Goal: Transaction & Acquisition: Purchase product/service

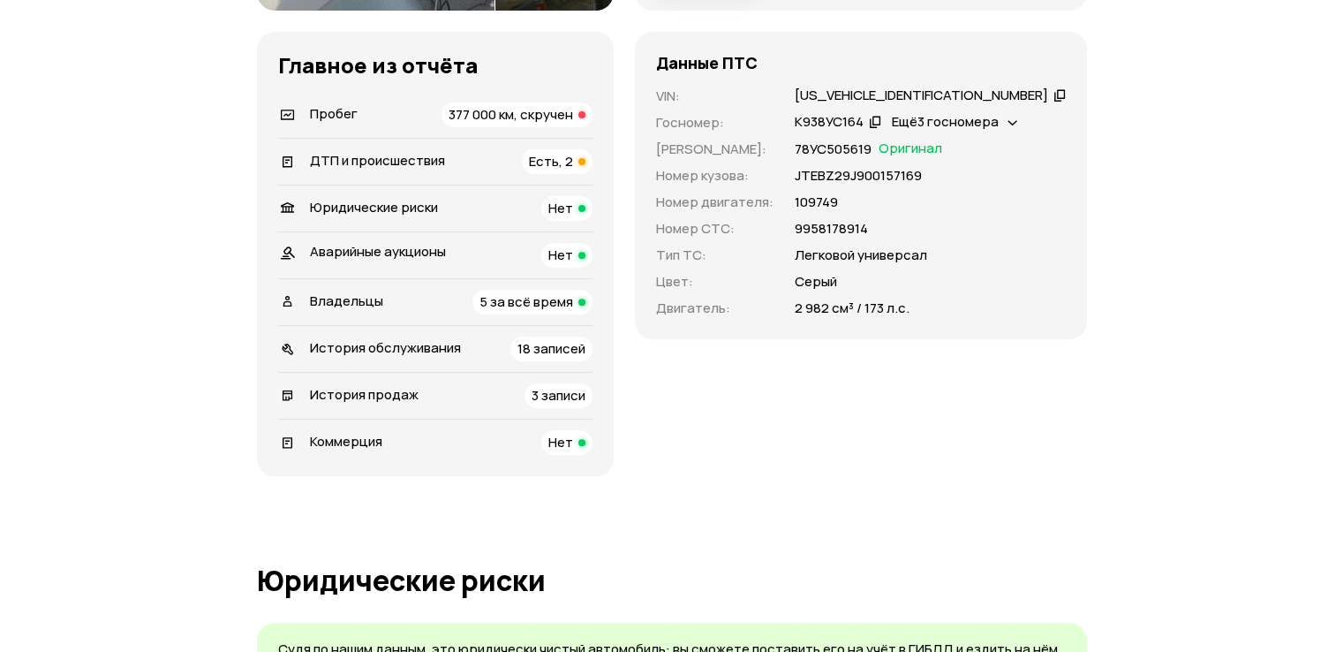
scroll to position [618, 0]
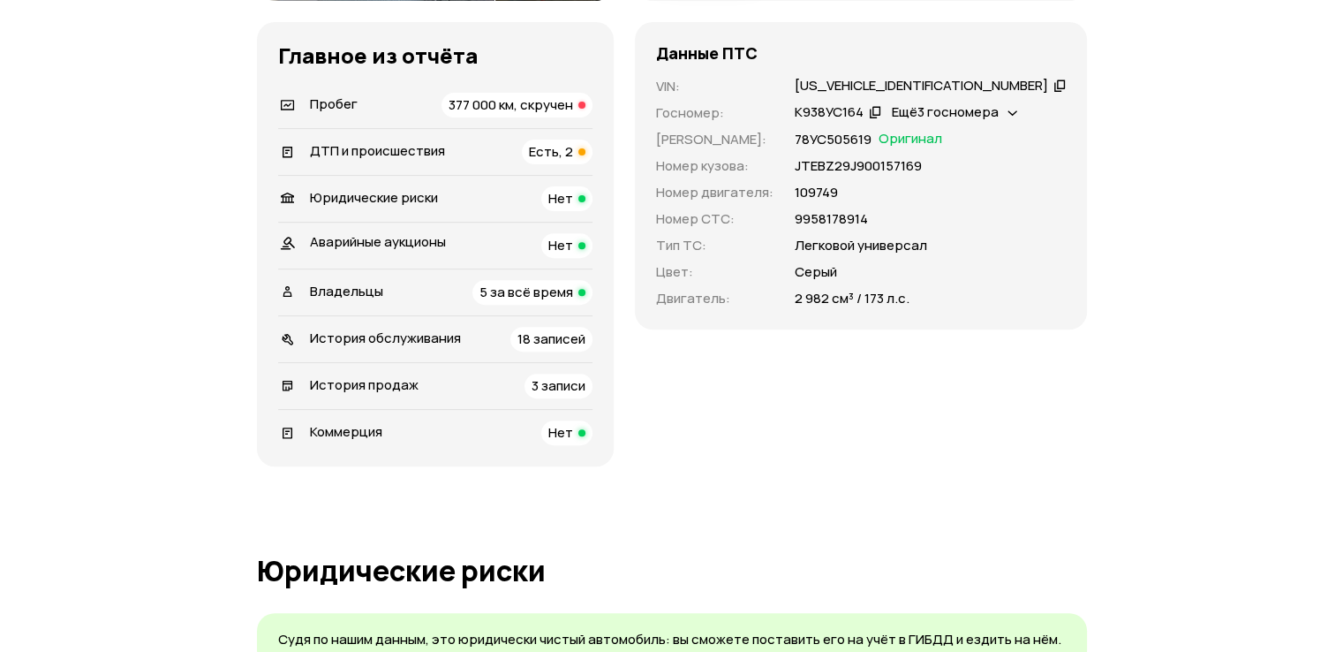
click at [411, 117] on div "Пробег 377 000 км, скручен" at bounding box center [435, 105] width 314 height 25
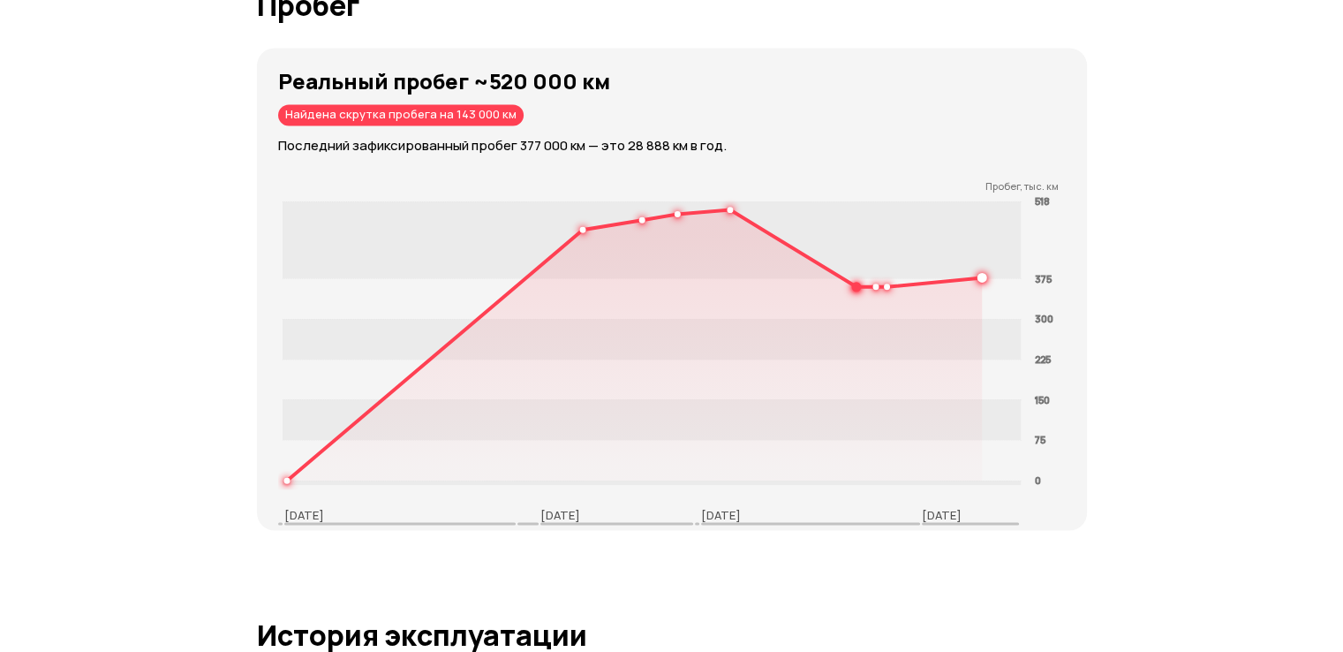
scroll to position [2927, 0]
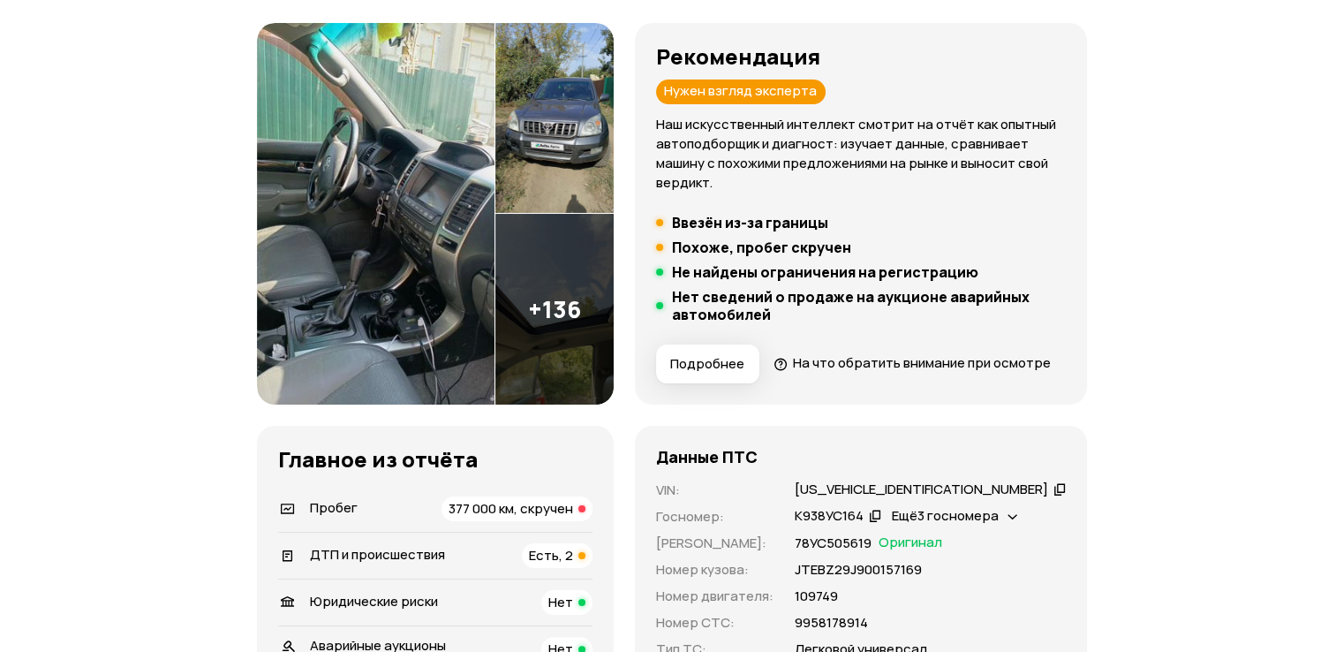
scroll to position [441, 0]
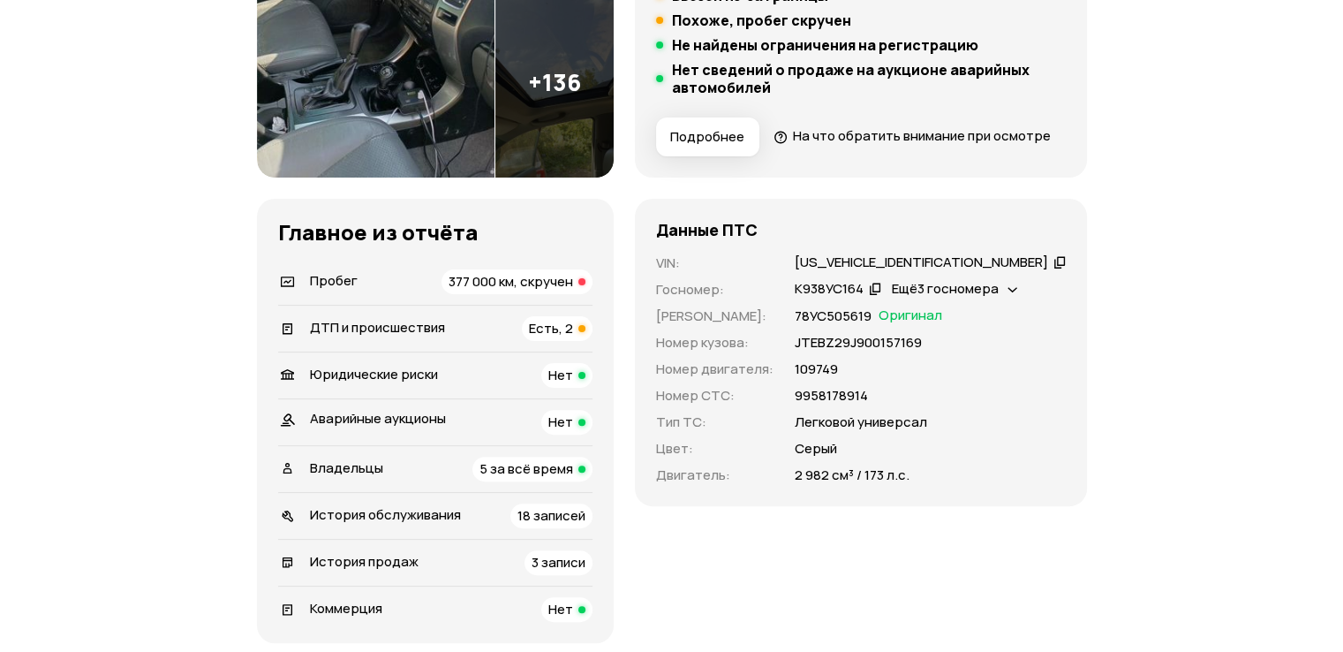
click at [509, 290] on span "377 000 км, скручен" at bounding box center [510, 281] width 124 height 19
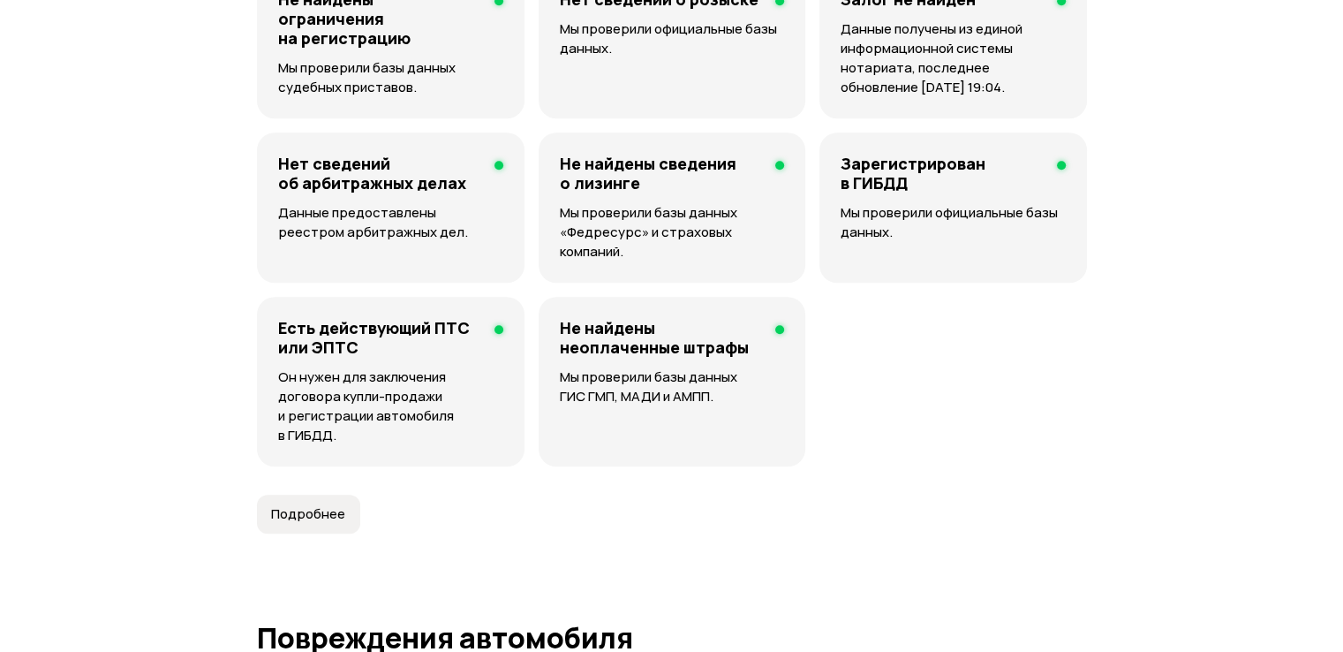
scroll to position [0, 0]
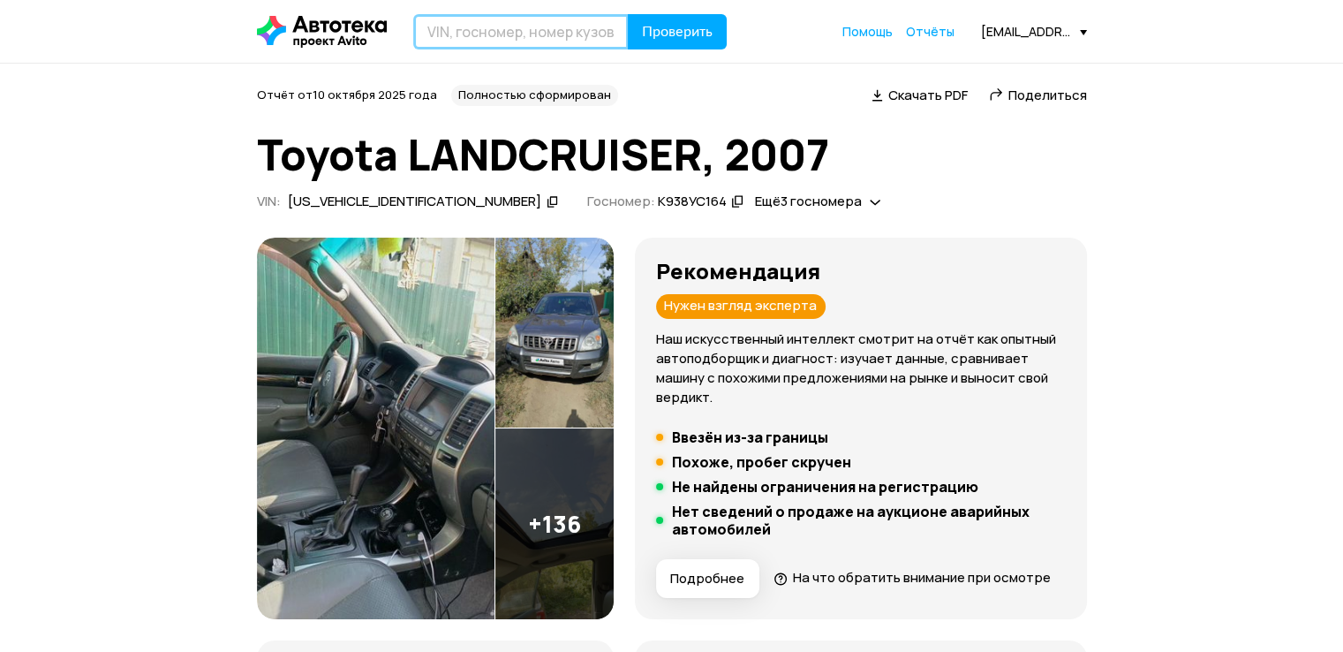
paste input "WBA1D110X0J153828"
type input "WBA1D110X0J153828"
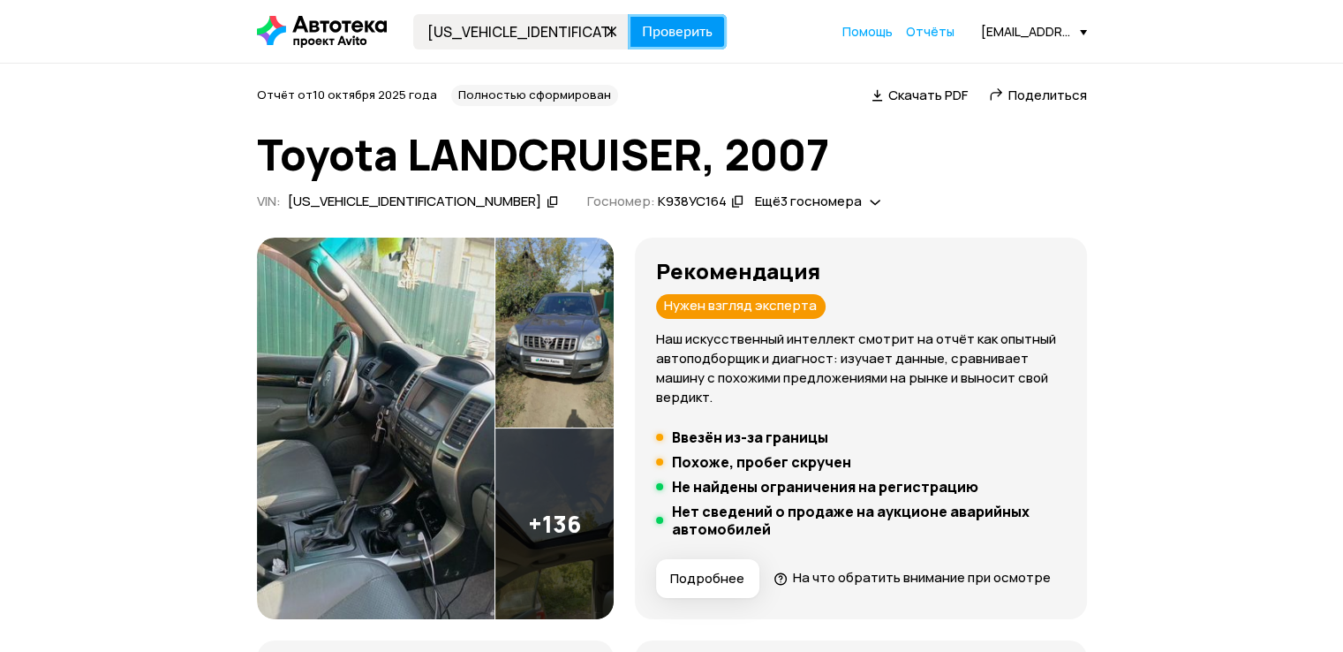
click at [681, 35] on span "Проверить" at bounding box center [677, 32] width 71 height 14
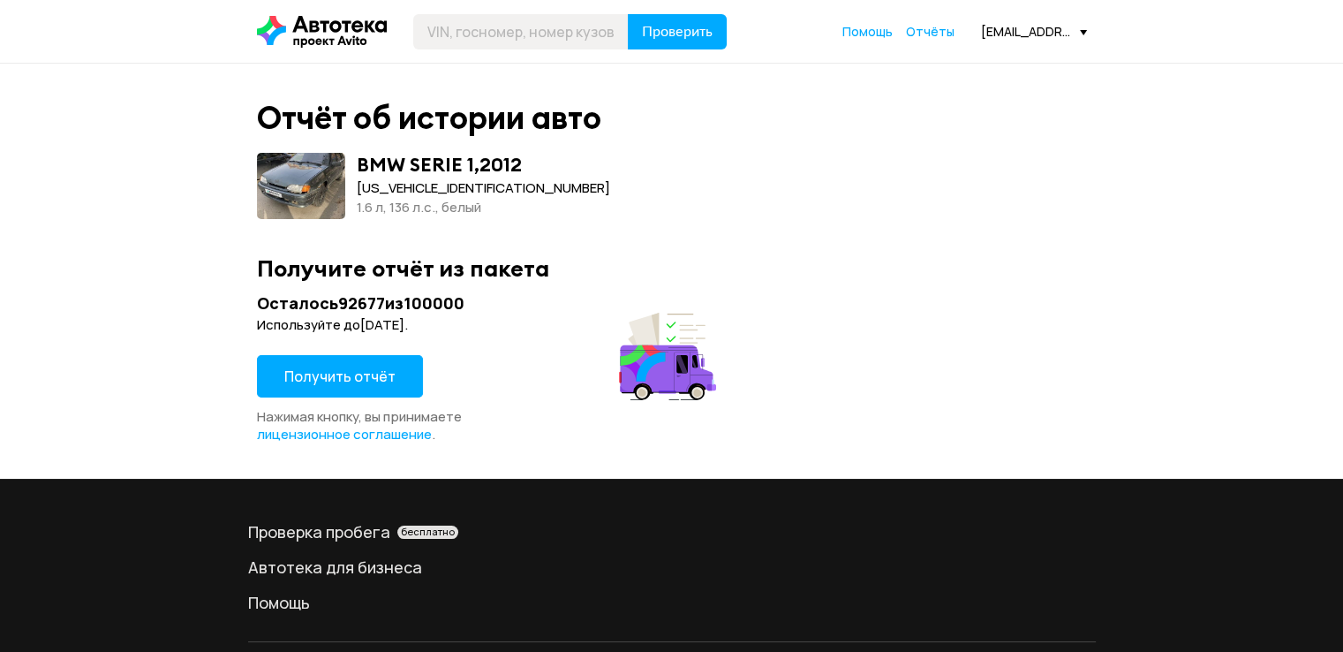
click at [324, 378] on span "Получить отчёт" at bounding box center [339, 375] width 111 height 19
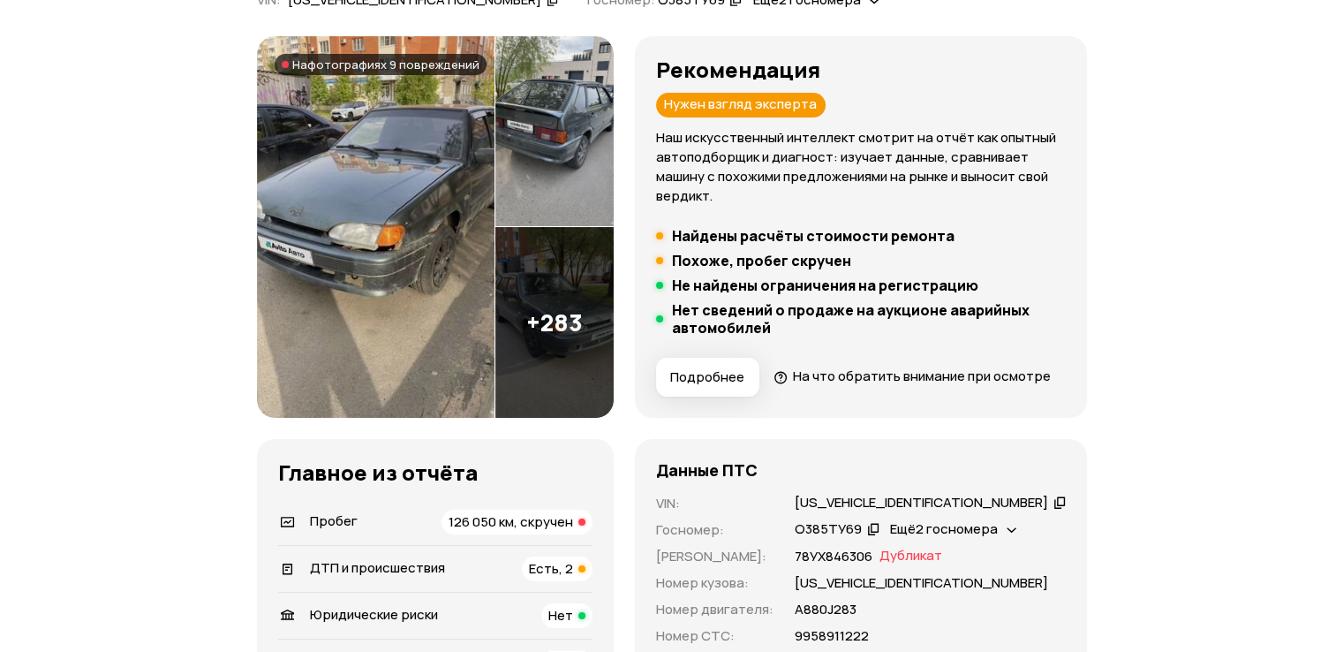
scroll to position [530, 0]
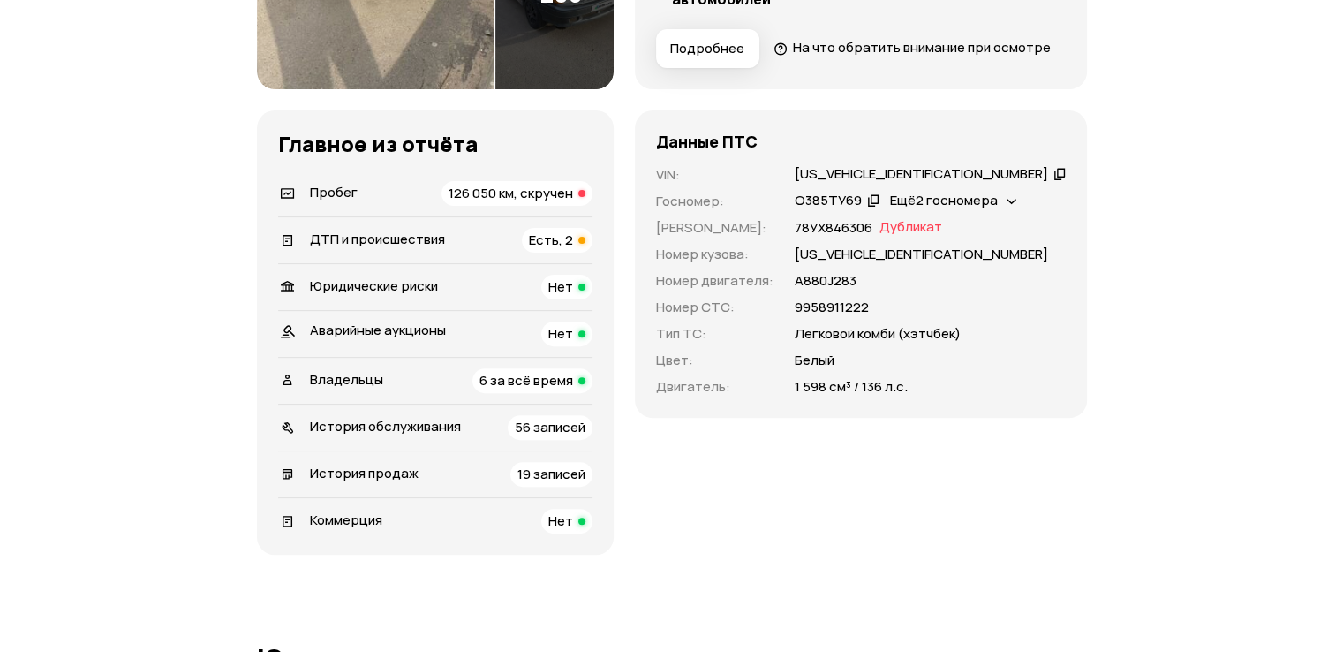
click at [490, 486] on div "История продаж 19 записей" at bounding box center [435, 474] width 314 height 25
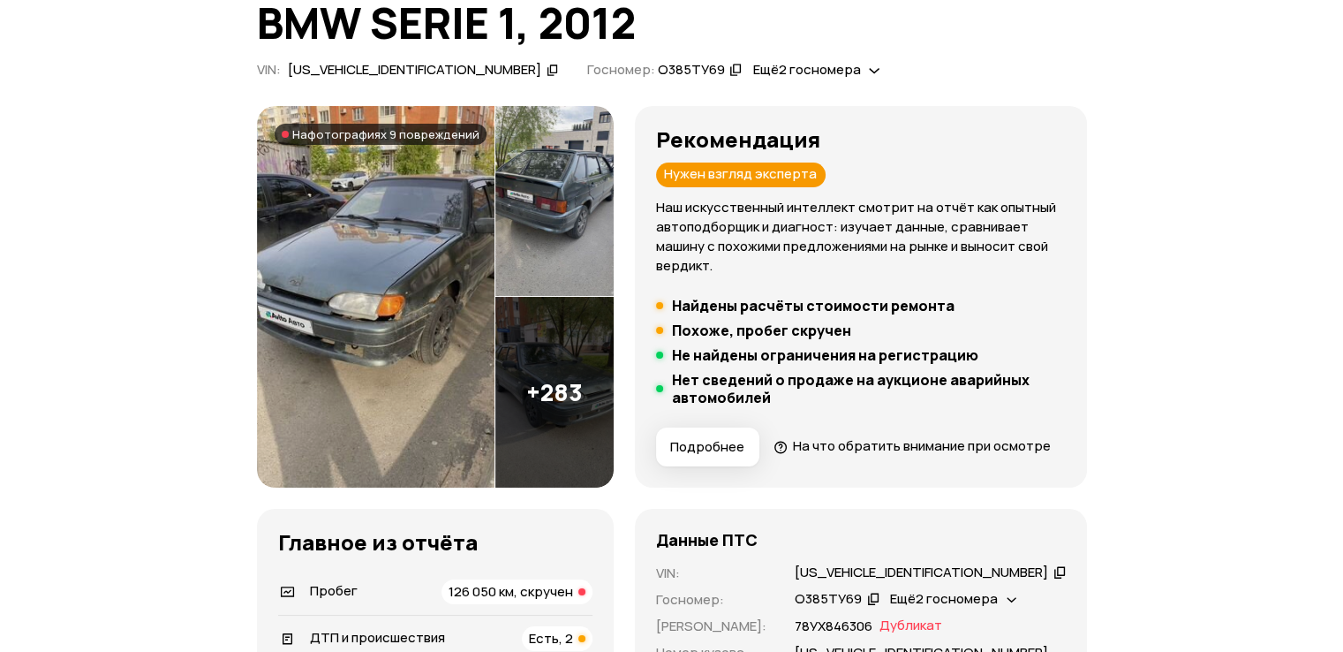
scroll to position [0, 0]
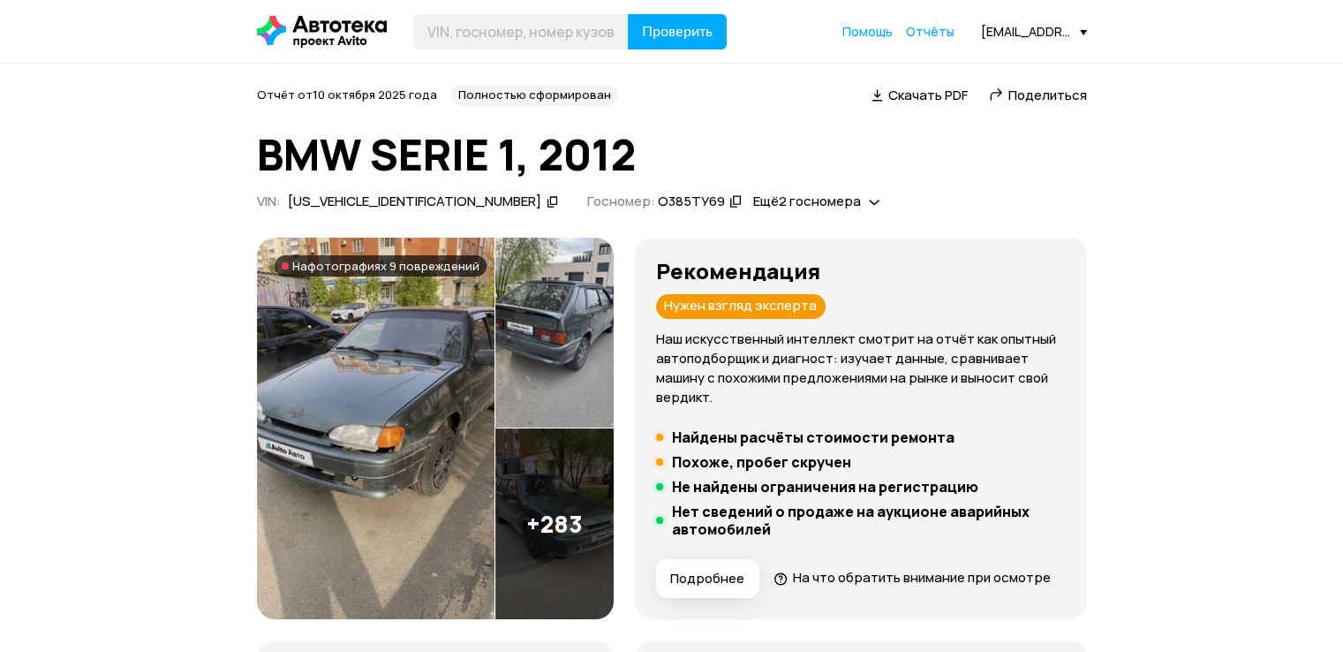
click at [470, 379] on img at bounding box center [375, 427] width 237 height 381
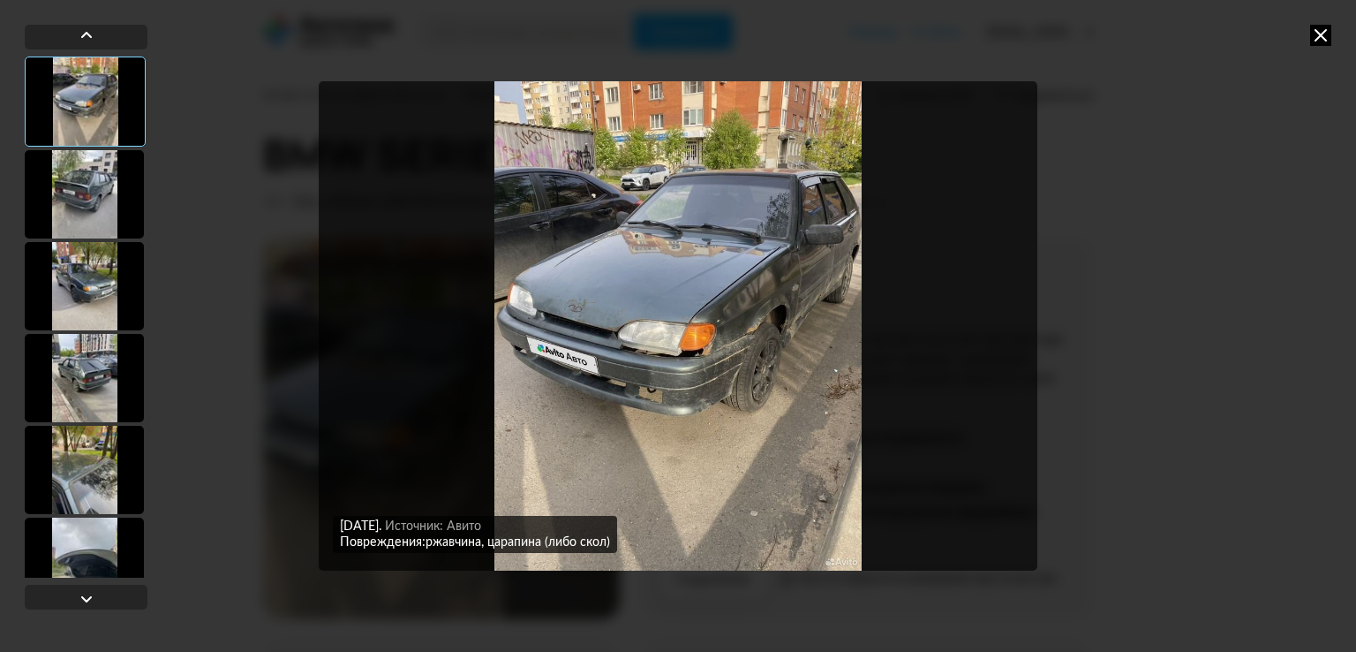
click at [1321, 36] on icon at bounding box center [1320, 35] width 21 height 21
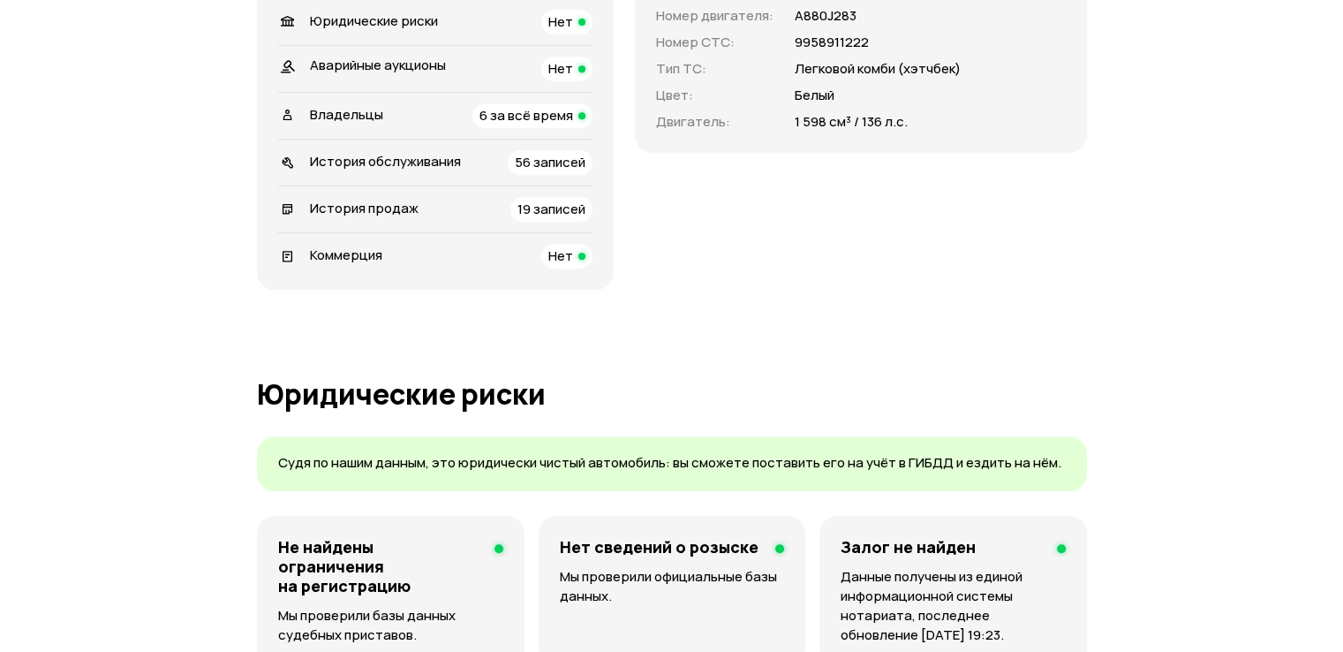
click at [373, 217] on span "История продаж" at bounding box center [364, 208] width 109 height 19
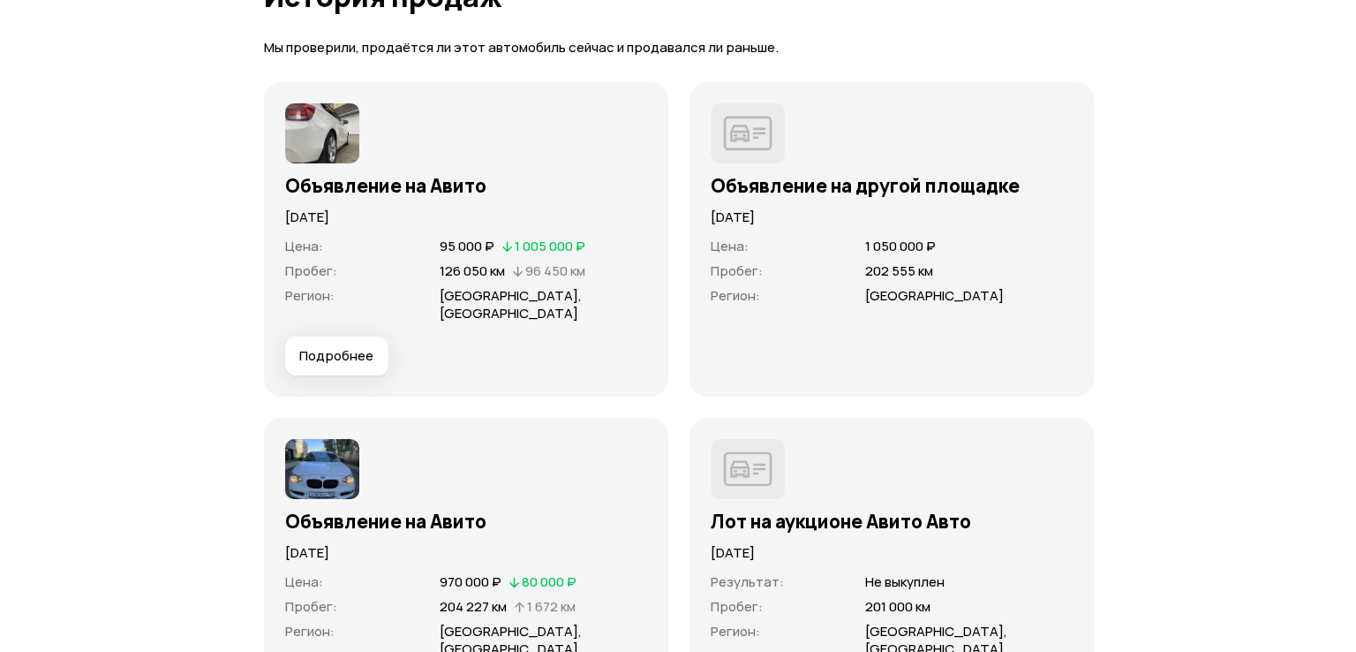
scroll to position [5975, 0]
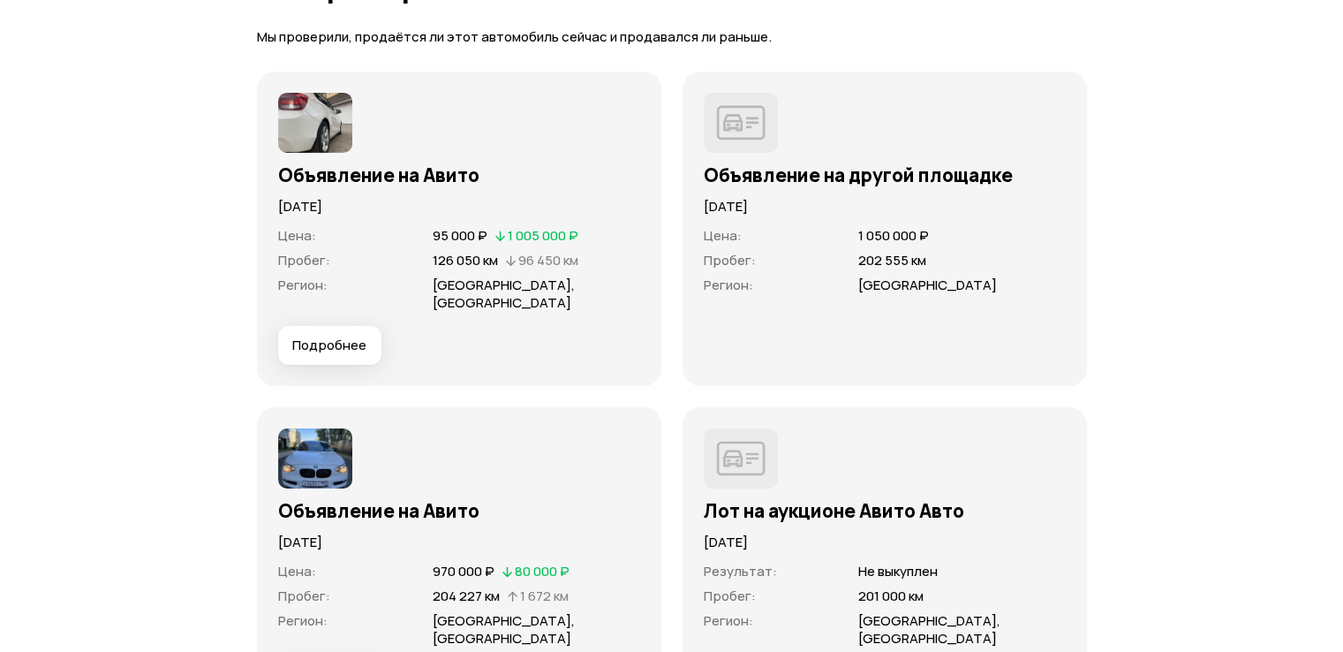
click at [325, 350] on span "Подробнее" at bounding box center [329, 345] width 74 height 18
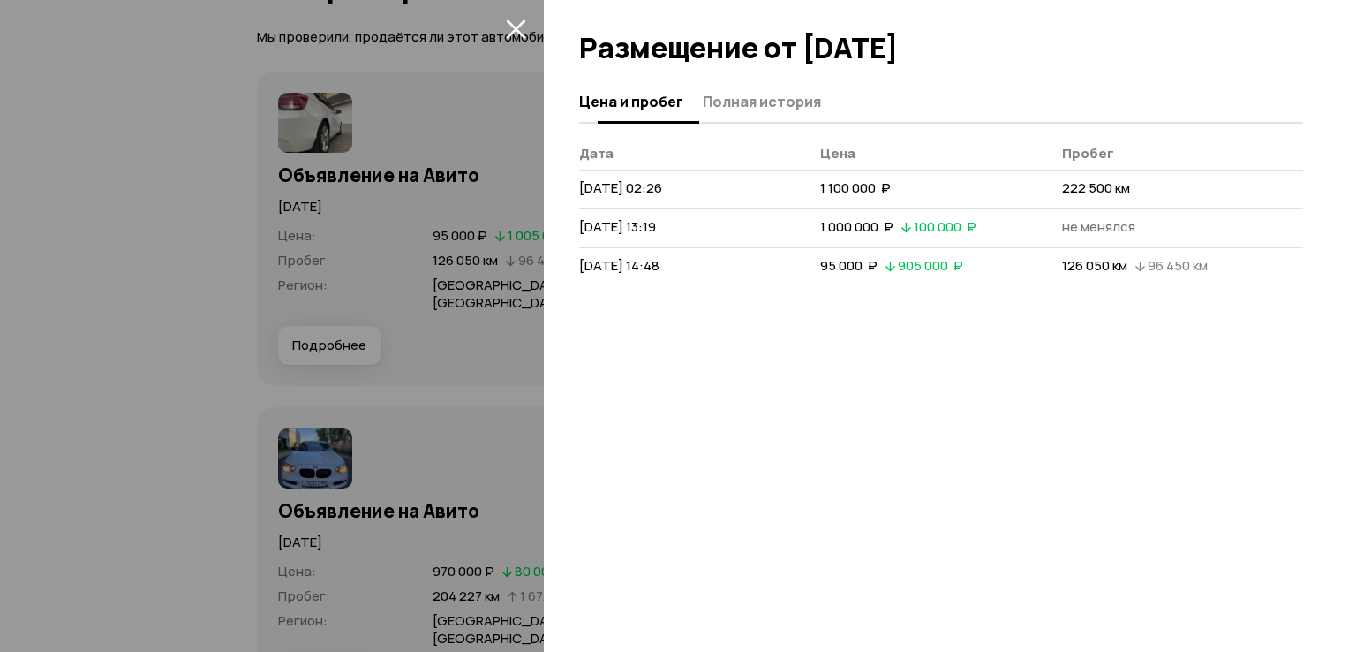
click at [745, 96] on span "Полная история" at bounding box center [762, 102] width 118 height 18
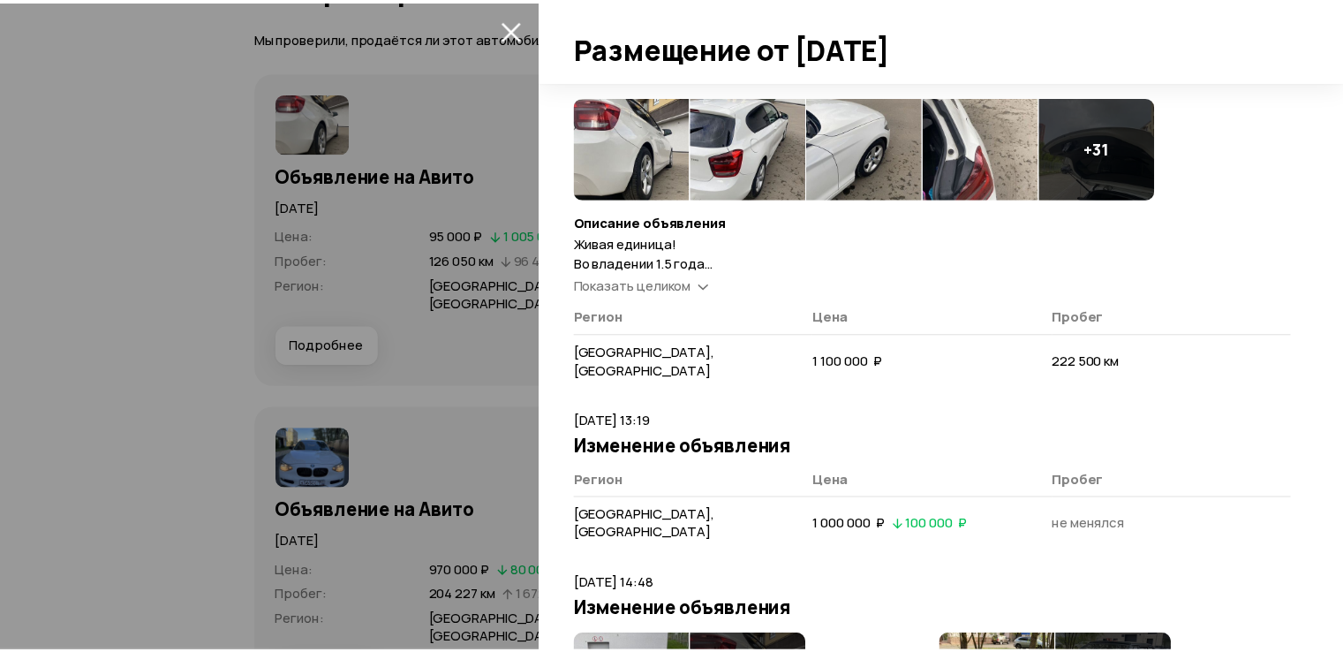
scroll to position [325, 0]
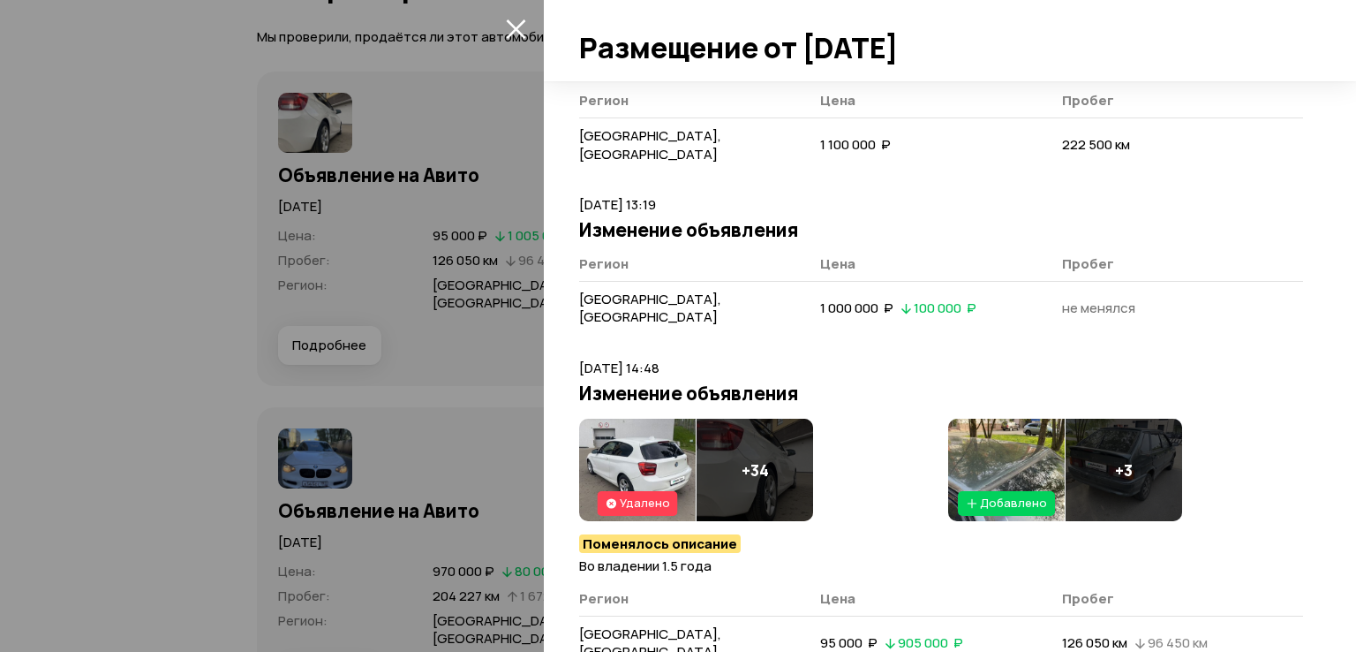
click at [99, 282] on div at bounding box center [678, 326] width 1356 height 652
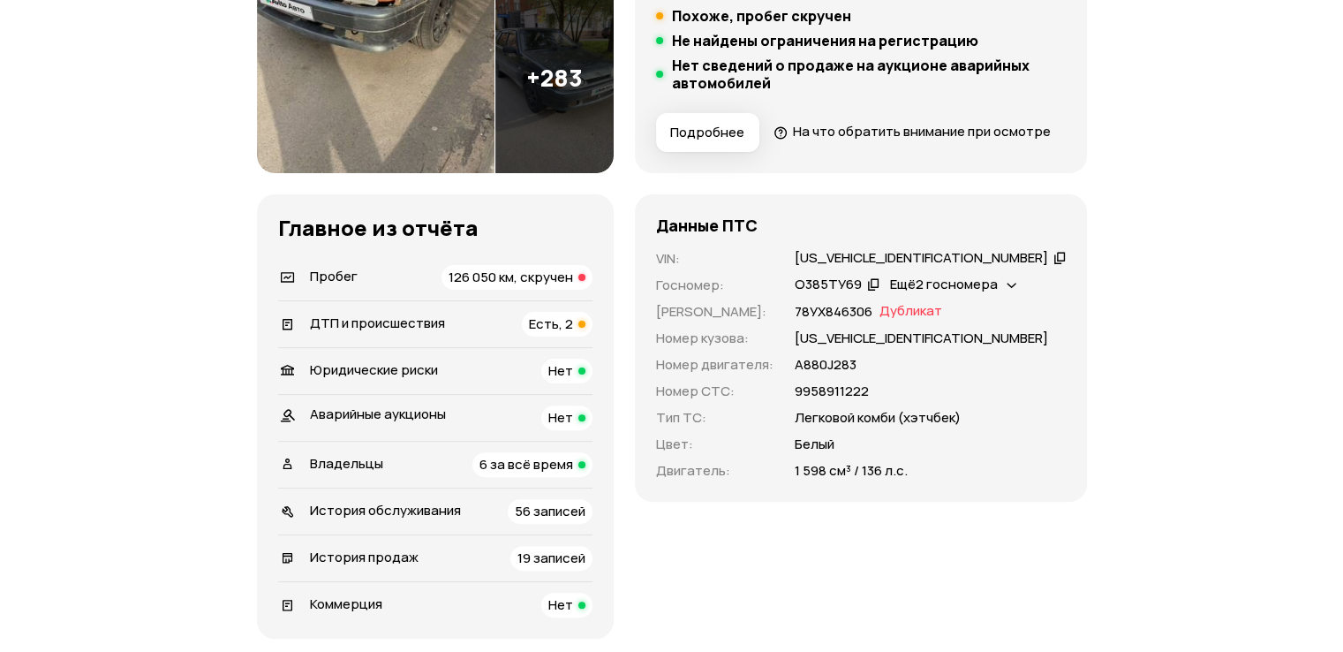
scroll to position [416, 0]
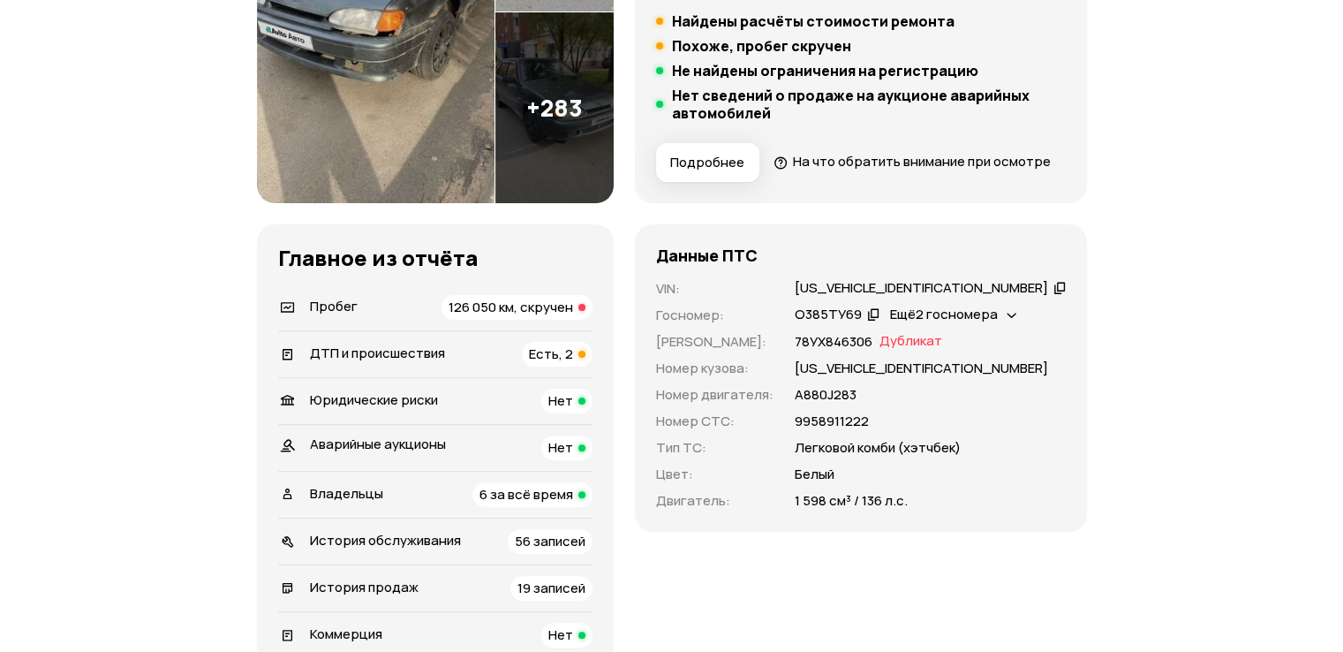
click at [420, 117] on img at bounding box center [375, 12] width 237 height 381
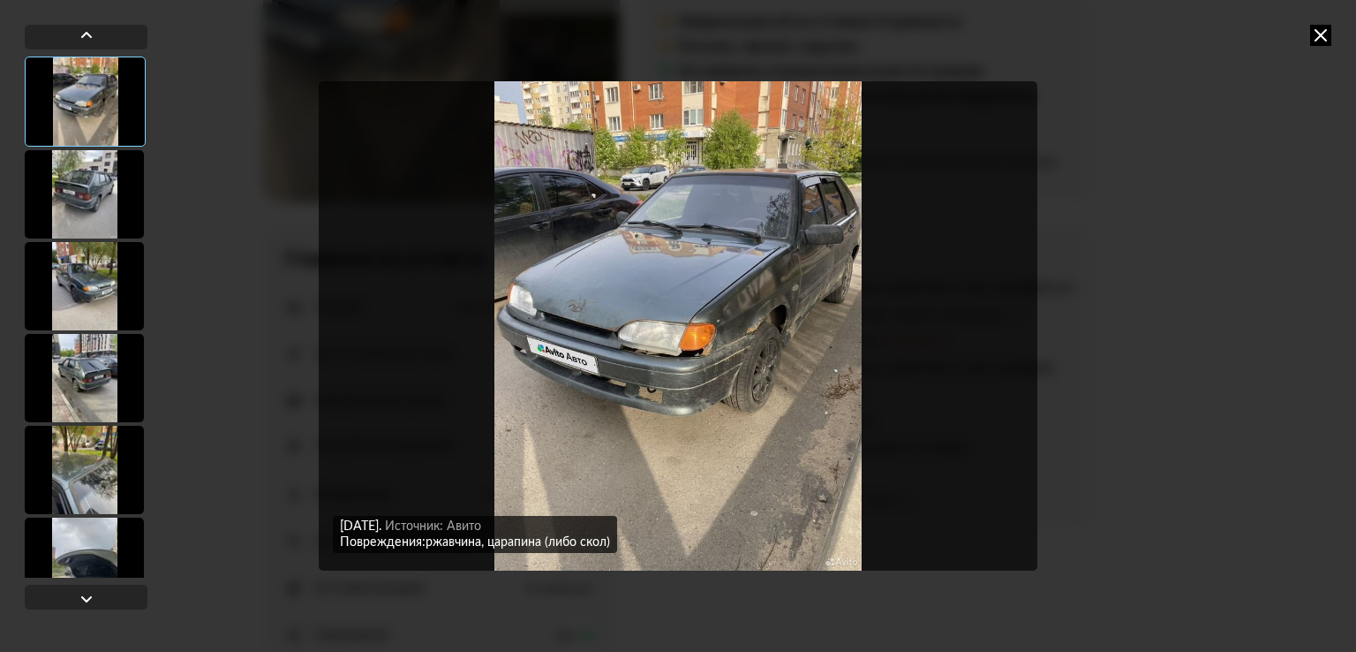
click at [1314, 36] on icon at bounding box center [1320, 35] width 21 height 21
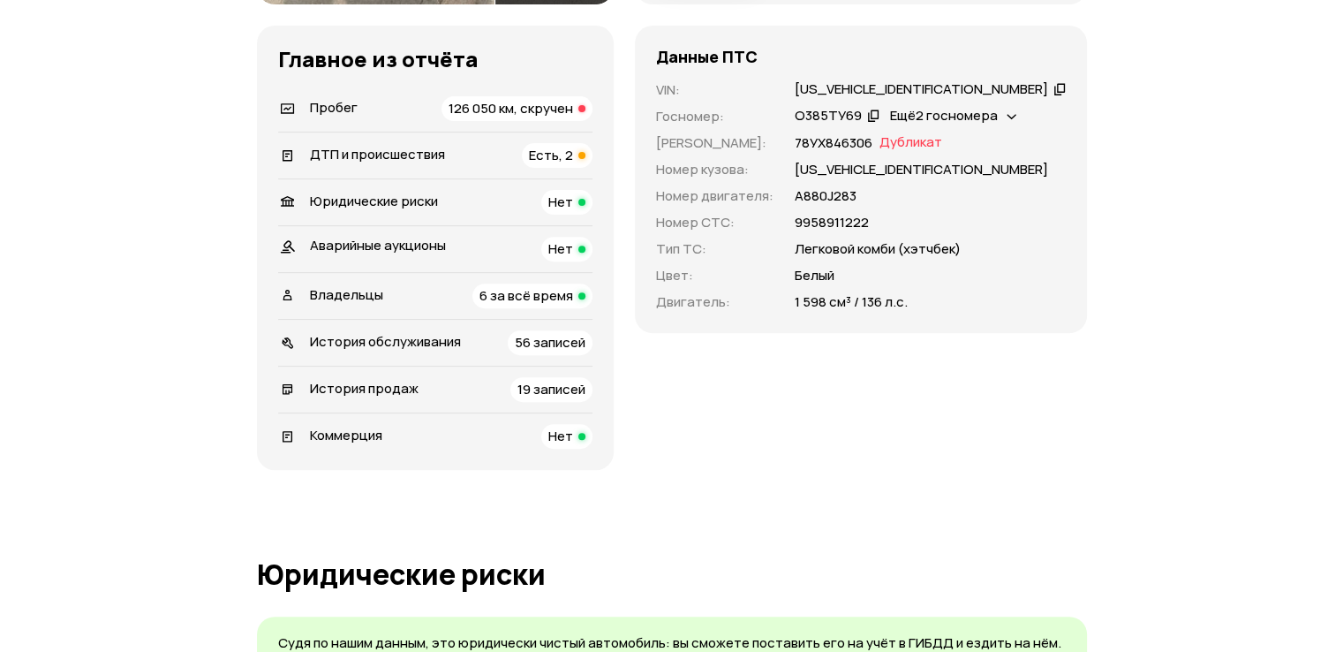
scroll to position [857, 0]
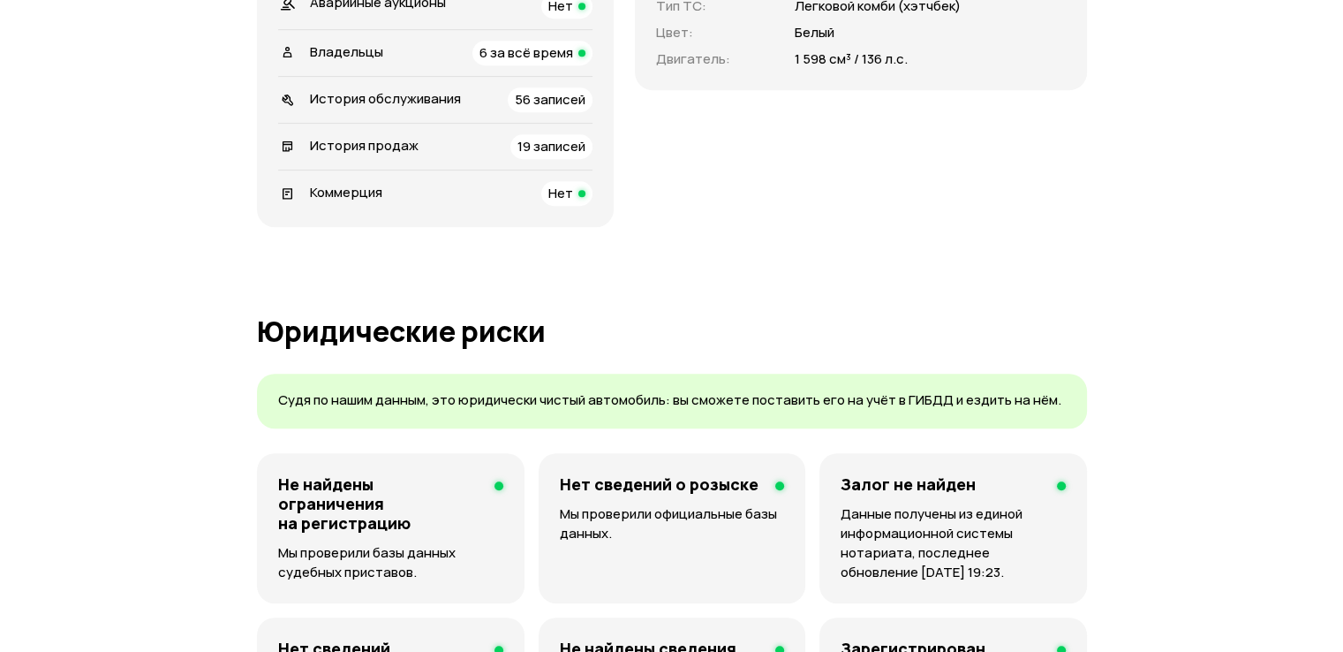
click at [409, 154] on span "История продаж" at bounding box center [364, 145] width 109 height 19
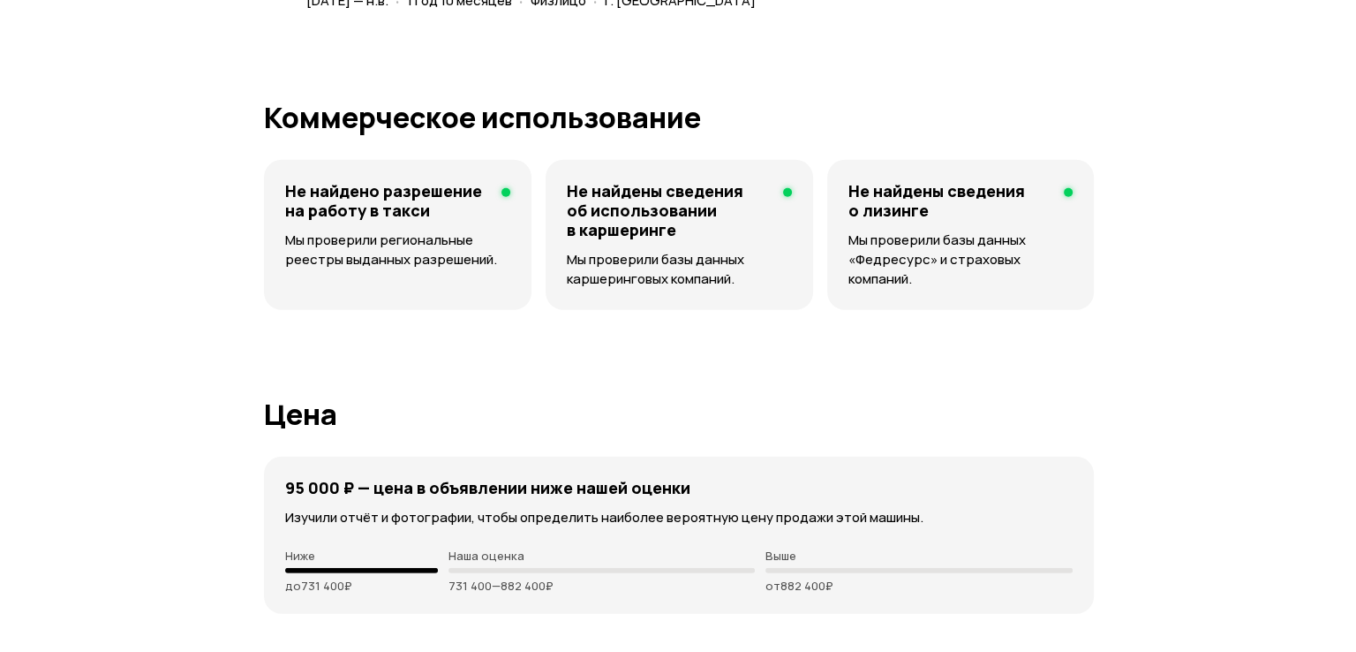
scroll to position [5975, 0]
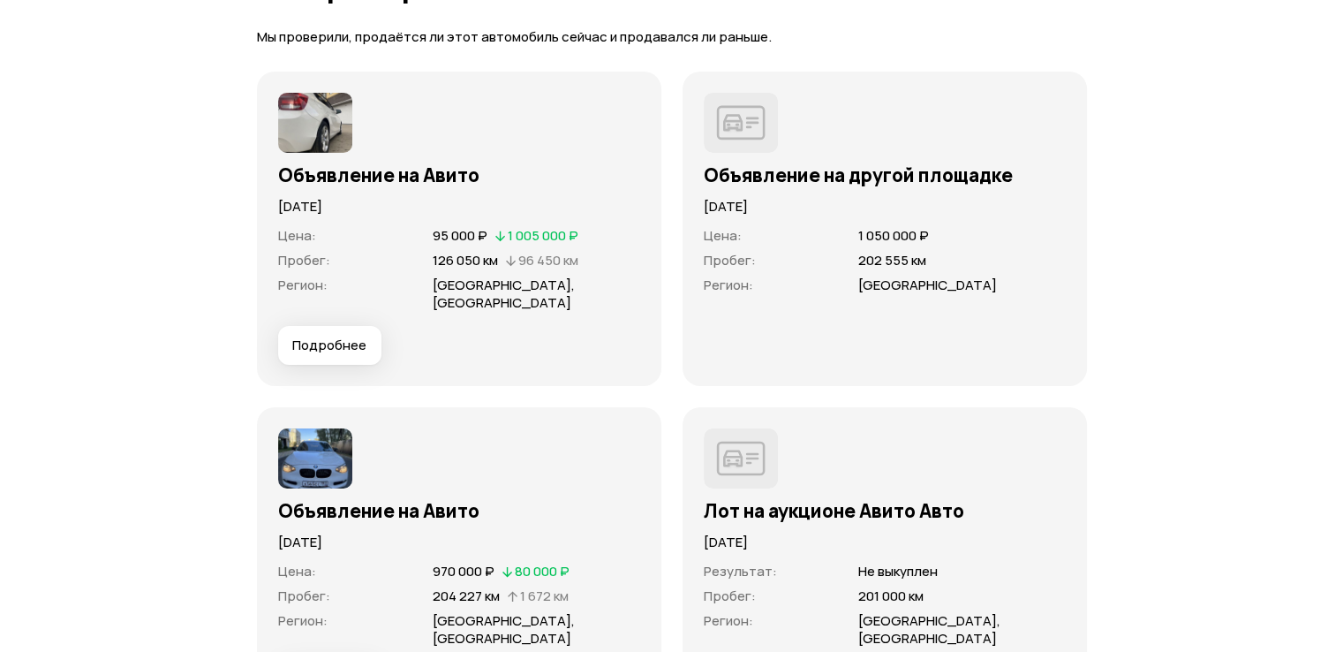
click at [328, 348] on span "Подробнее" at bounding box center [329, 345] width 74 height 18
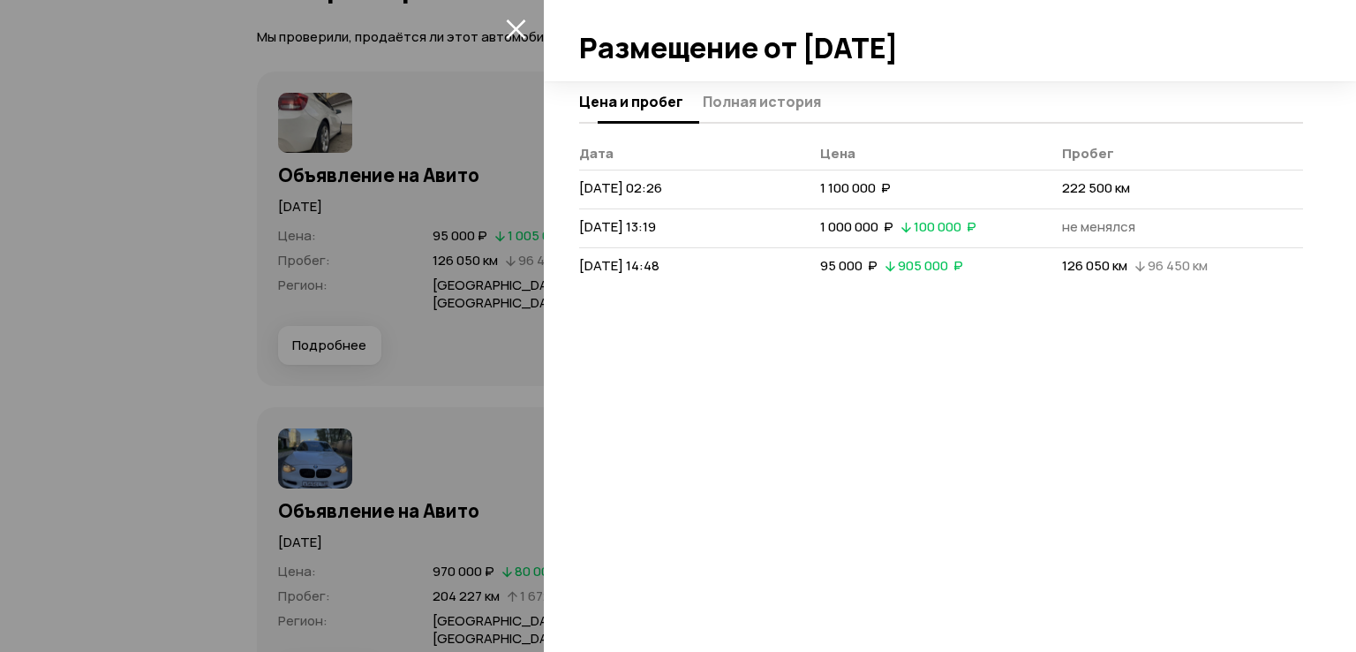
click at [761, 88] on button "Полная история" at bounding box center [759, 101] width 124 height 34
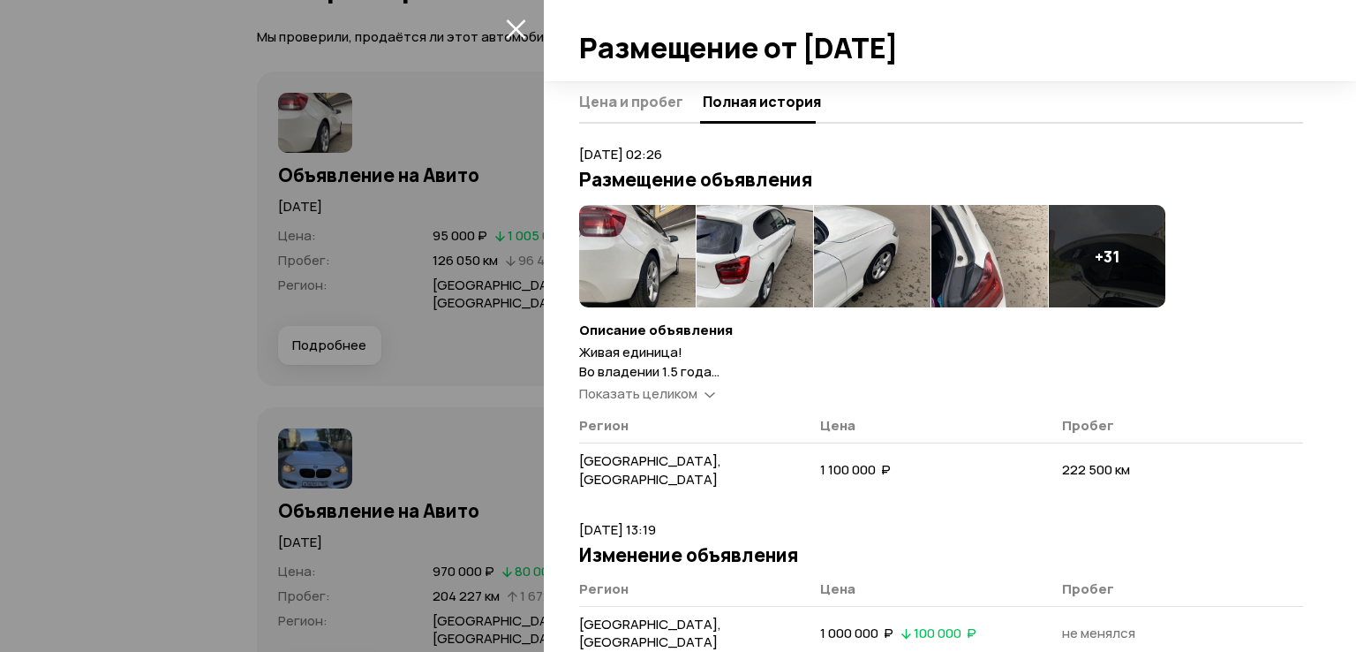
click at [1120, 262] on div "+ 31" at bounding box center [1107, 256] width 117 height 102
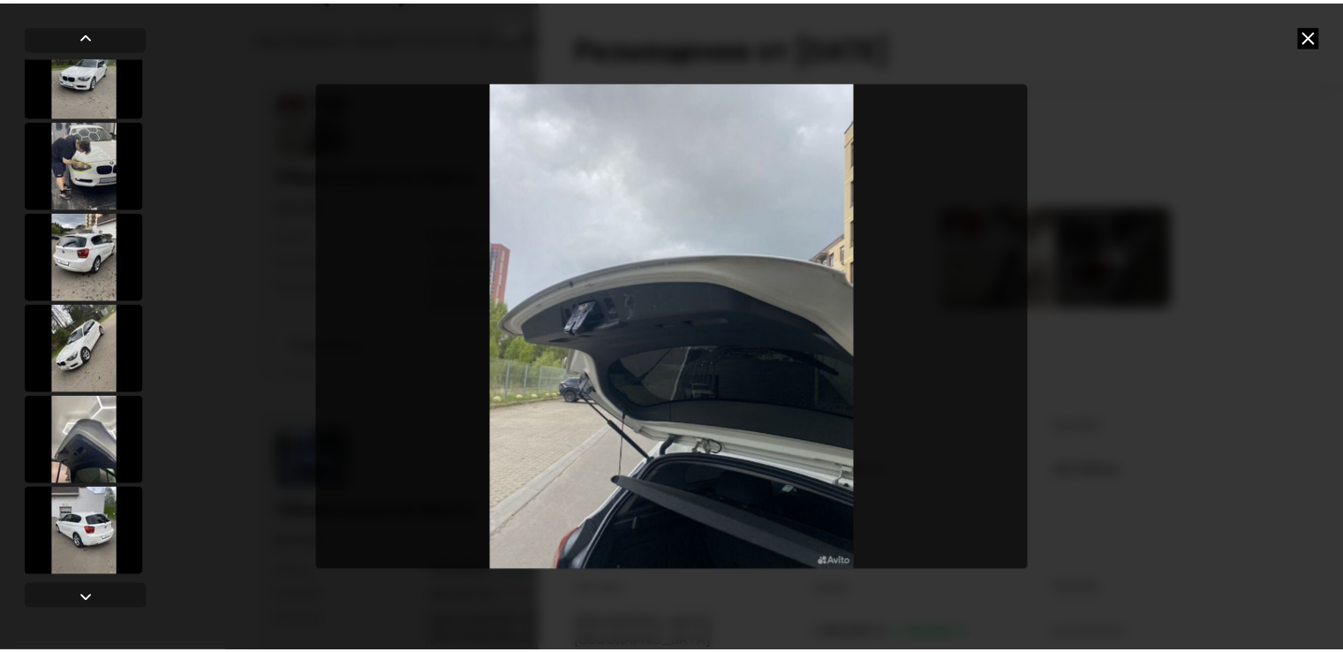
scroll to position [2785, 0]
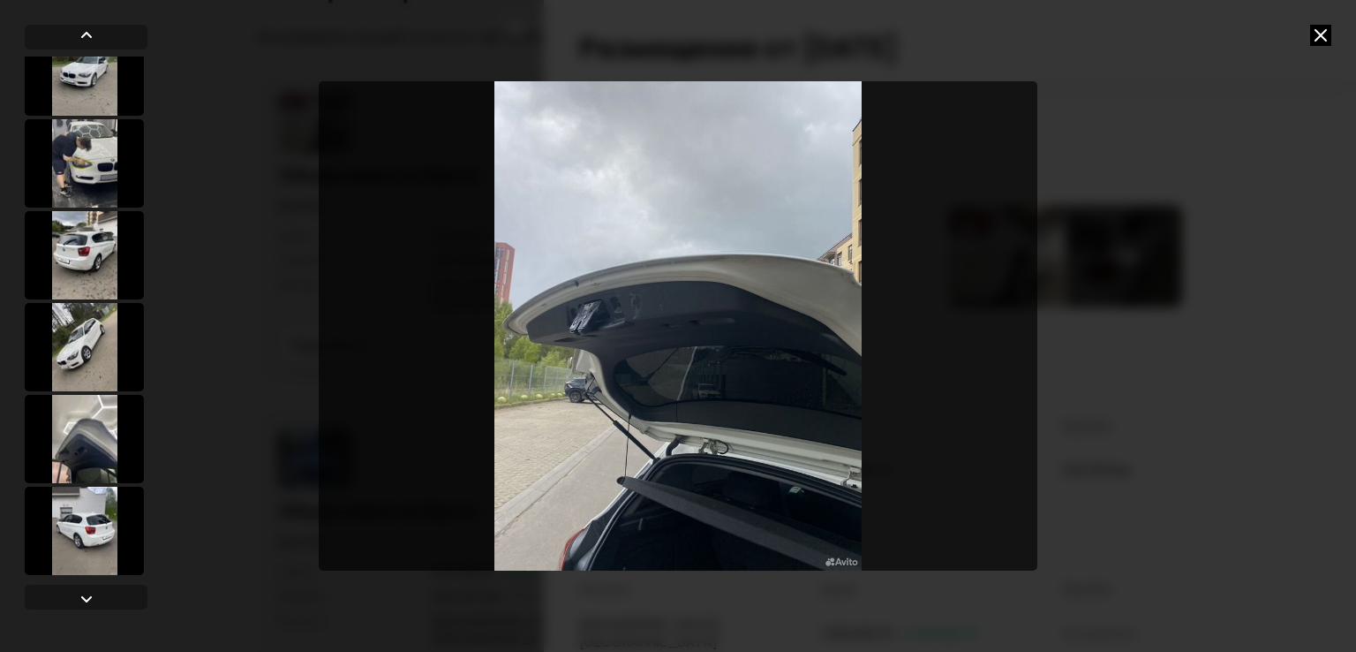
click at [1324, 34] on icon at bounding box center [1320, 35] width 21 height 21
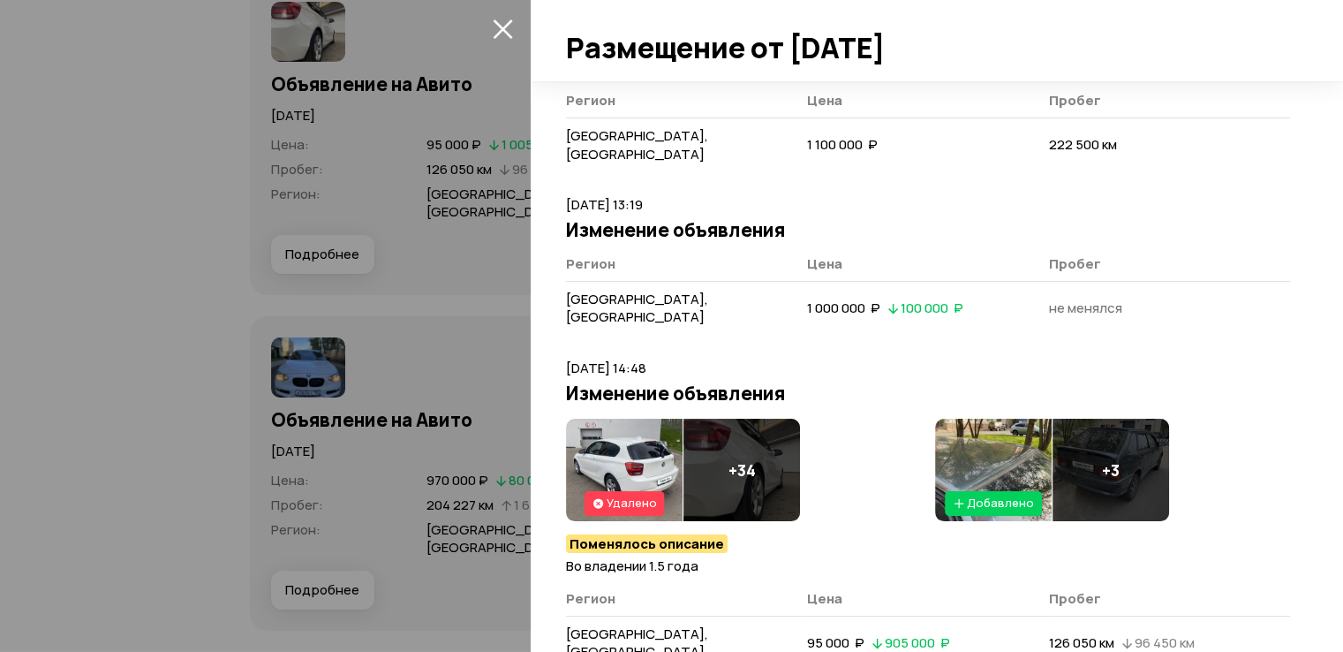
scroll to position [6151, 0]
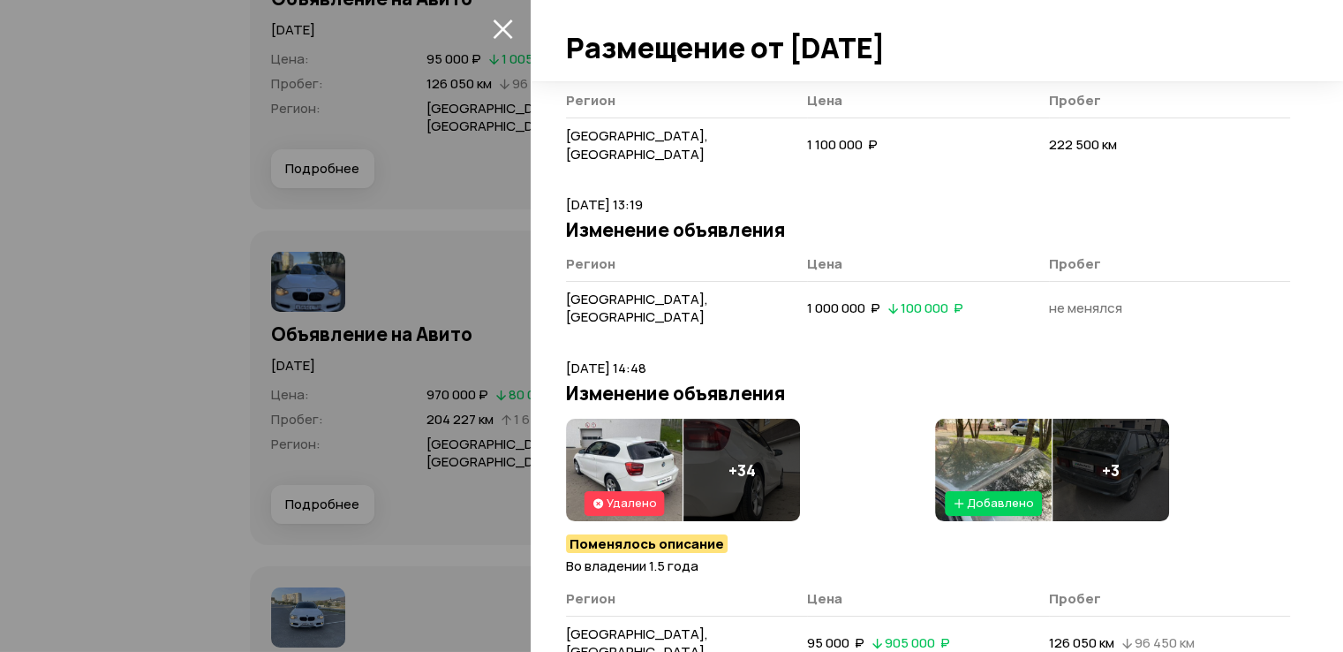
click at [69, 305] on div at bounding box center [671, 326] width 1343 height 652
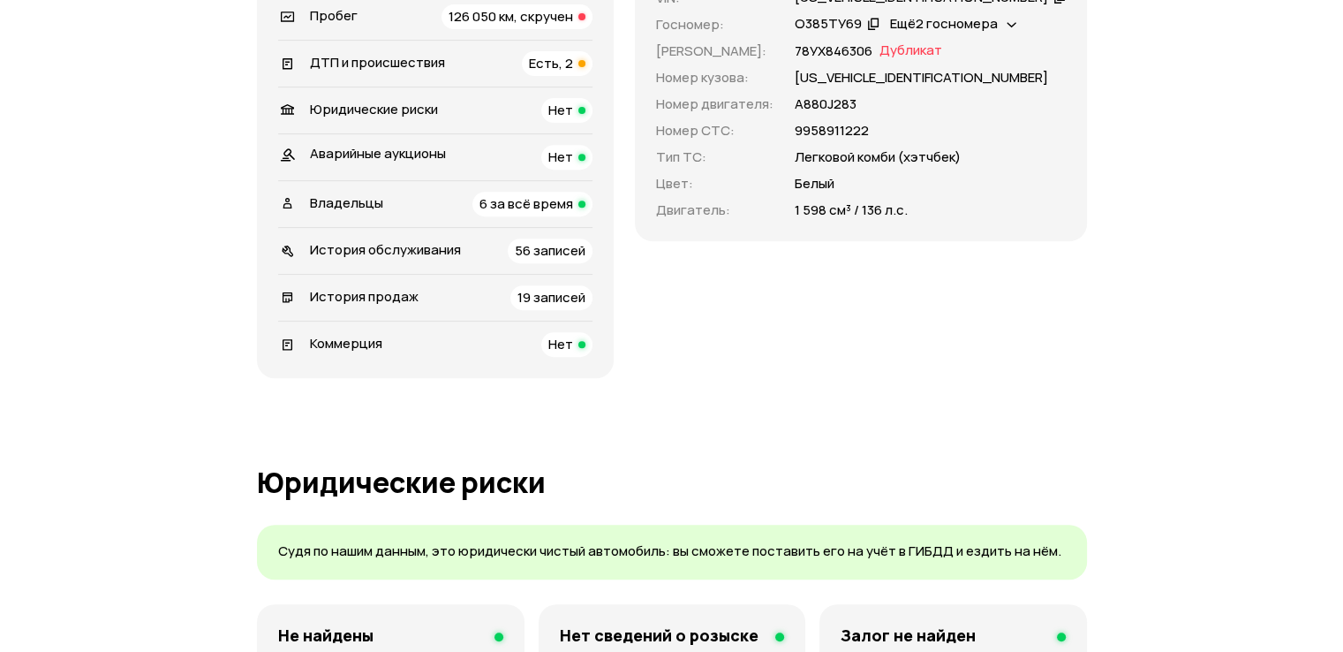
click at [399, 216] on div "Владельцы 6 за всё время" at bounding box center [435, 204] width 314 height 25
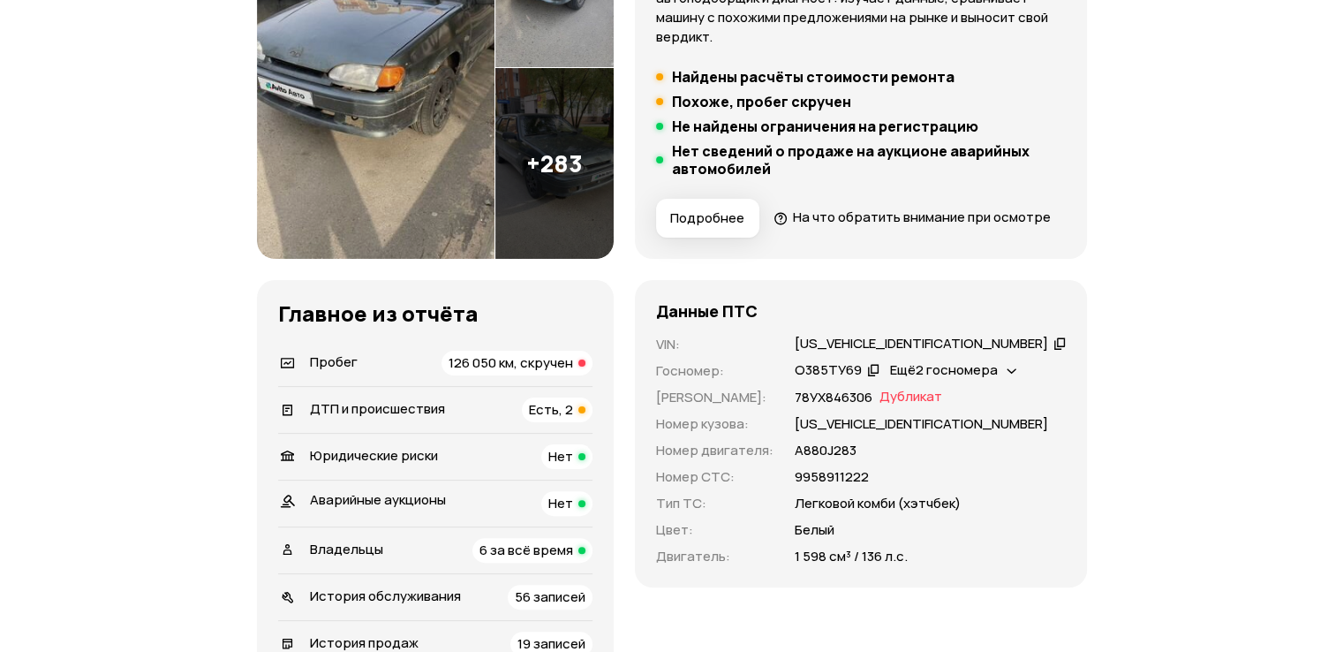
scroll to position [442, 0]
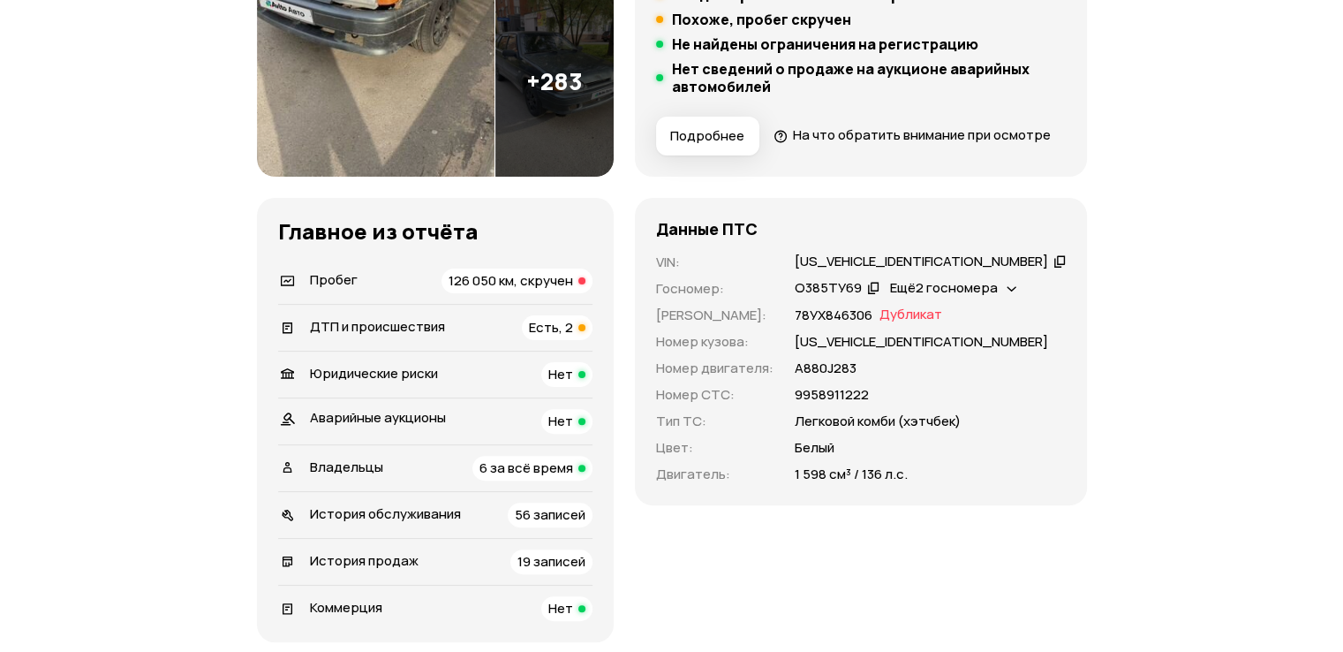
click at [906, 271] on div "WBA1D110X0J153828" at bounding box center [921, 261] width 253 height 19
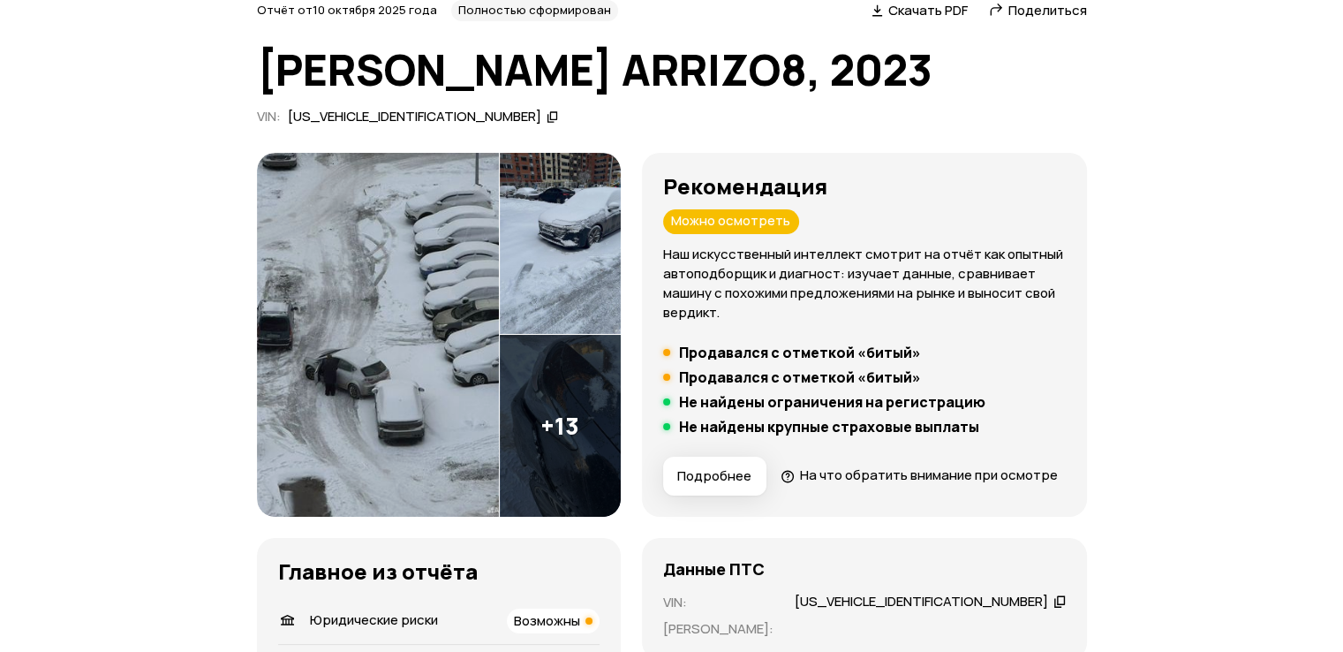
scroll to position [88, 0]
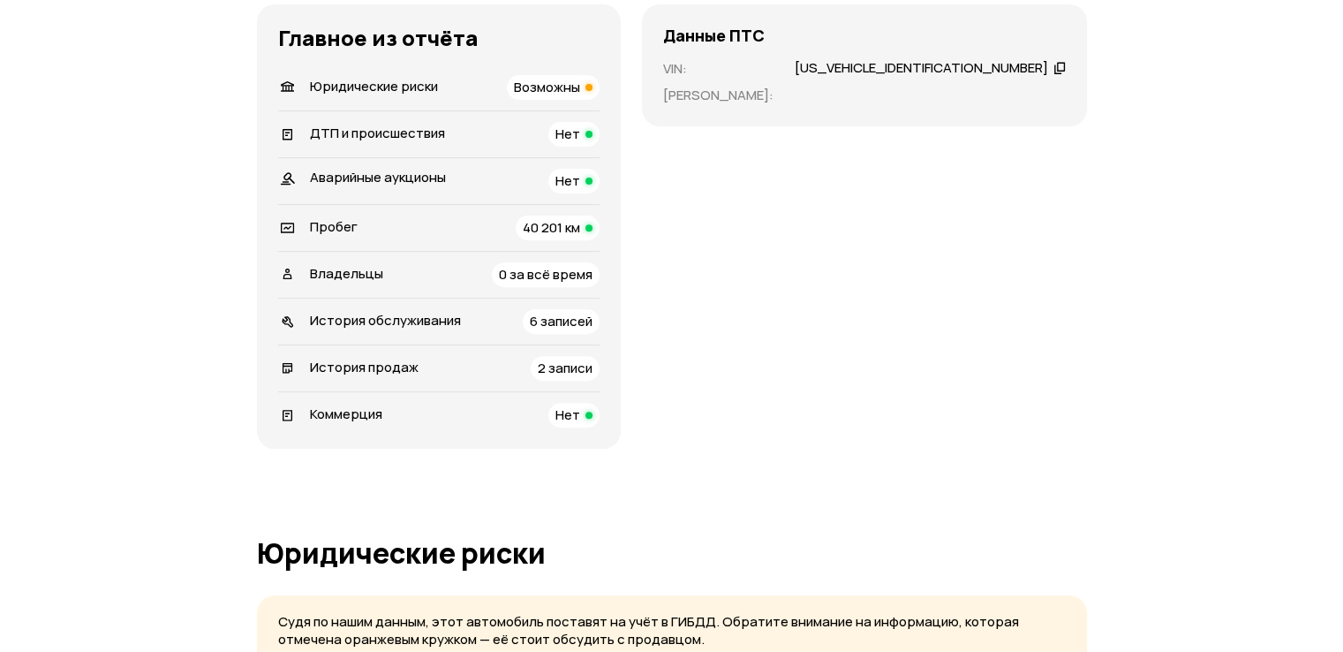
click at [369, 376] on span "История продаж" at bounding box center [364, 367] width 109 height 19
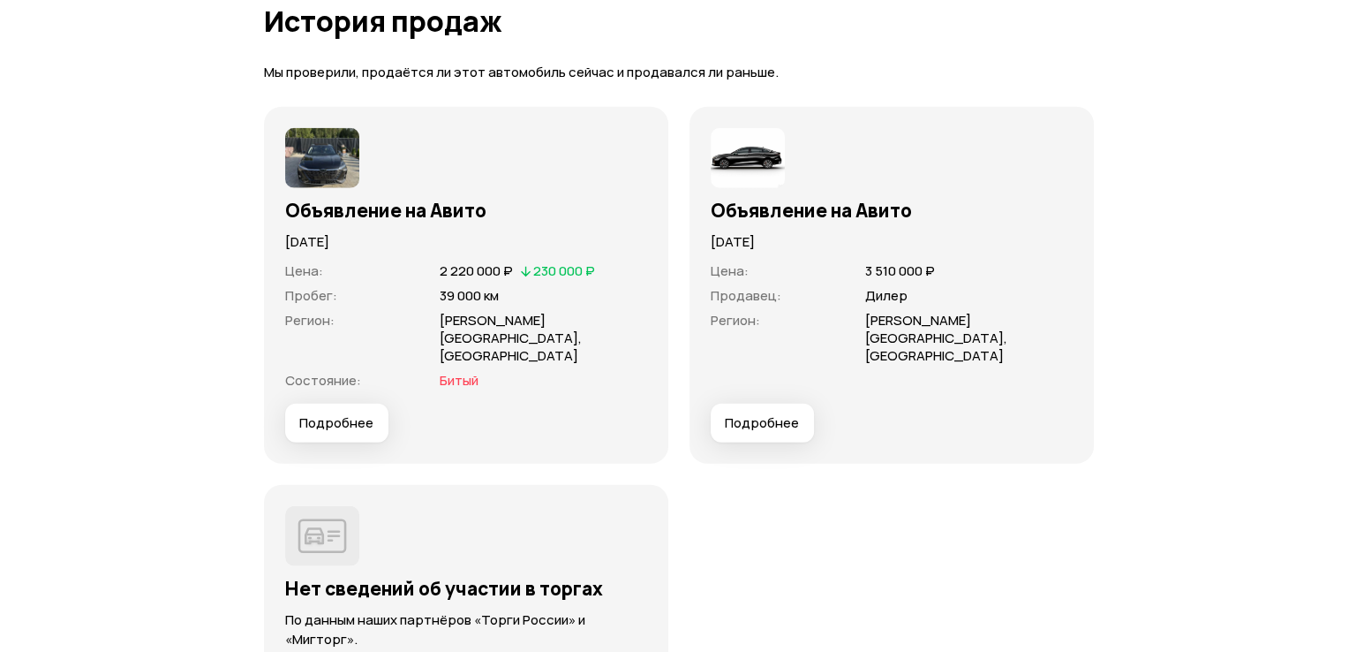
scroll to position [4766, 0]
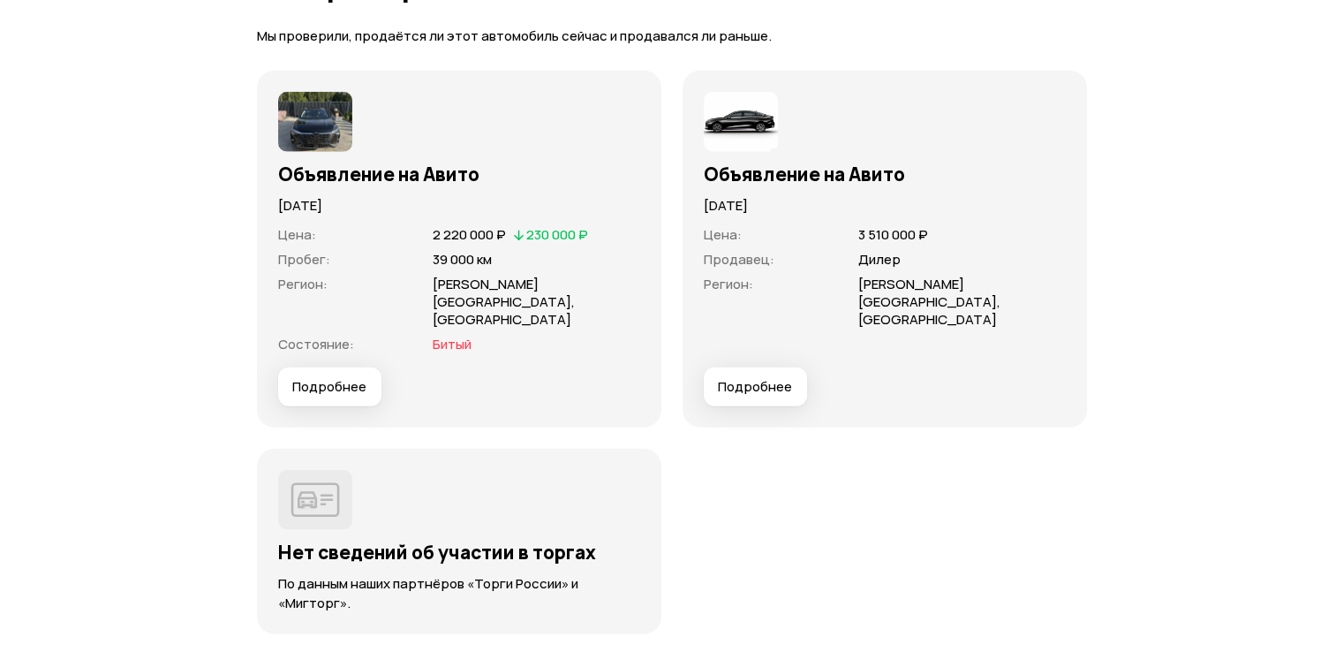
click at [333, 388] on span "Подробнее" at bounding box center [329, 387] width 74 height 18
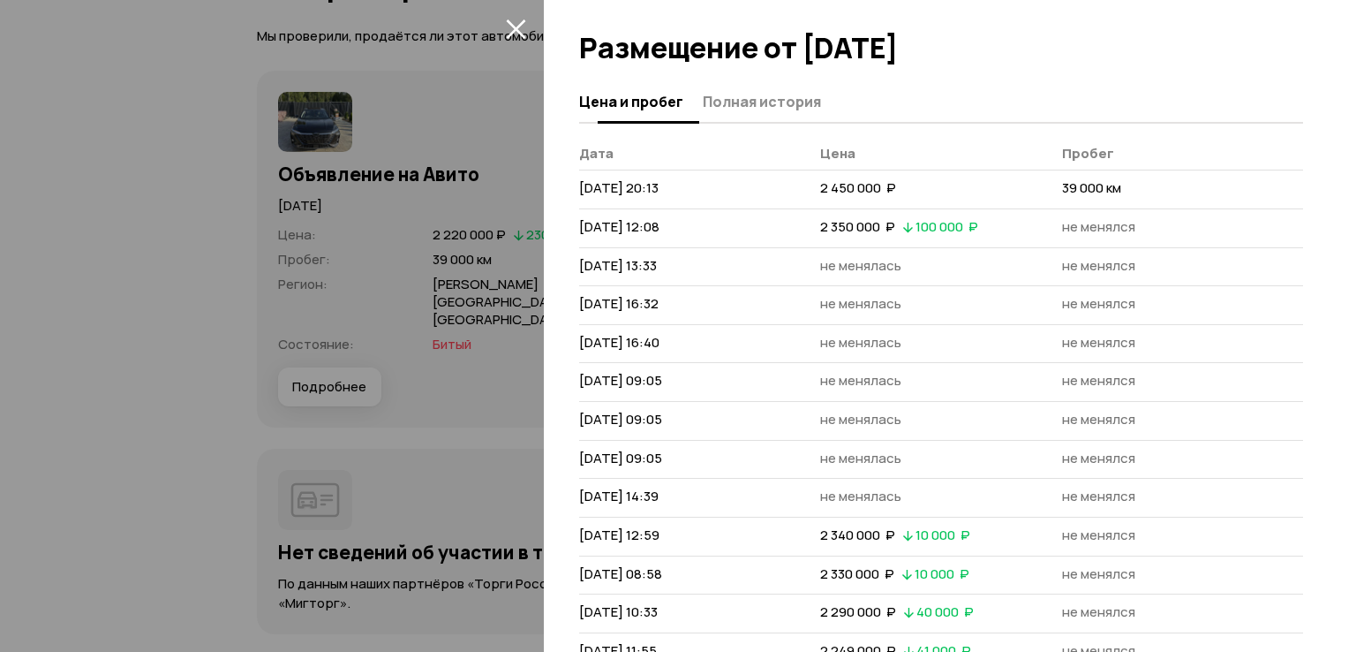
click at [785, 96] on span "Полная история" at bounding box center [762, 102] width 118 height 18
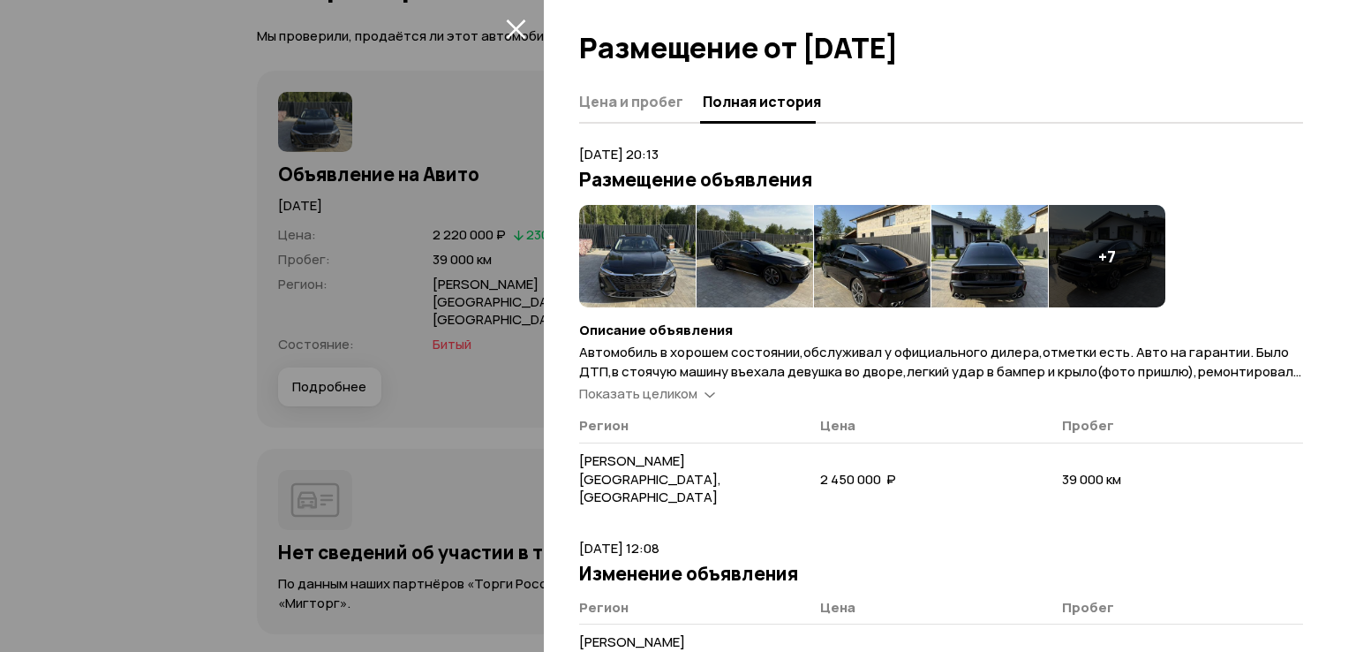
click at [674, 394] on span "Показать целиком" at bounding box center [638, 393] width 118 height 19
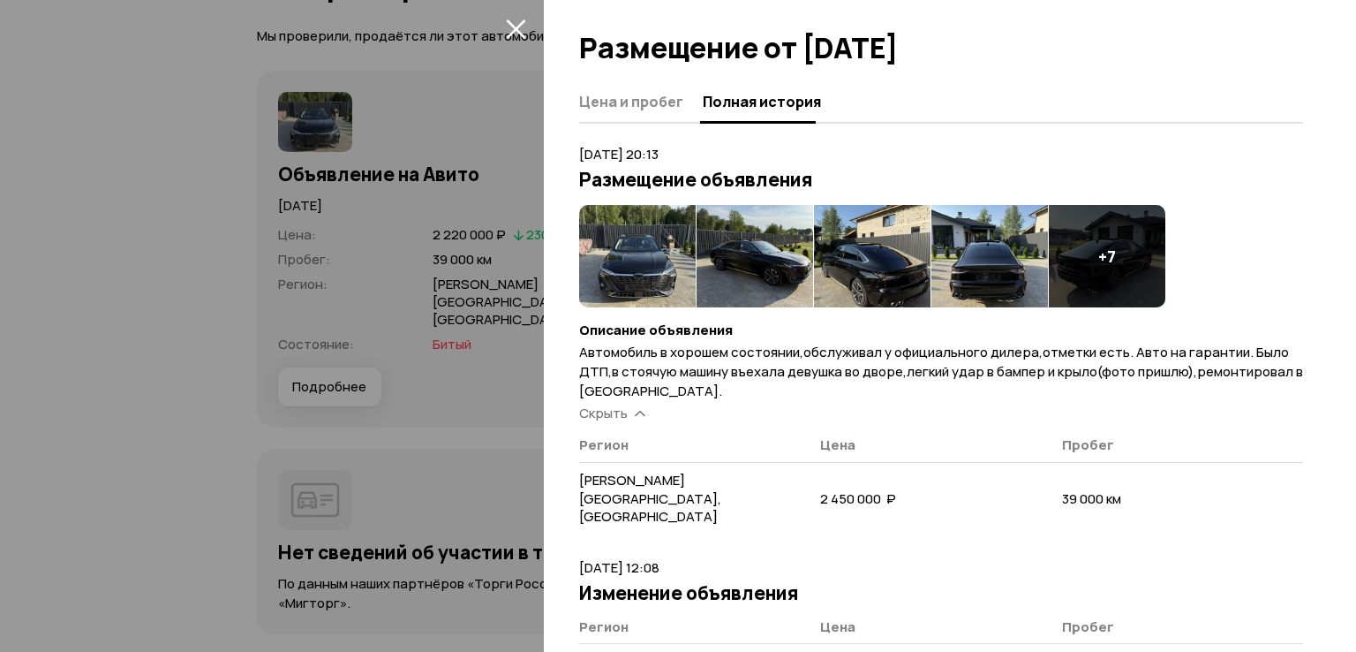
click at [626, 252] on img at bounding box center [637, 256] width 117 height 102
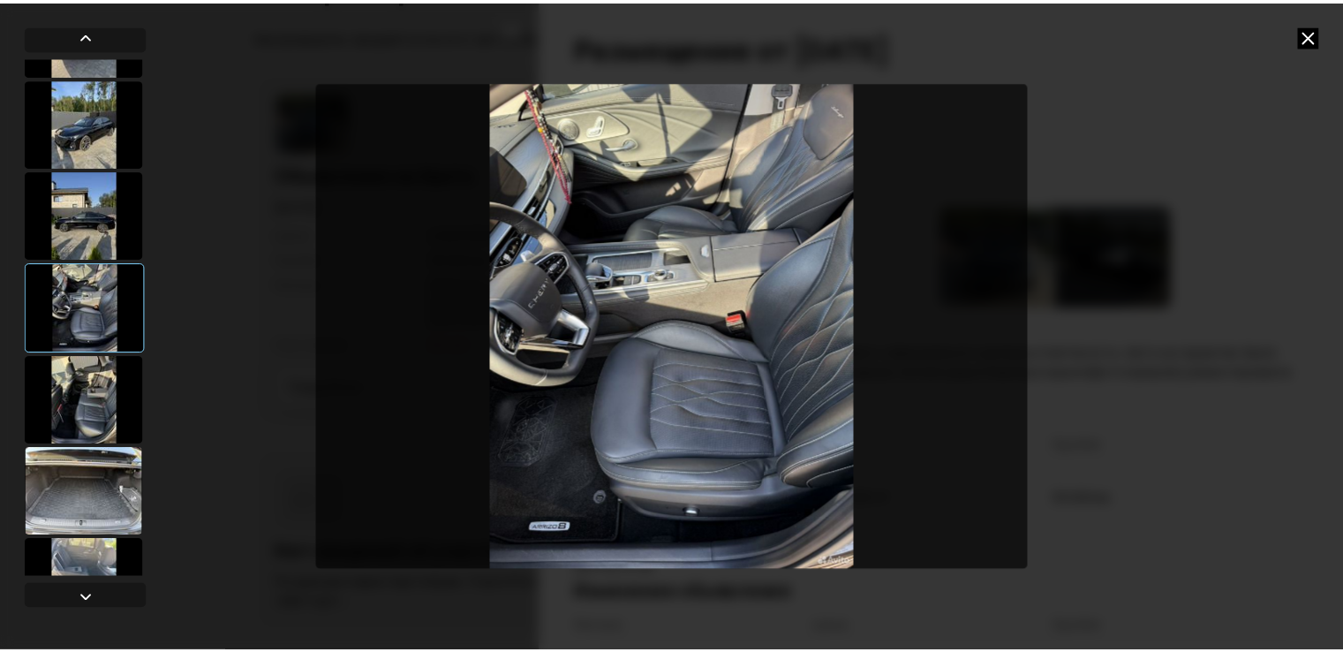
scroll to position [582, 0]
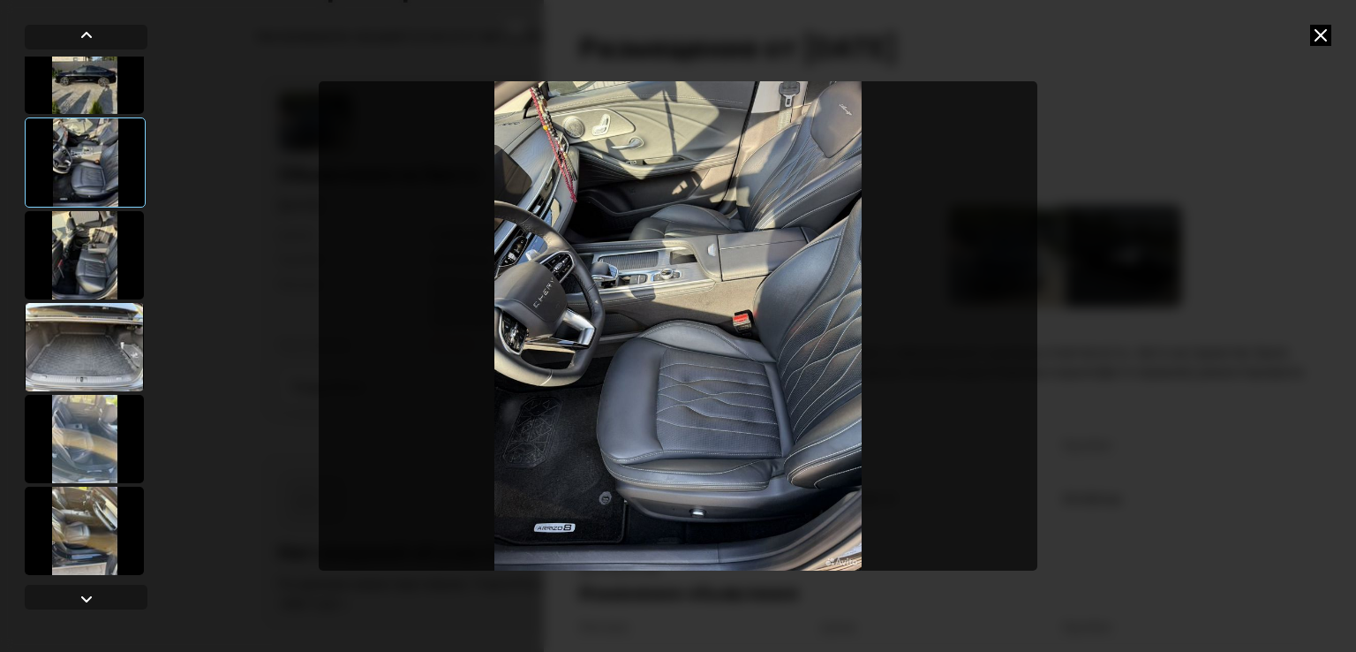
click at [1320, 26] on icon at bounding box center [1320, 35] width 21 height 21
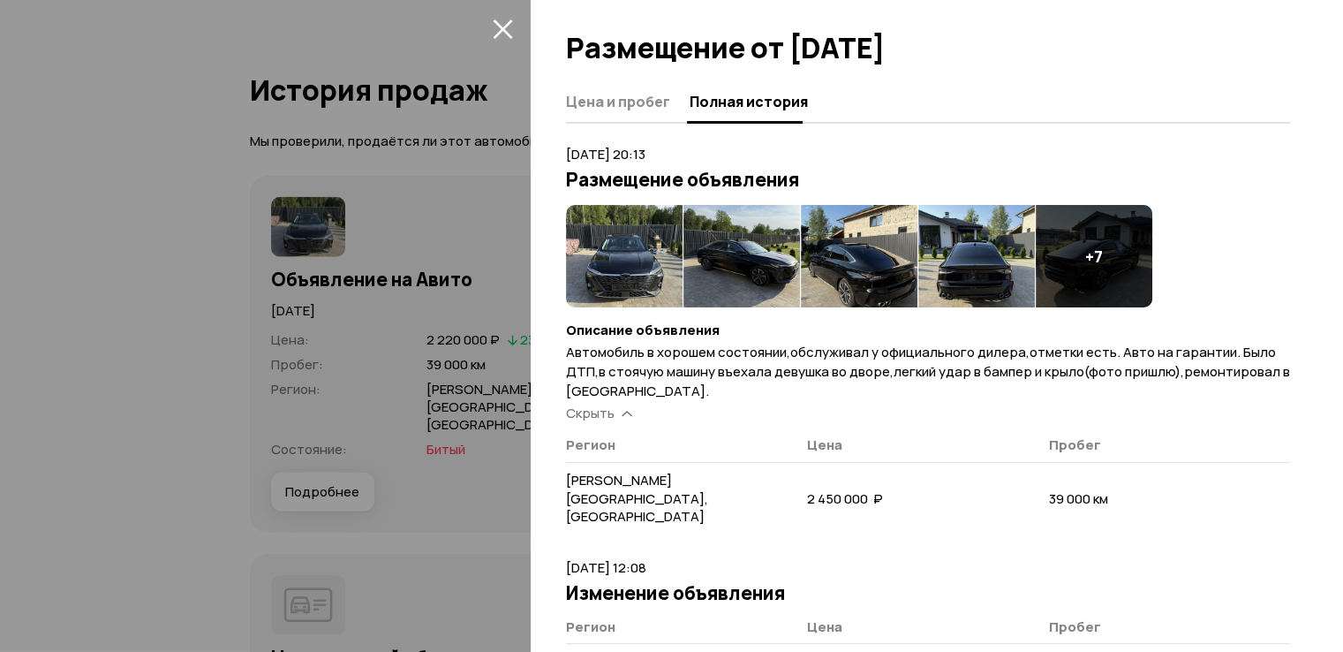
scroll to position [4413, 0]
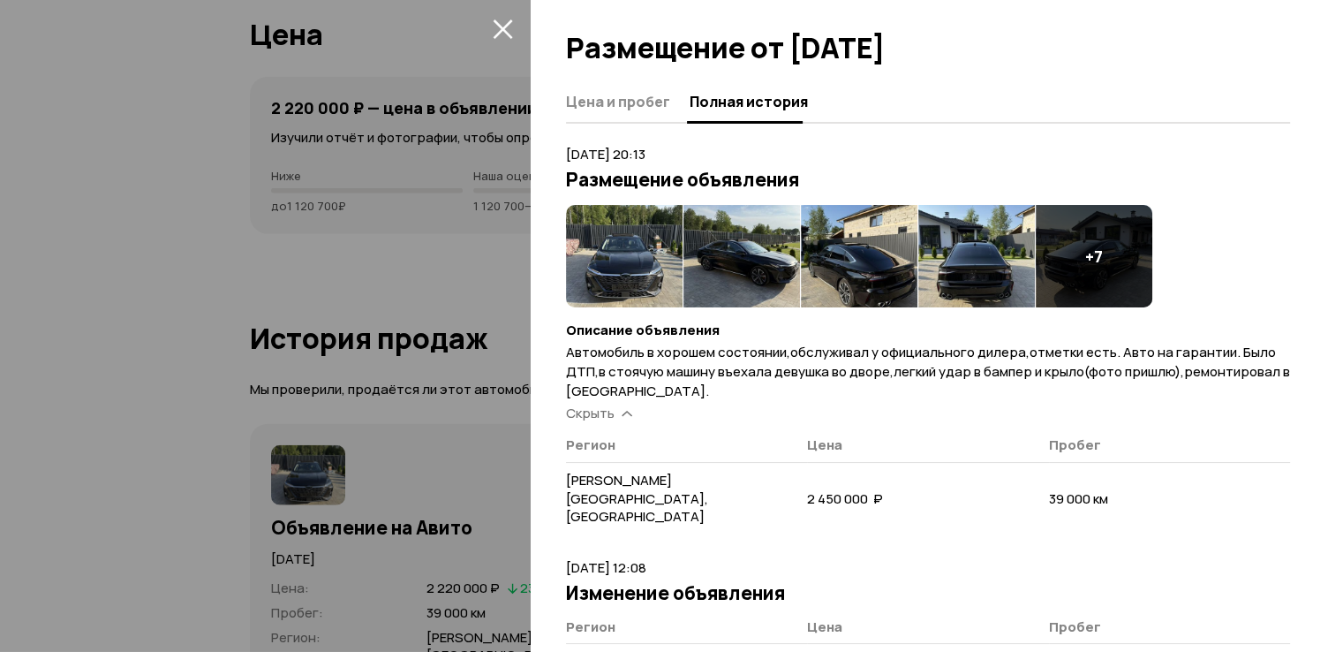
click at [403, 262] on div at bounding box center [671, 326] width 1343 height 652
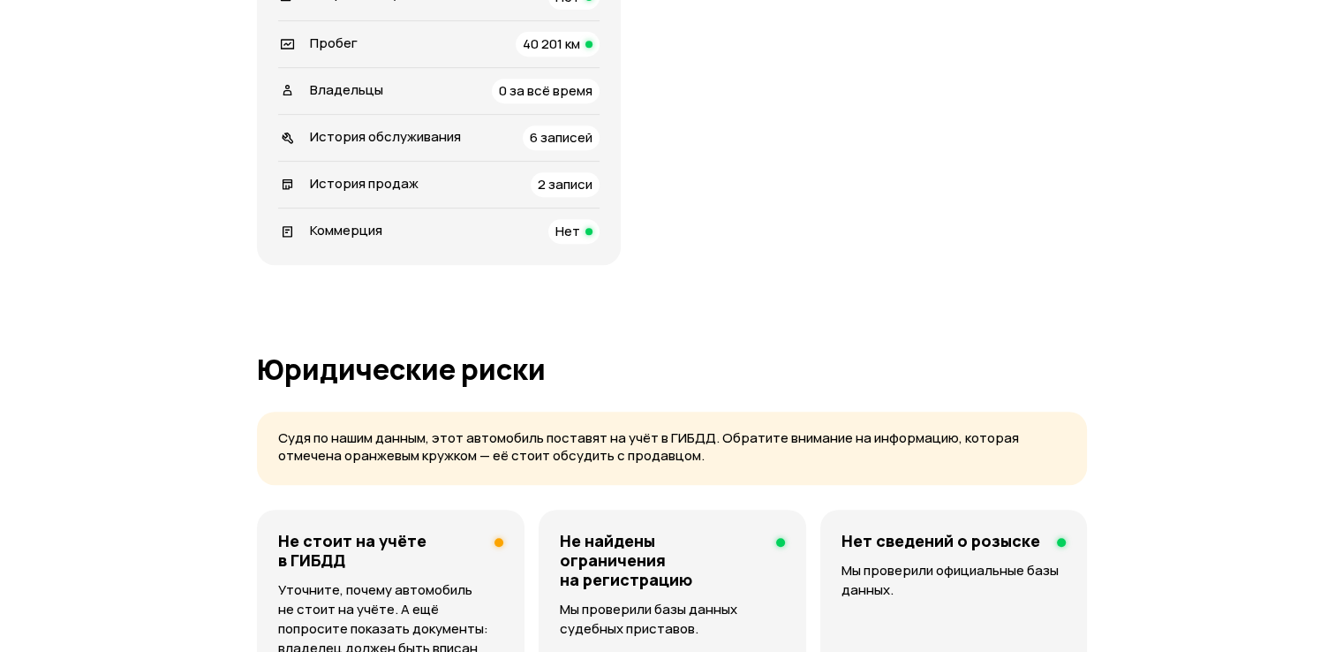
scroll to position [299, 0]
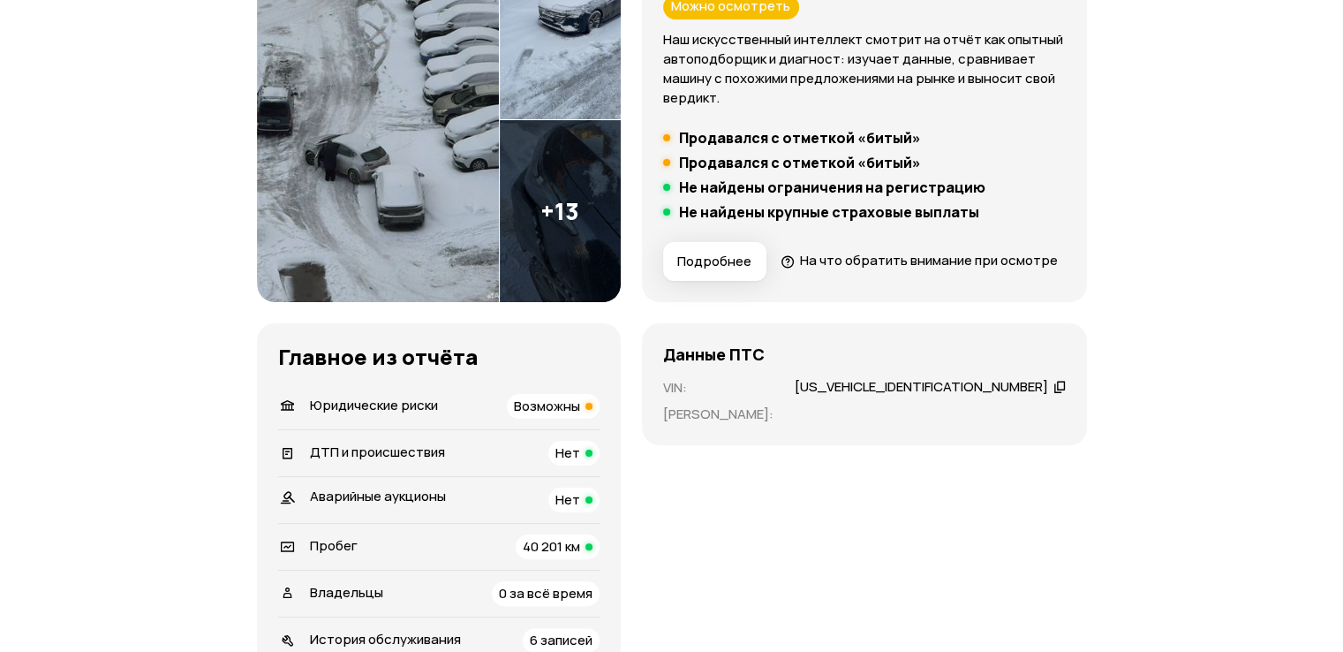
click at [844, 396] on div "LVVDC21B7PD366485" at bounding box center [921, 387] width 253 height 19
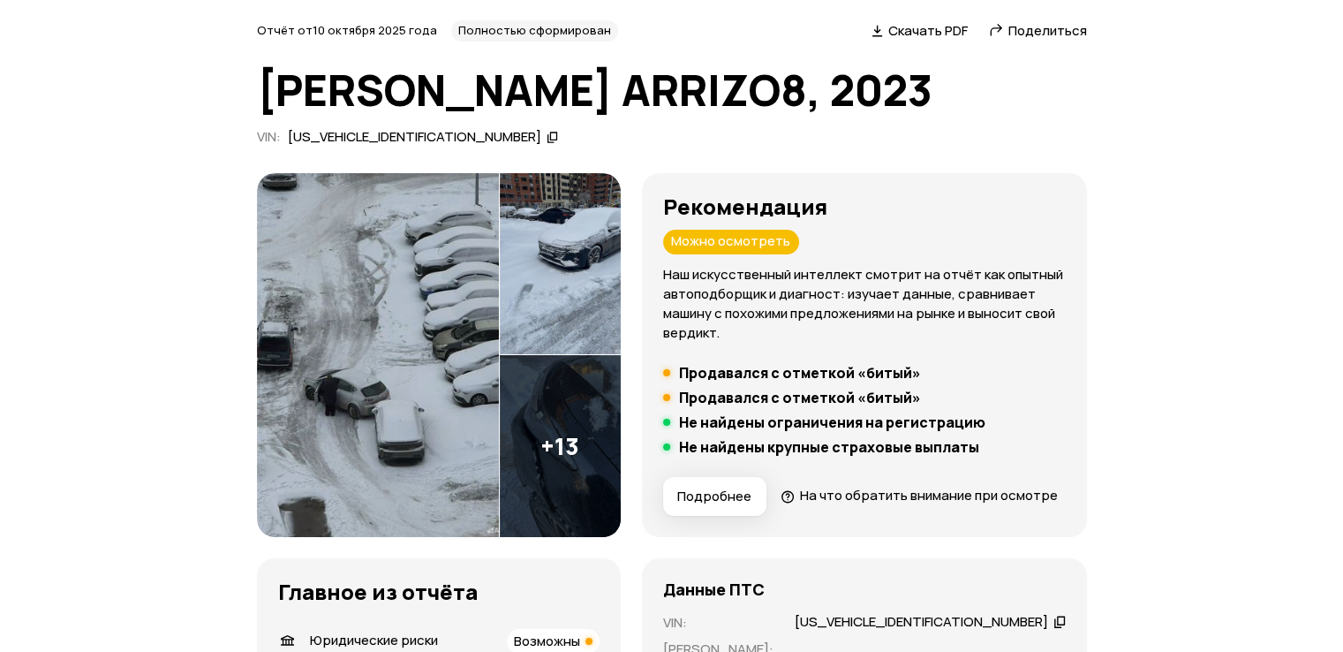
scroll to position [0, 0]
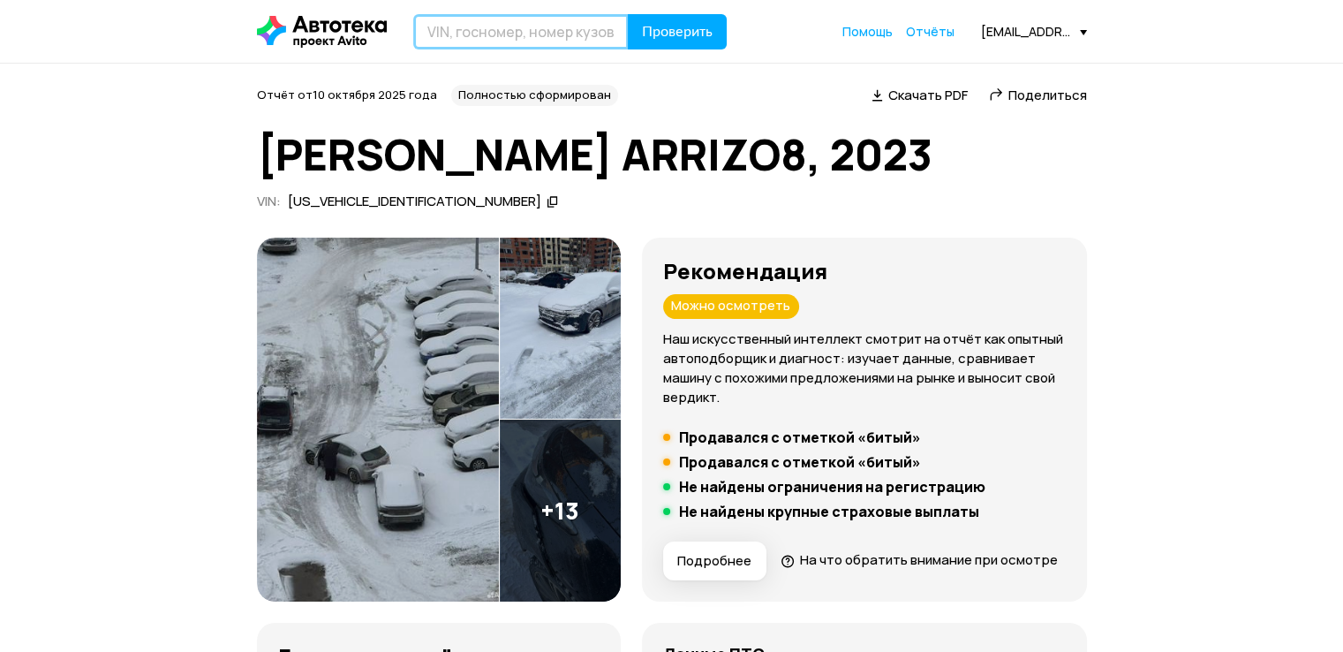
paste input "LVVDC21B7PD366485"
type input "LVVDC21B7PD366485"
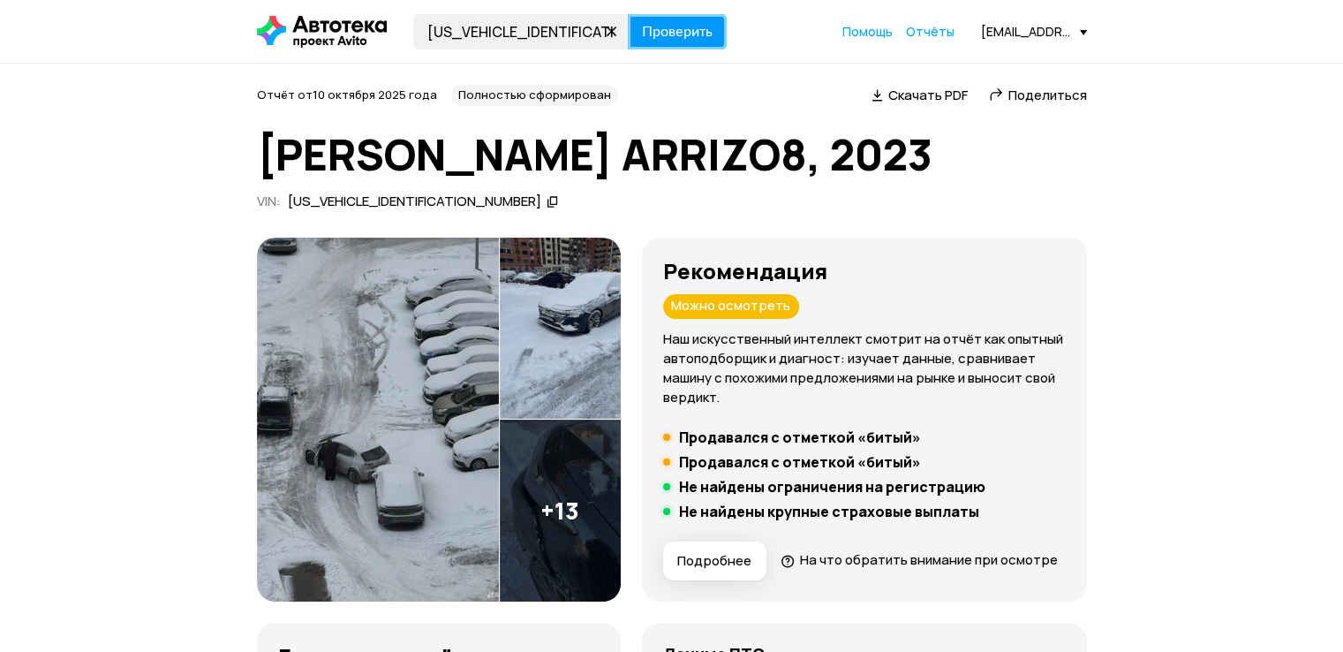
click at [695, 39] on span "Проверить" at bounding box center [677, 32] width 71 height 14
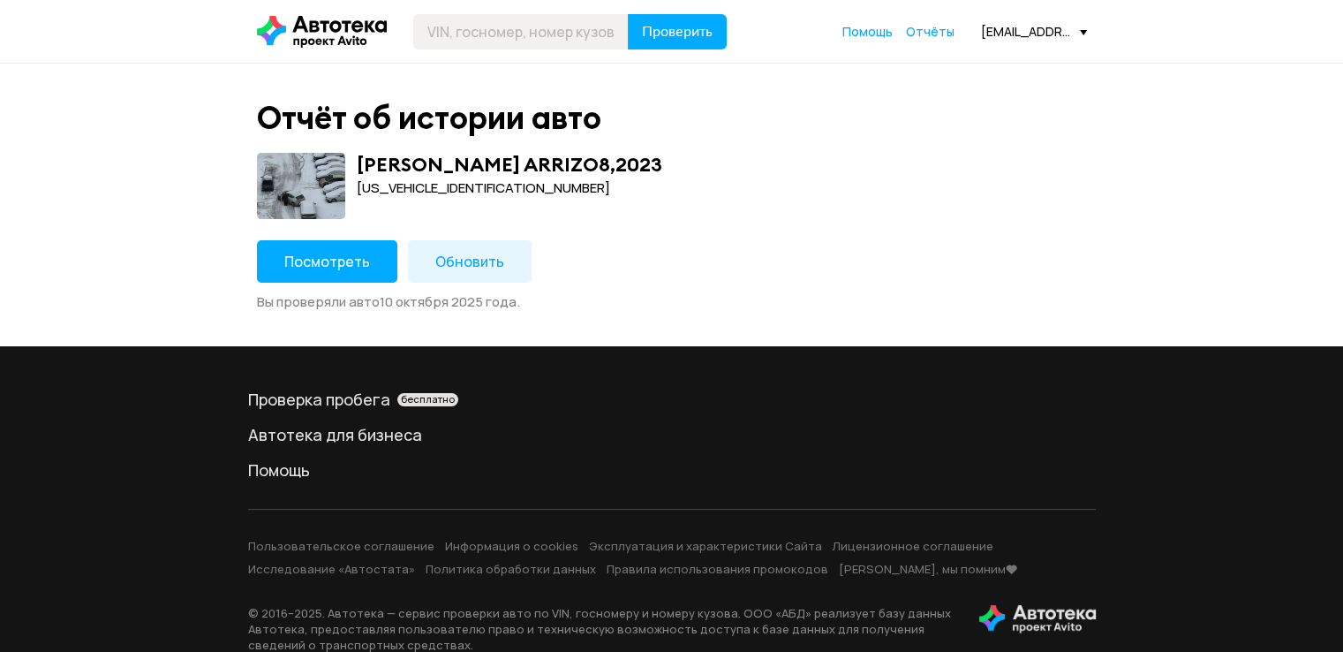
click at [491, 267] on span "Обновить" at bounding box center [469, 261] width 69 height 19
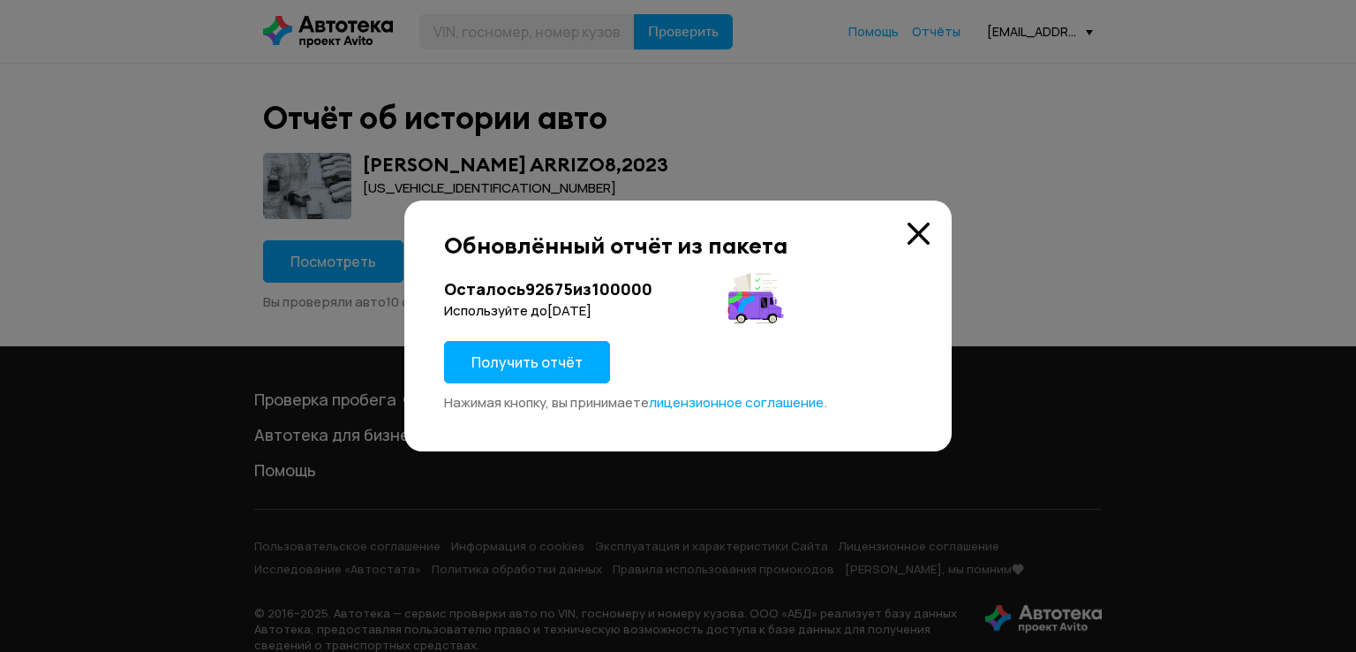
click at [505, 361] on span "Получить отчёт" at bounding box center [526, 361] width 111 height 19
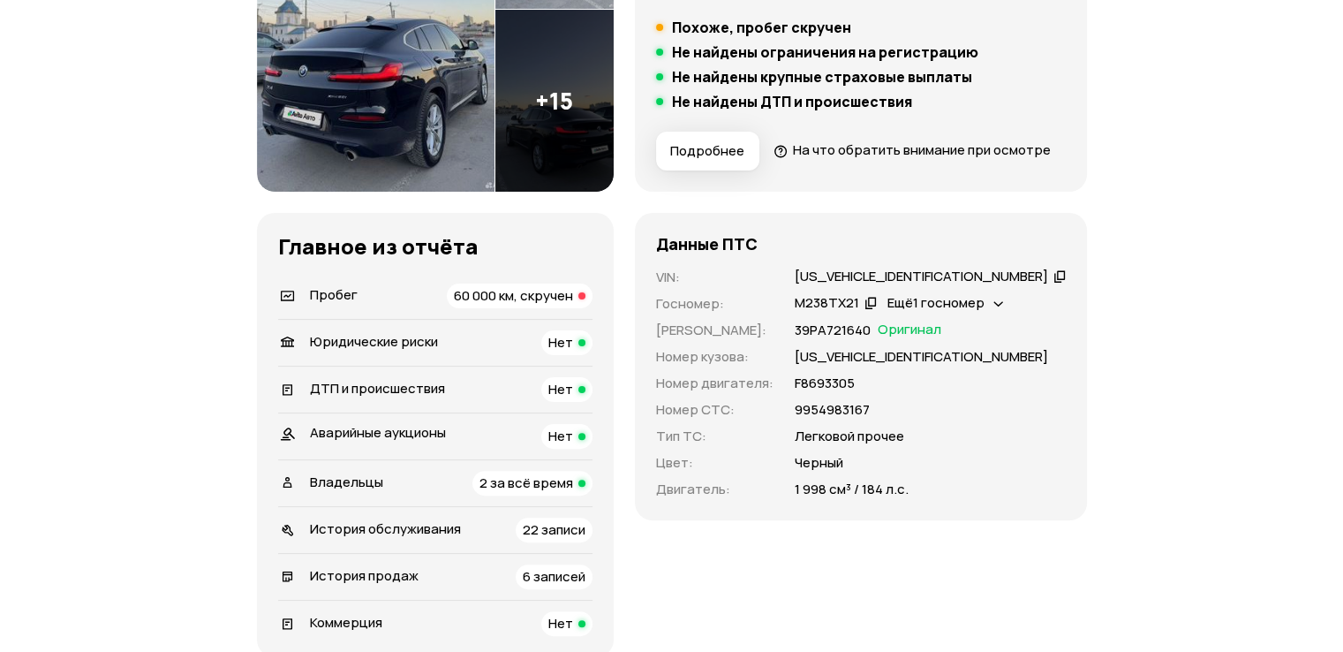
scroll to position [353, 0]
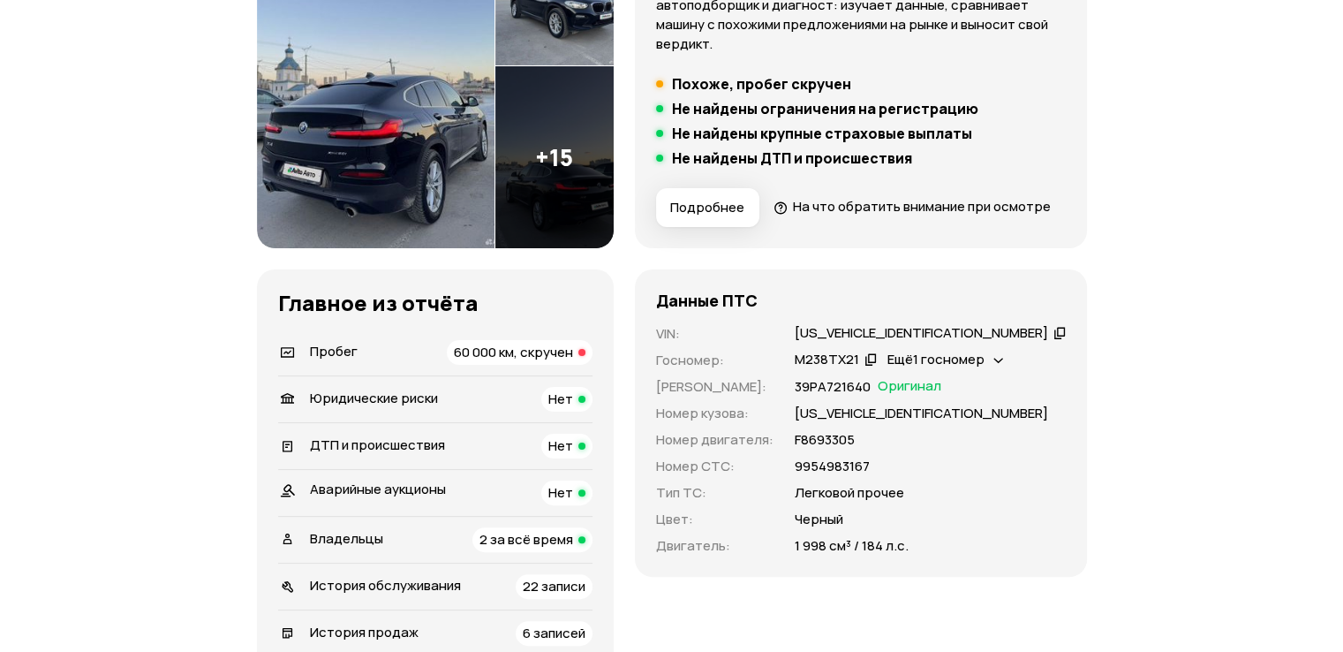
click at [466, 365] on div "Пробег 60 000 км, скручен" at bounding box center [435, 352] width 314 height 25
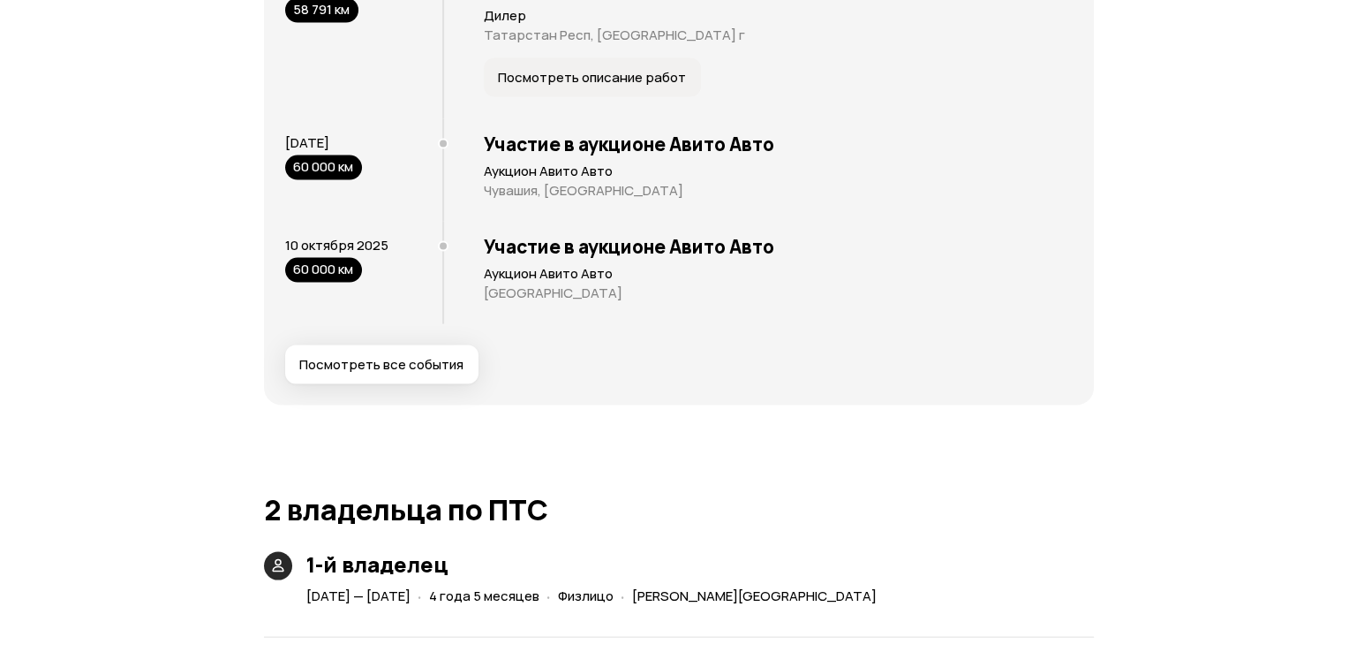
scroll to position [3579, 0]
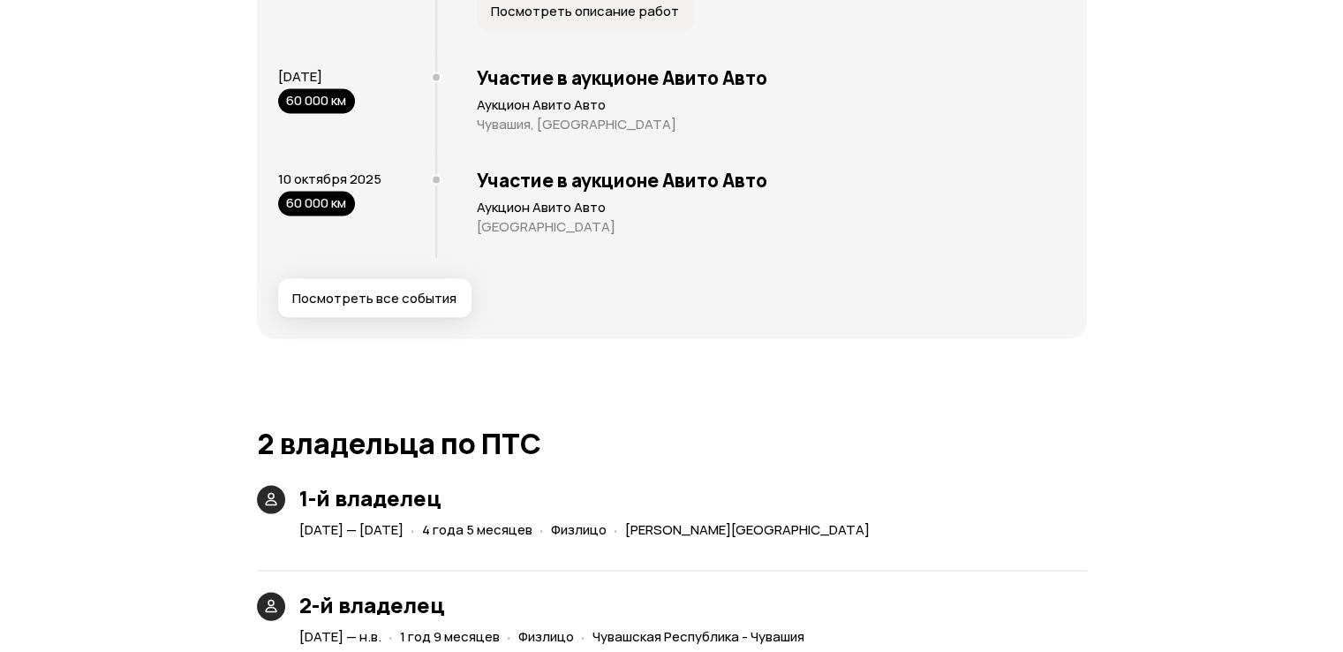
click at [416, 307] on span "Посмотреть все события" at bounding box center [374, 299] width 164 height 18
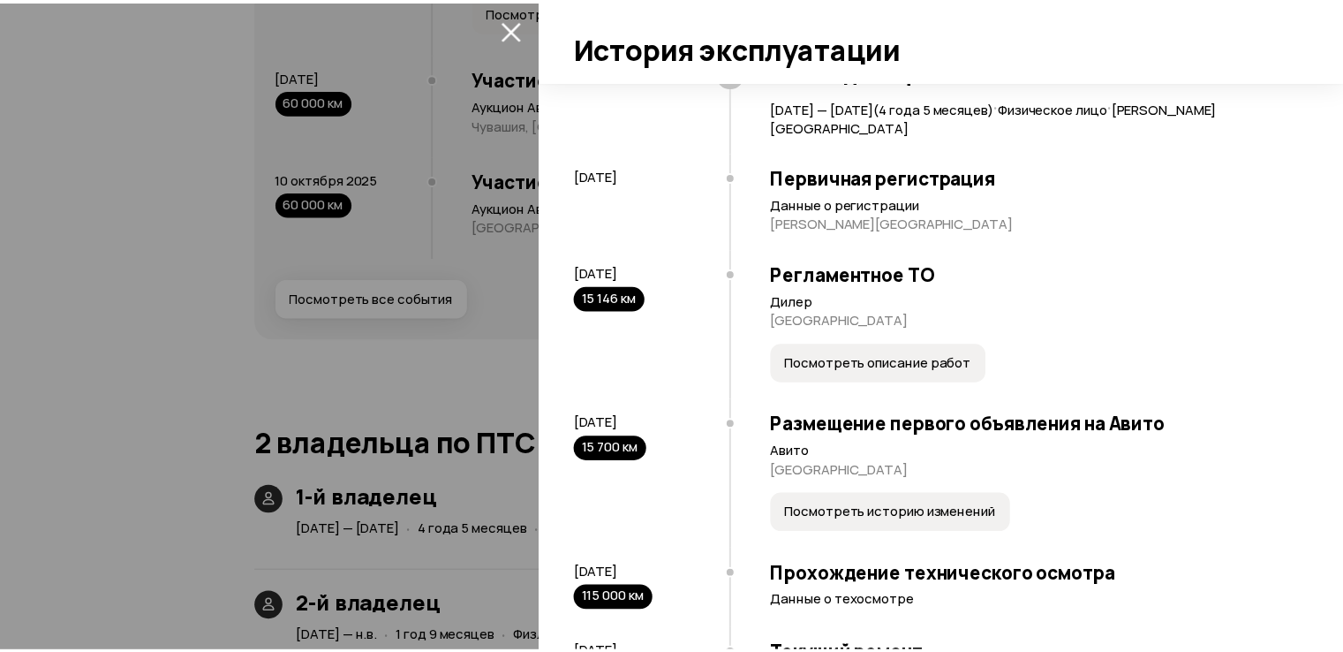
scroll to position [530, 0]
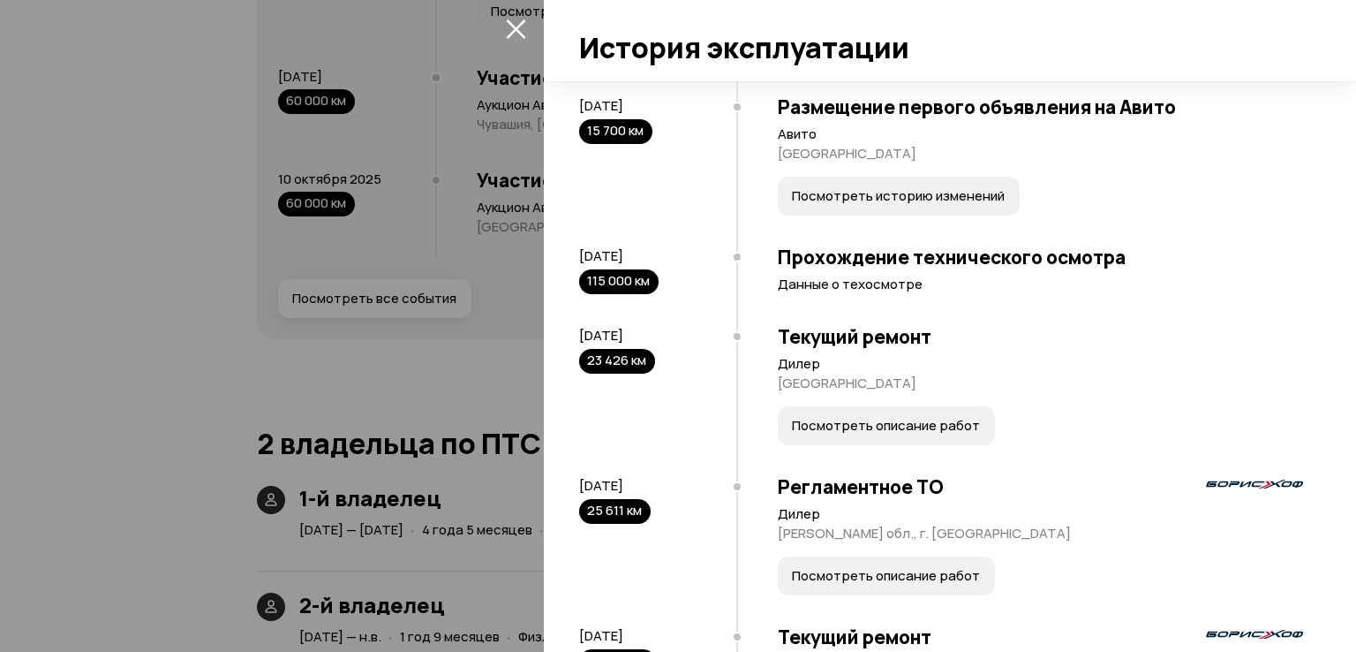
click at [244, 218] on div at bounding box center [678, 326] width 1356 height 652
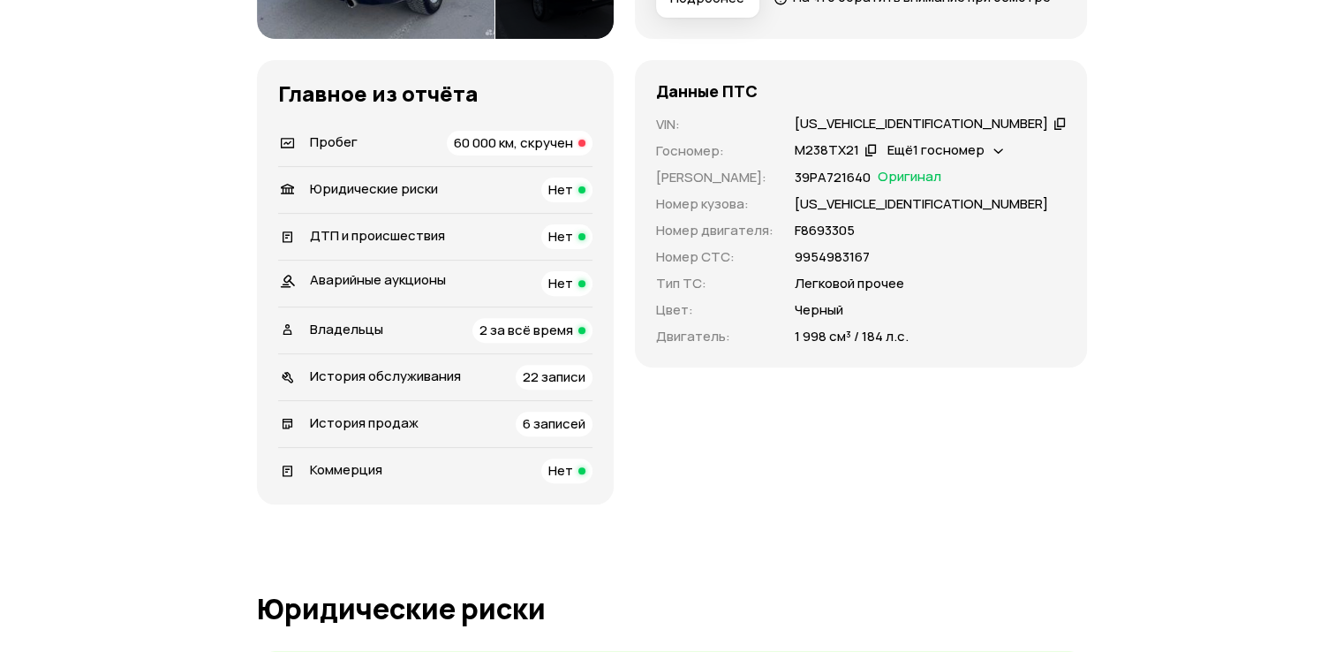
scroll to position [456, 0]
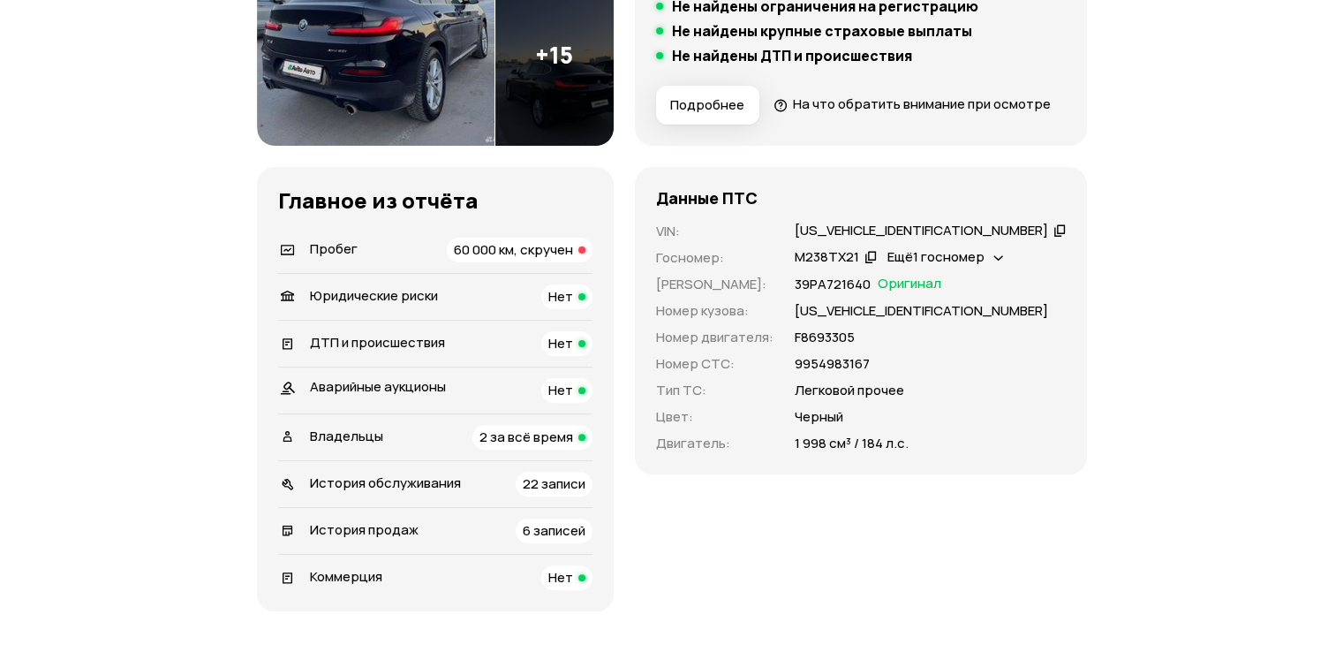
click at [860, 240] on div "X4XUJ19440LG63974" at bounding box center [921, 231] width 253 height 19
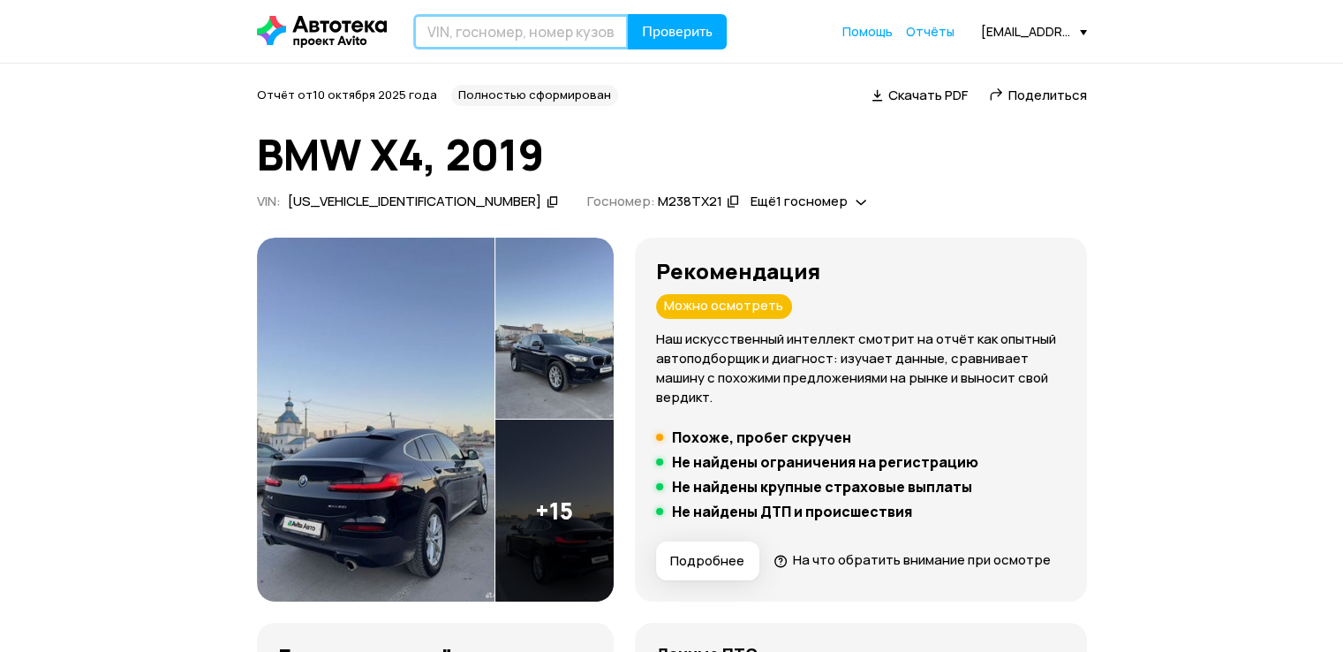
paste input "X4XUJ19440LG63974"
type input "X4XUJ19440LG63974"
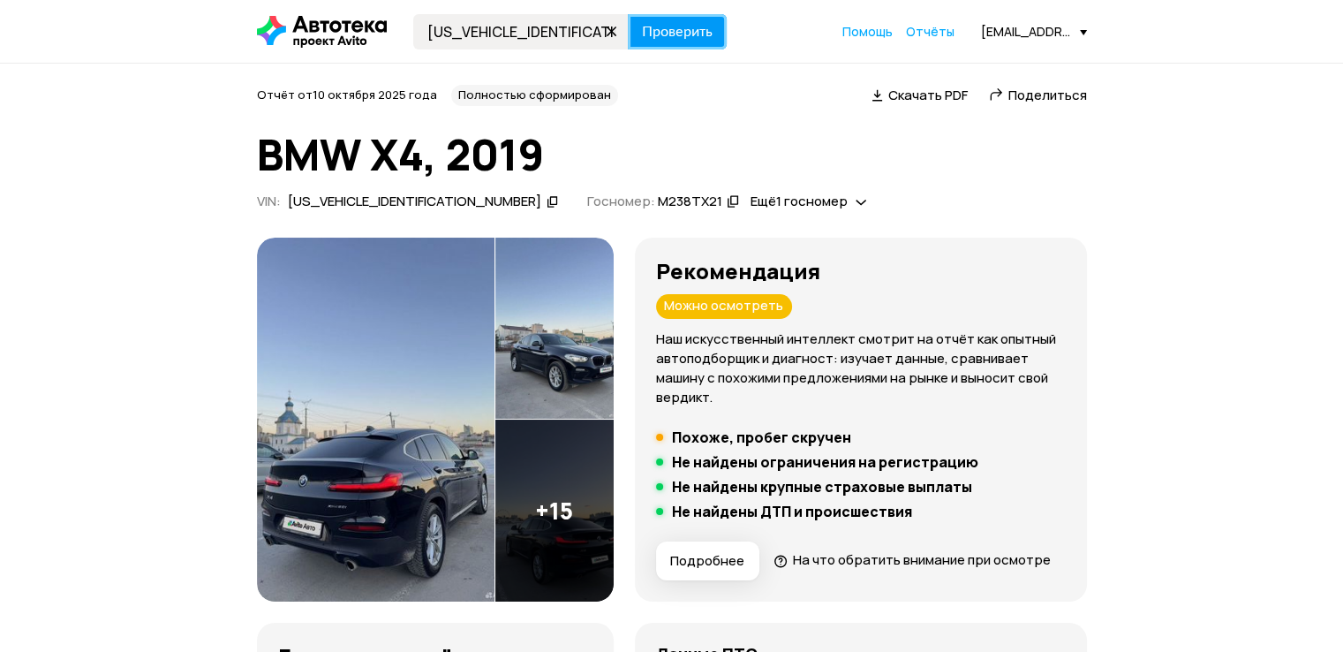
click at [669, 26] on span "Проверить" at bounding box center [677, 32] width 71 height 14
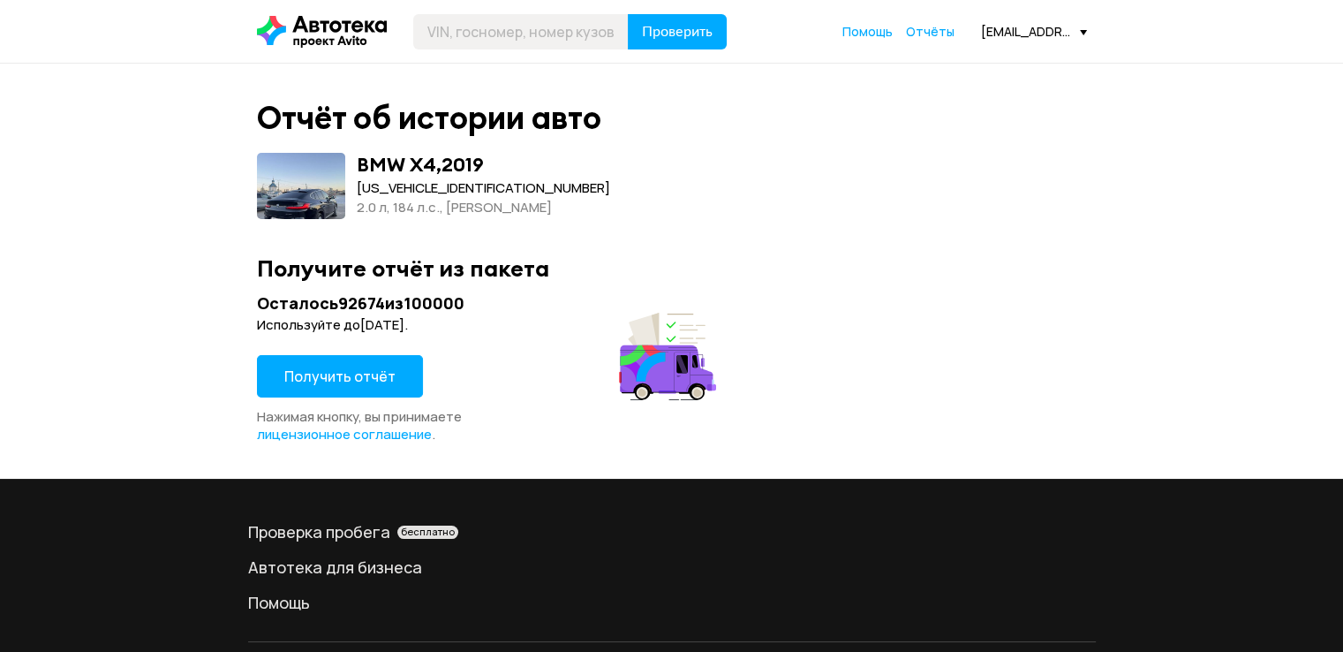
click at [385, 366] on span "Получить отчёт" at bounding box center [339, 375] width 111 height 19
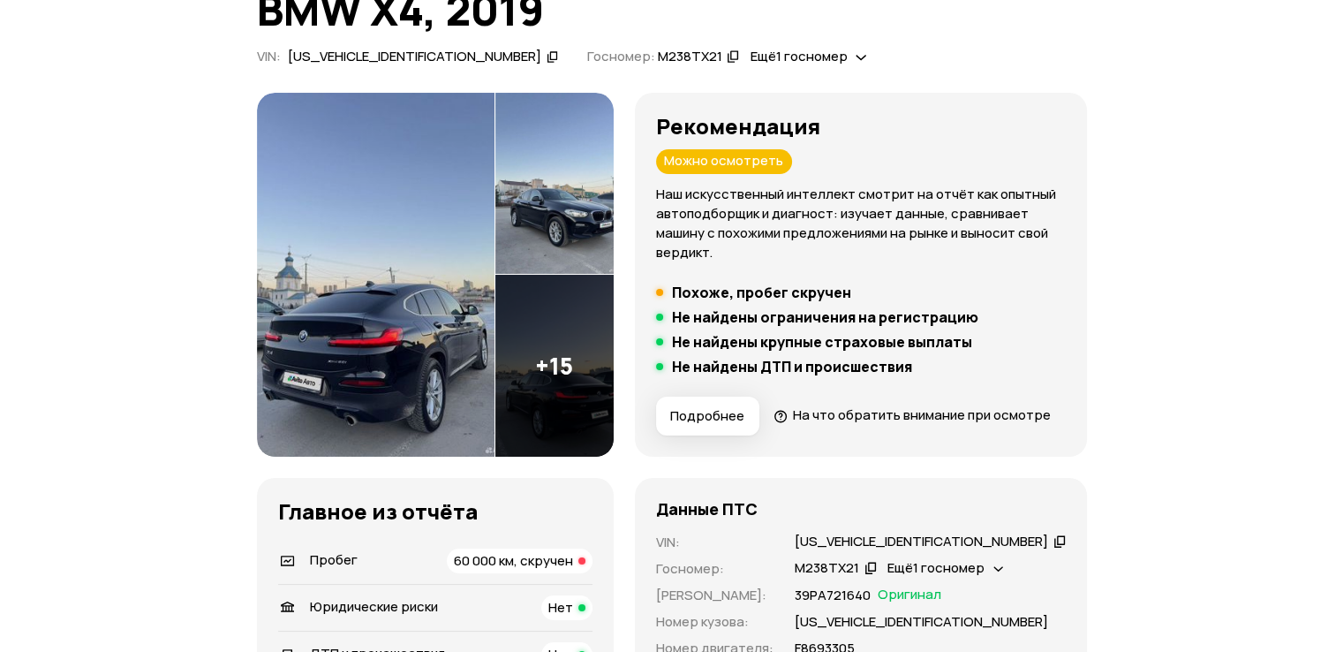
scroll to position [530, 0]
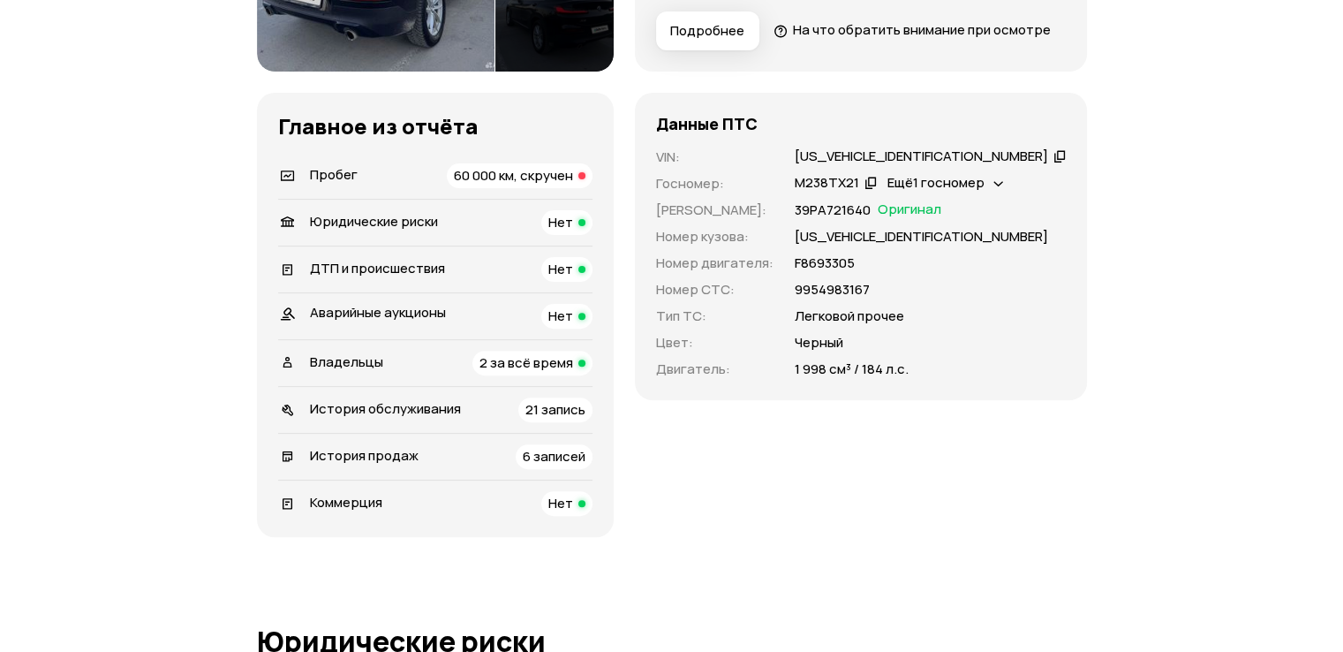
click at [471, 188] on div "Пробег 60 000 км, скручен" at bounding box center [435, 175] width 314 height 25
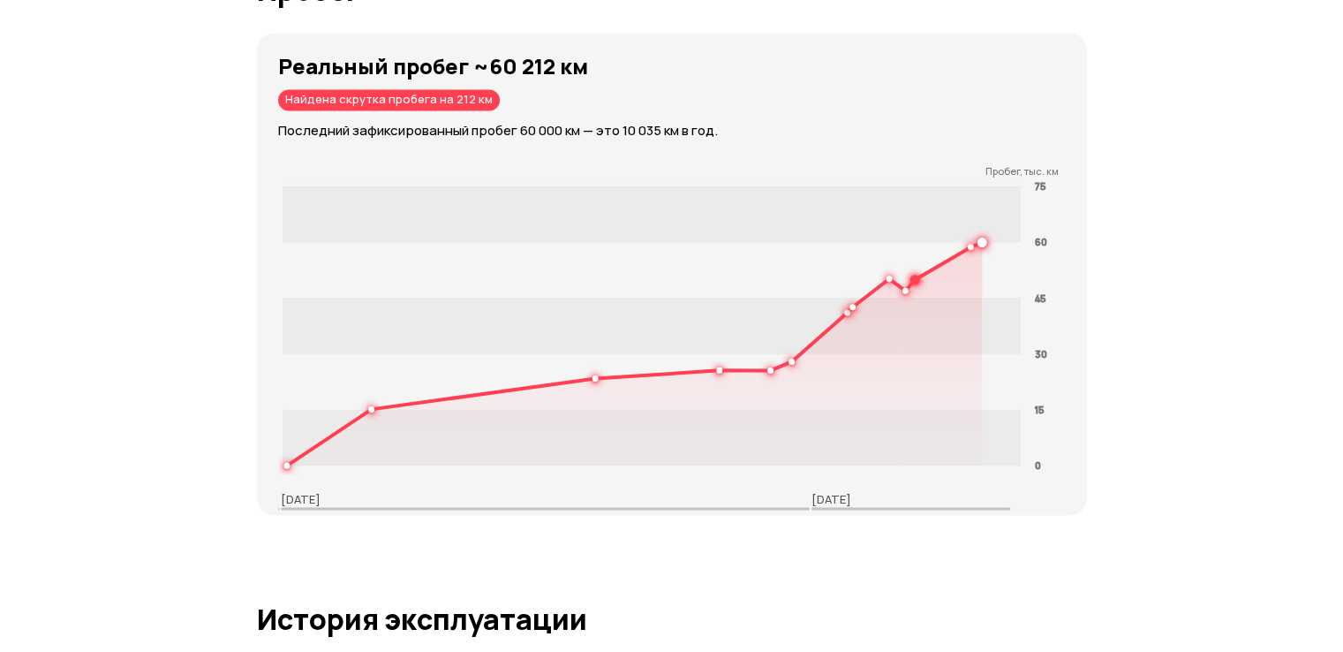
scroll to position [2696, 0]
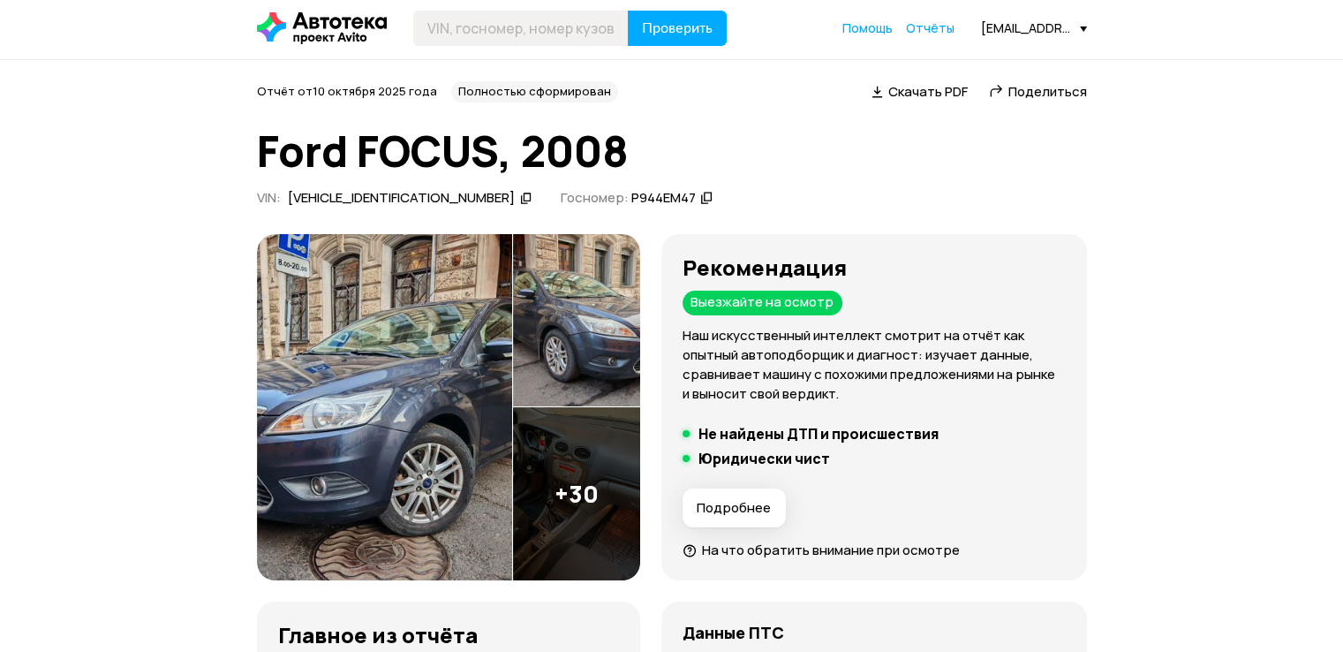
scroll to position [353, 0]
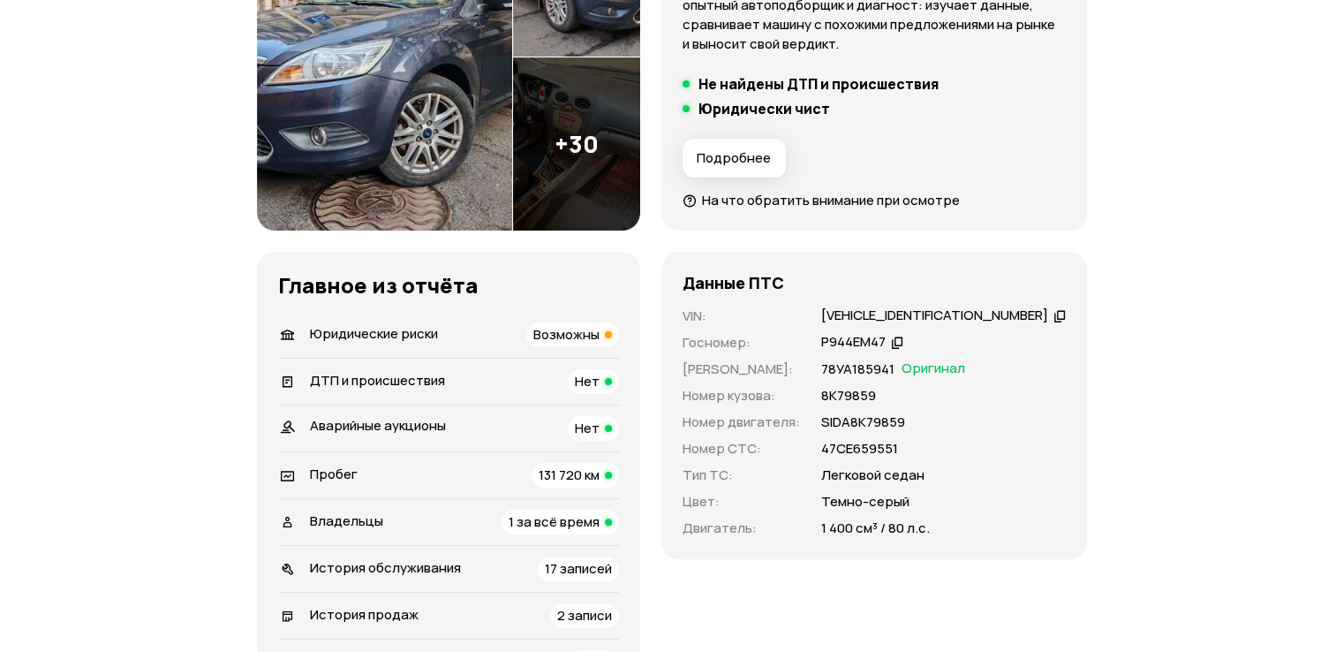
click at [870, 320] on div "[VEHICLE_IDENTIFICATION_NUMBER]" at bounding box center [934, 315] width 227 height 19
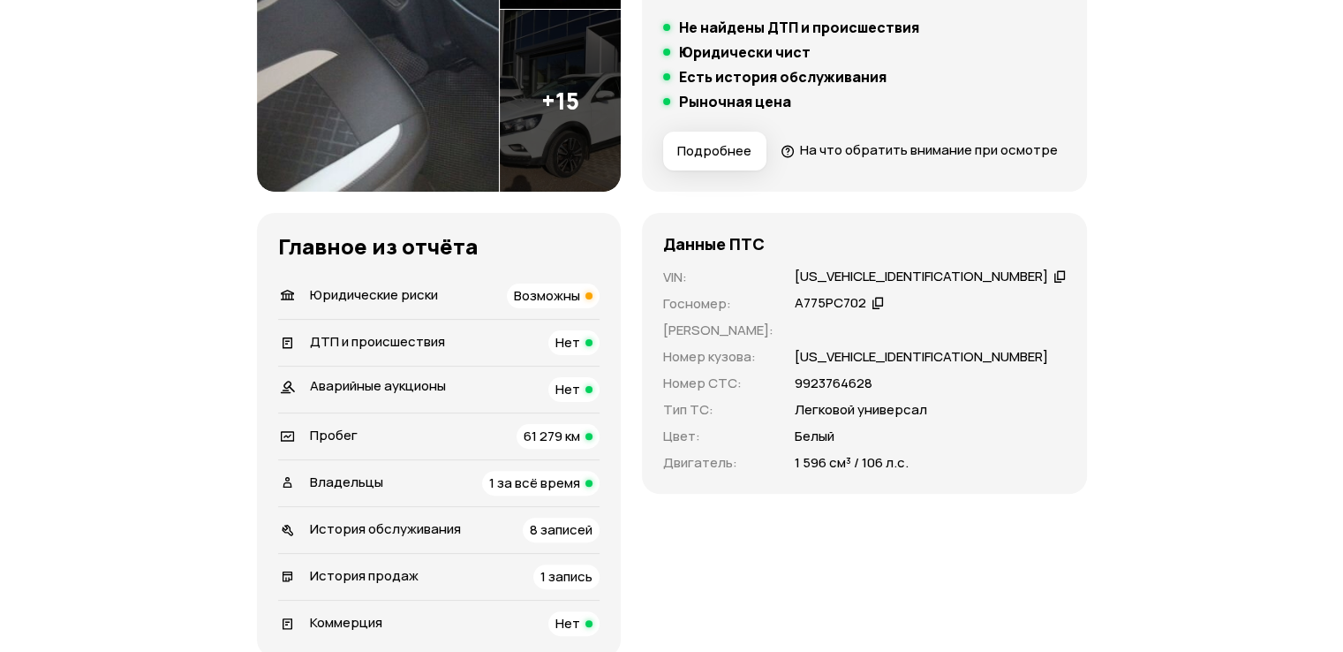
scroll to position [530, 0]
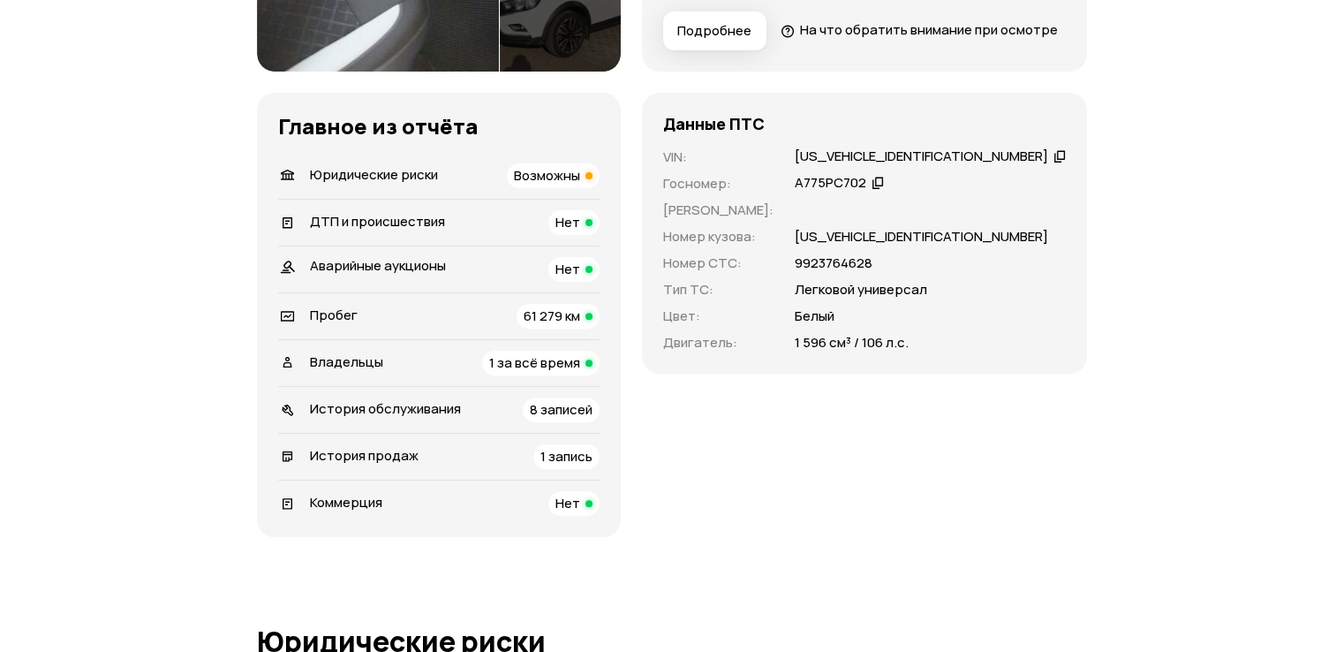
click at [387, 328] on div "Пробег 61 279 км" at bounding box center [438, 316] width 321 height 25
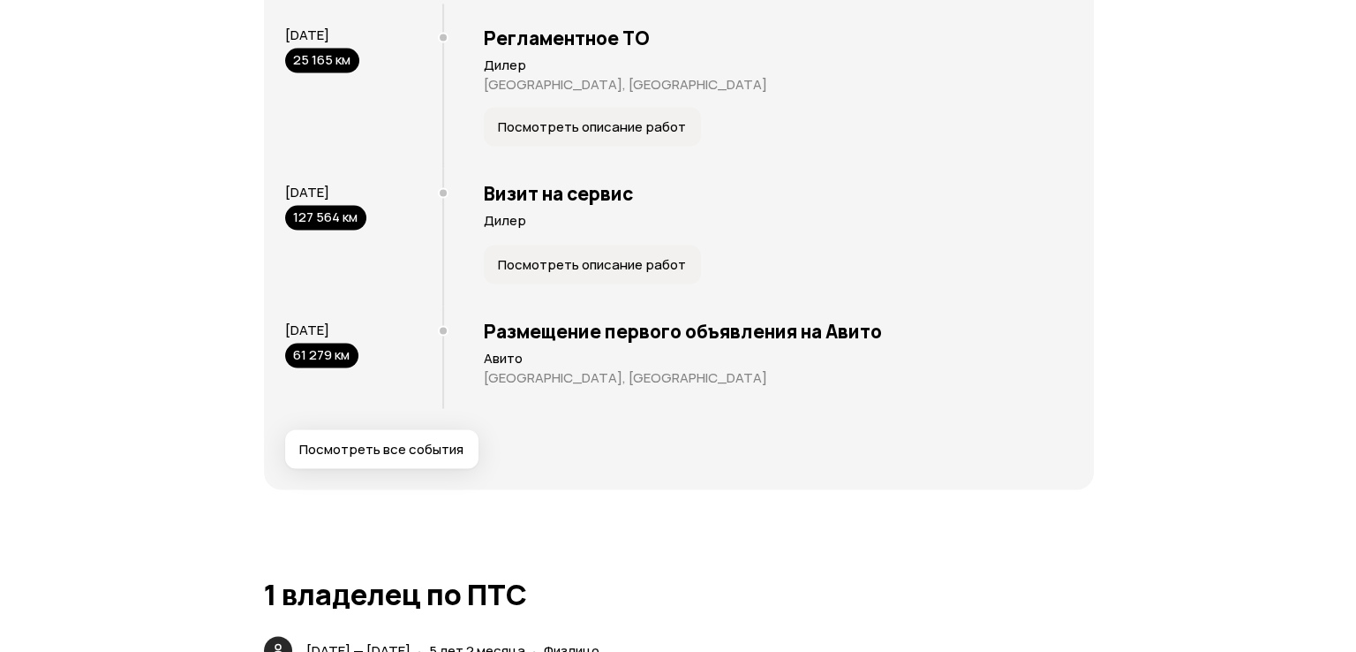
scroll to position [3567, 0]
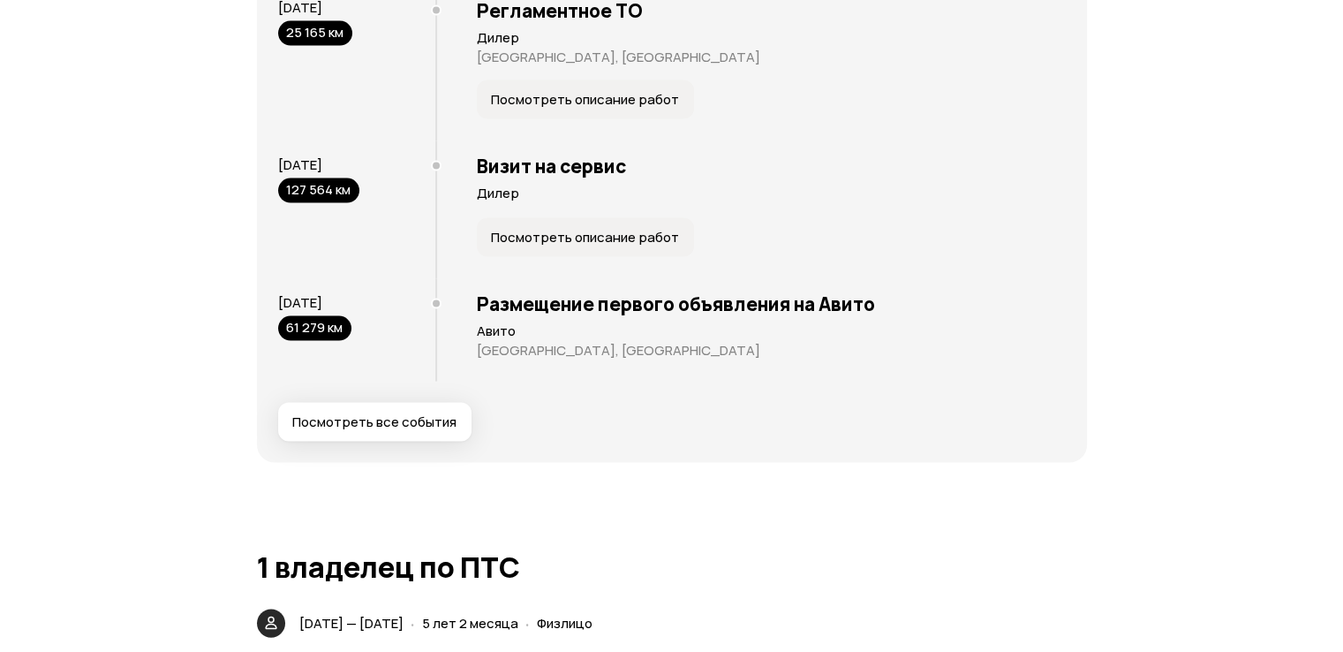
click at [368, 441] on button "Посмотреть все события" at bounding box center [374, 422] width 193 height 39
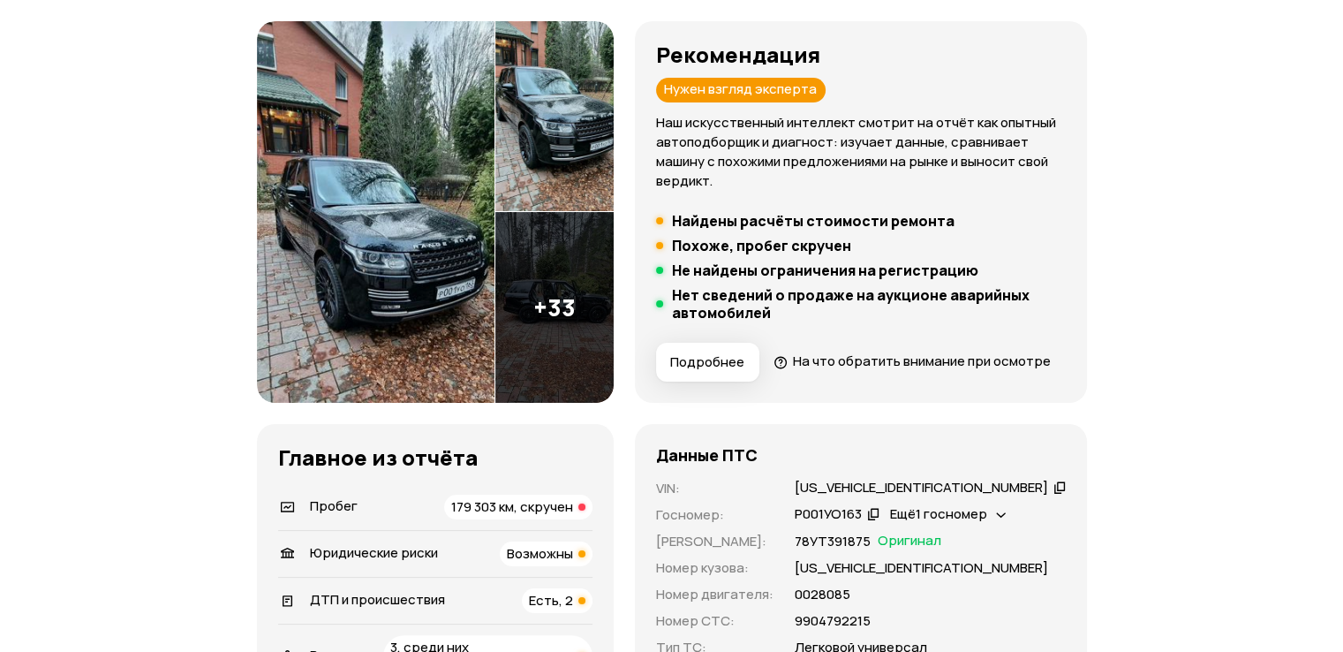
scroll to position [265, 0]
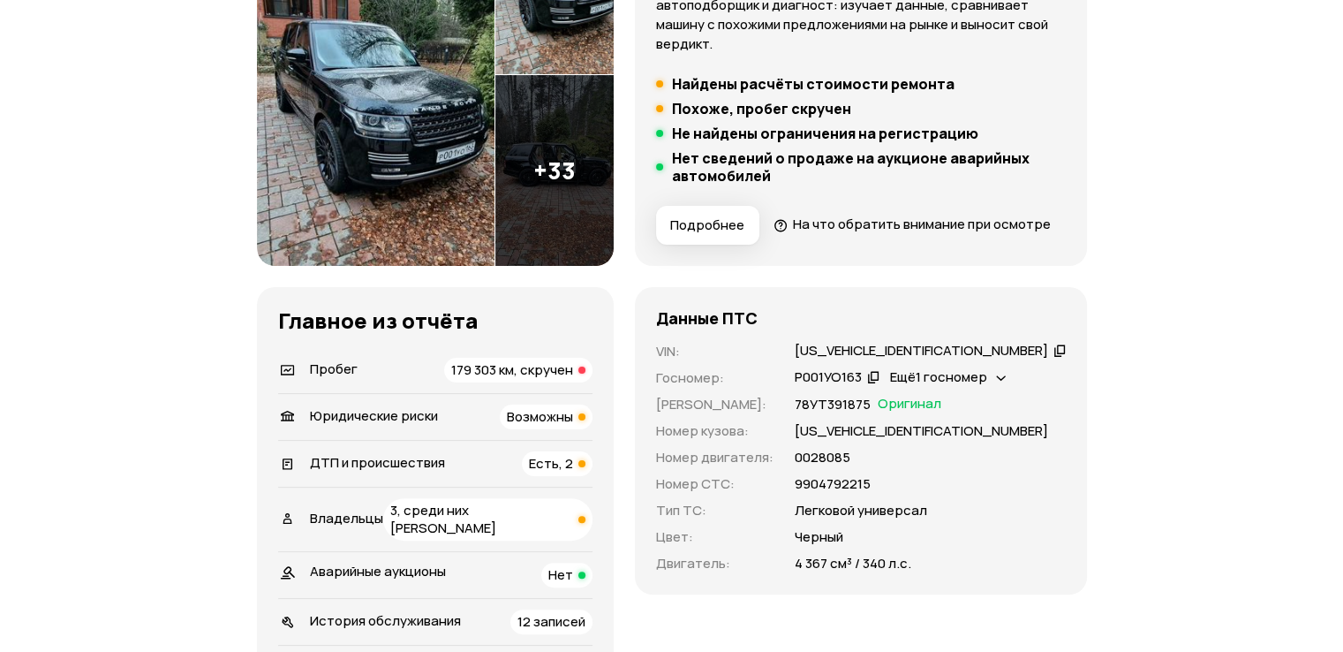
click at [459, 382] on div "Пробег 179 303 км, скручен" at bounding box center [435, 370] width 314 height 25
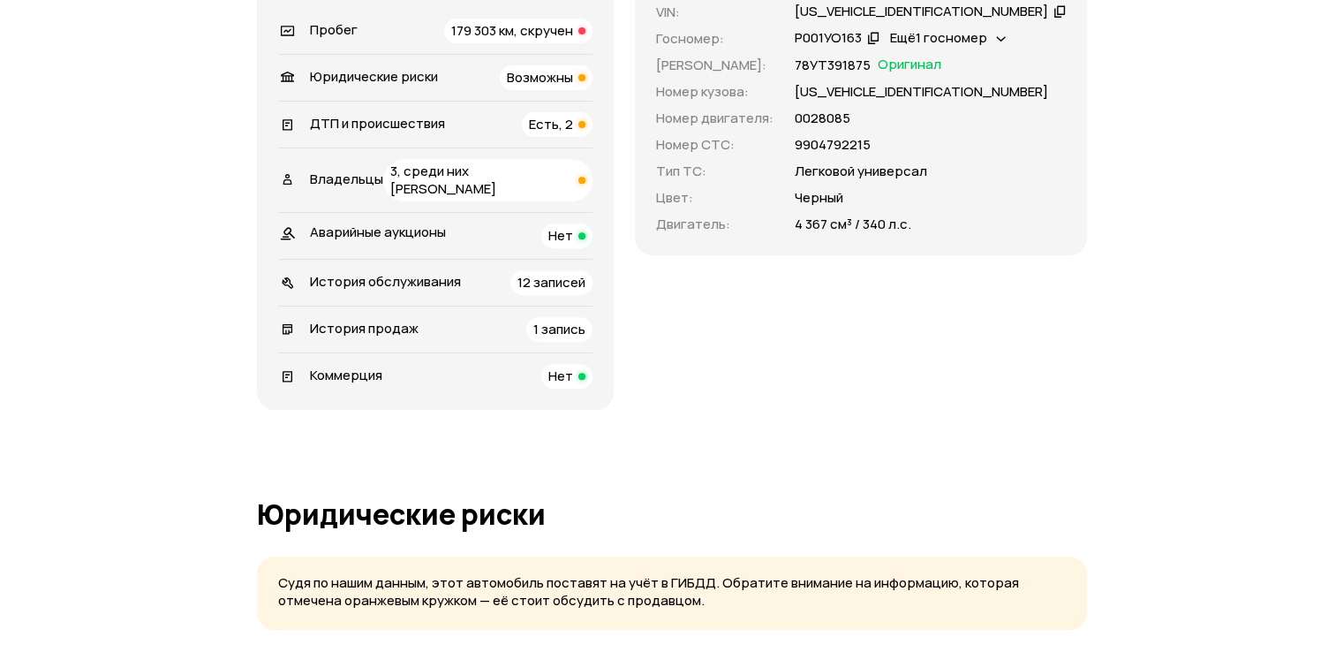
scroll to position [847, 0]
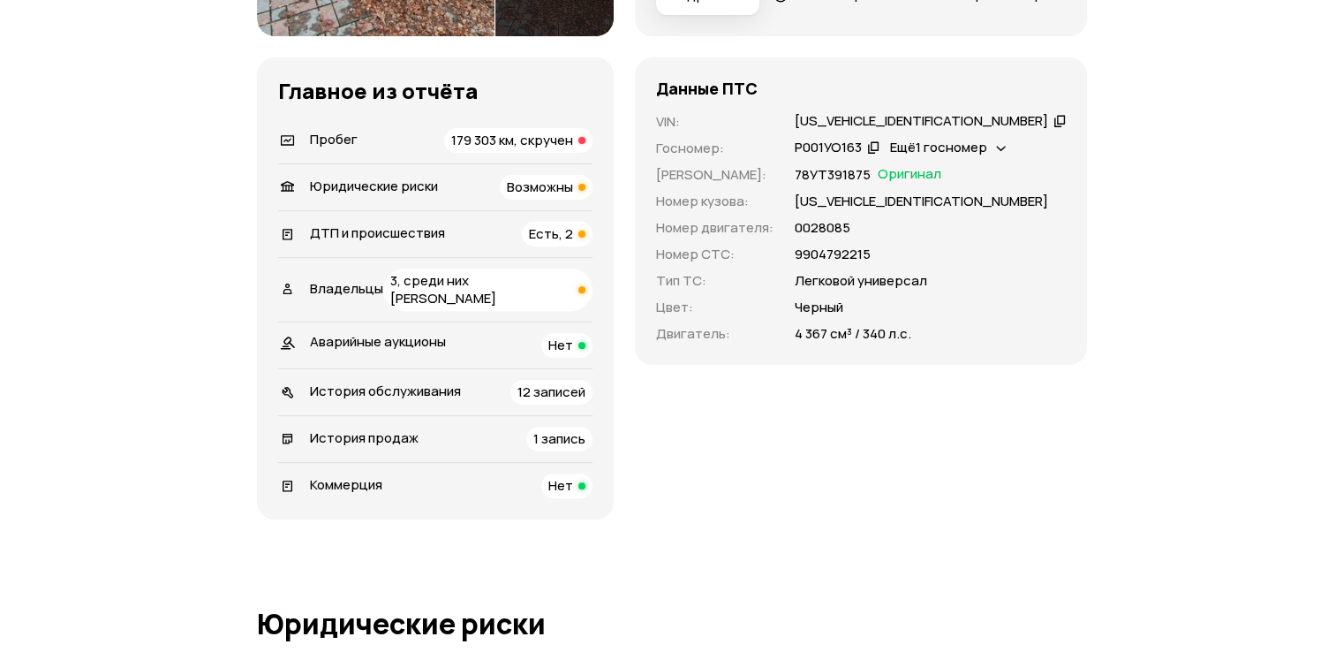
click at [474, 153] on div "Пробег 179 303 км, скручен" at bounding box center [435, 140] width 314 height 25
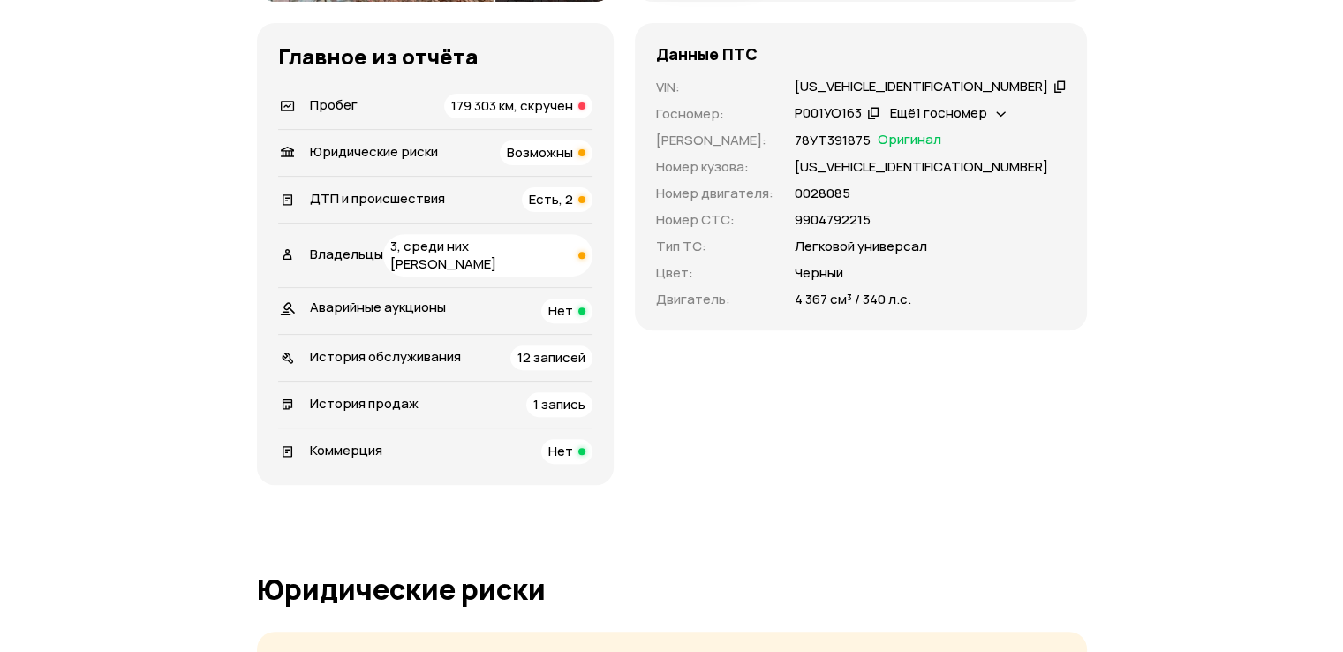
scroll to position [470, 0]
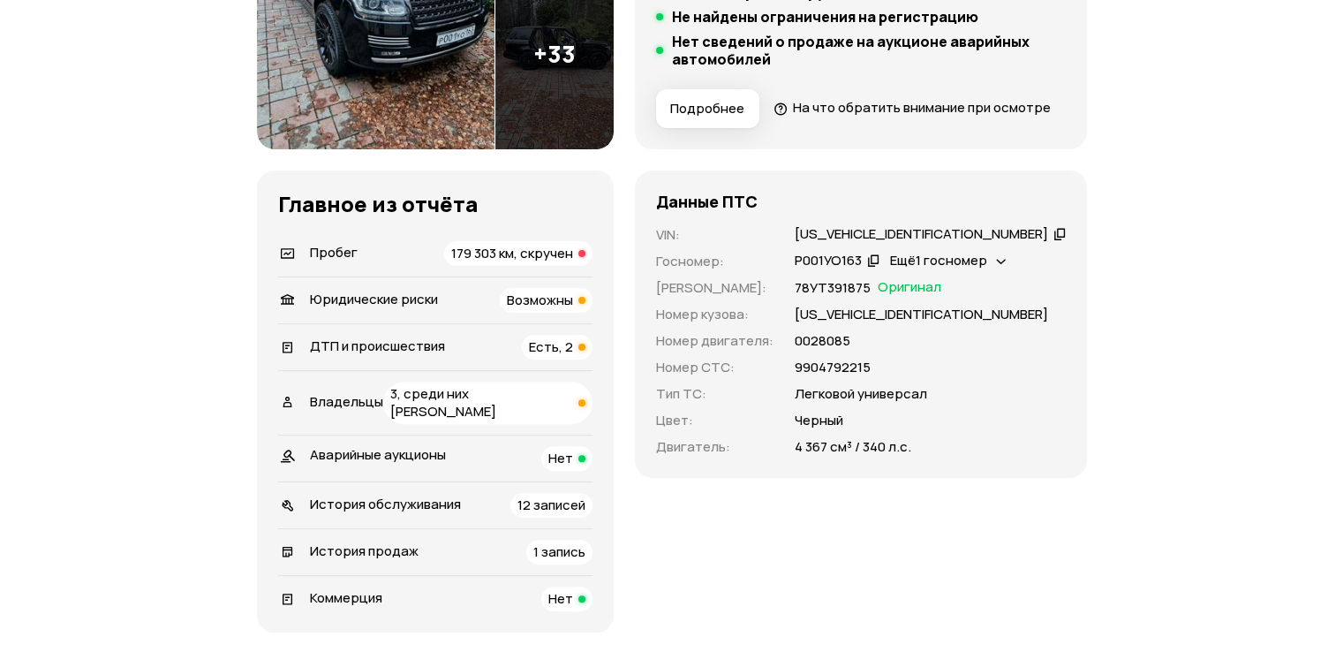
click at [925, 244] on div "[US_VEHICLE_IDENTIFICATION_NUMBER]" at bounding box center [921, 234] width 253 height 19
click at [505, 262] on span "179 303 км, скручен" at bounding box center [512, 253] width 122 height 19
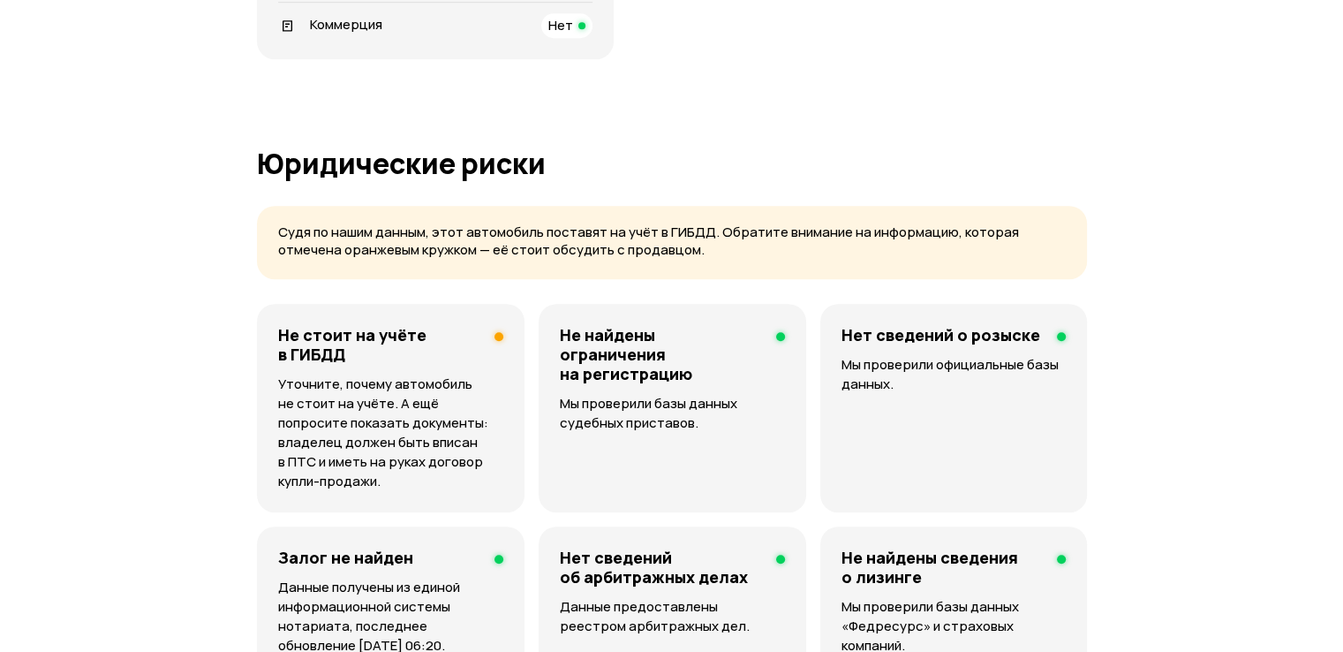
scroll to position [0, 0]
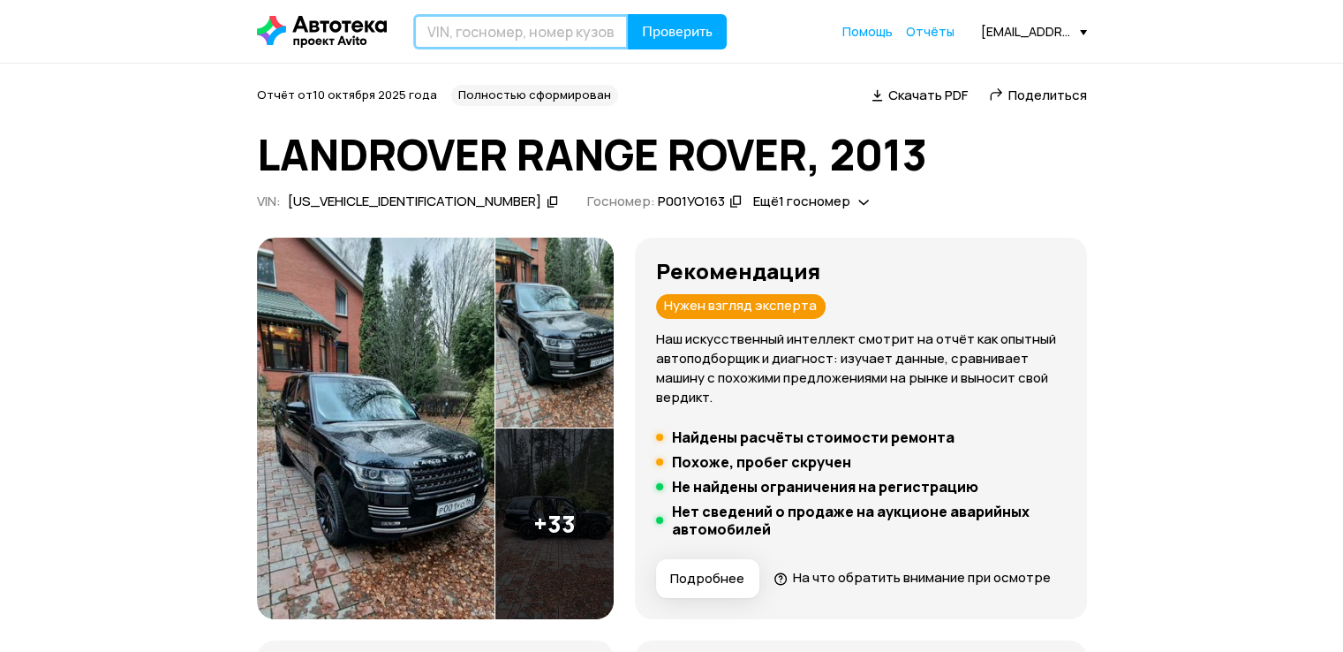
paste input "[US_VEHICLE_IDENTIFICATION_NUMBER]"
type input "[US_VEHICLE_IDENTIFICATION_NUMBER]"
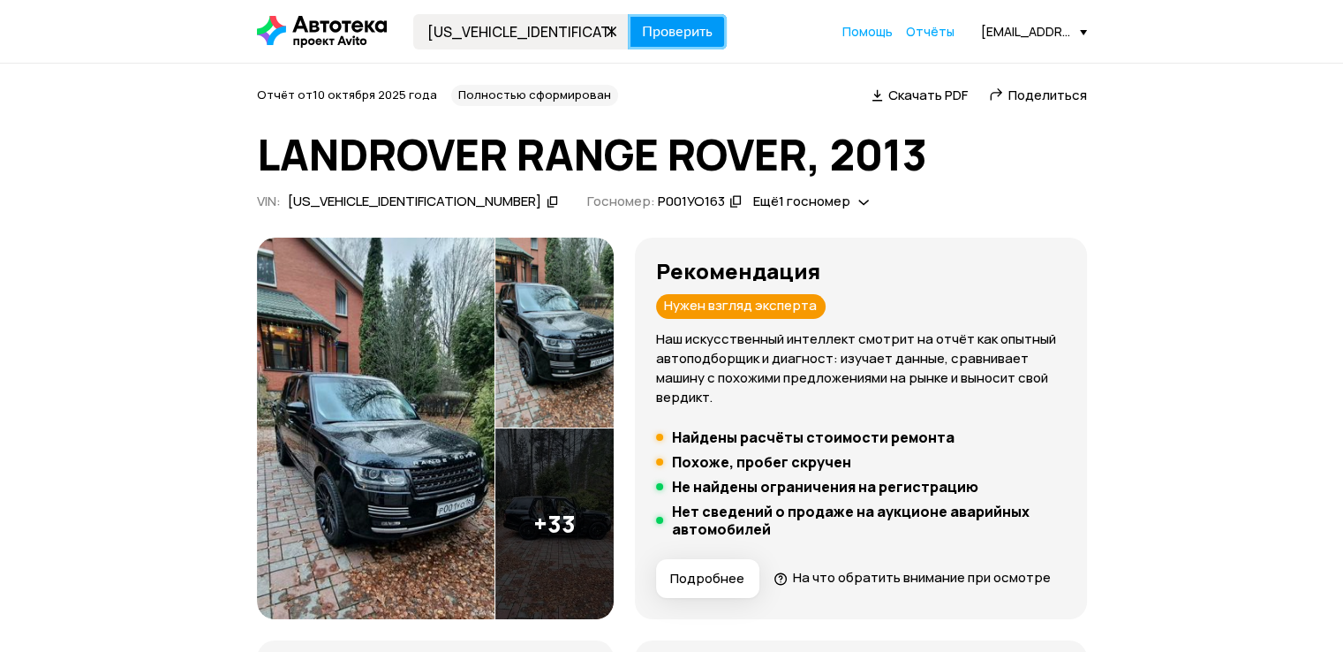
click at [656, 32] on span "Проверить" at bounding box center [677, 32] width 71 height 14
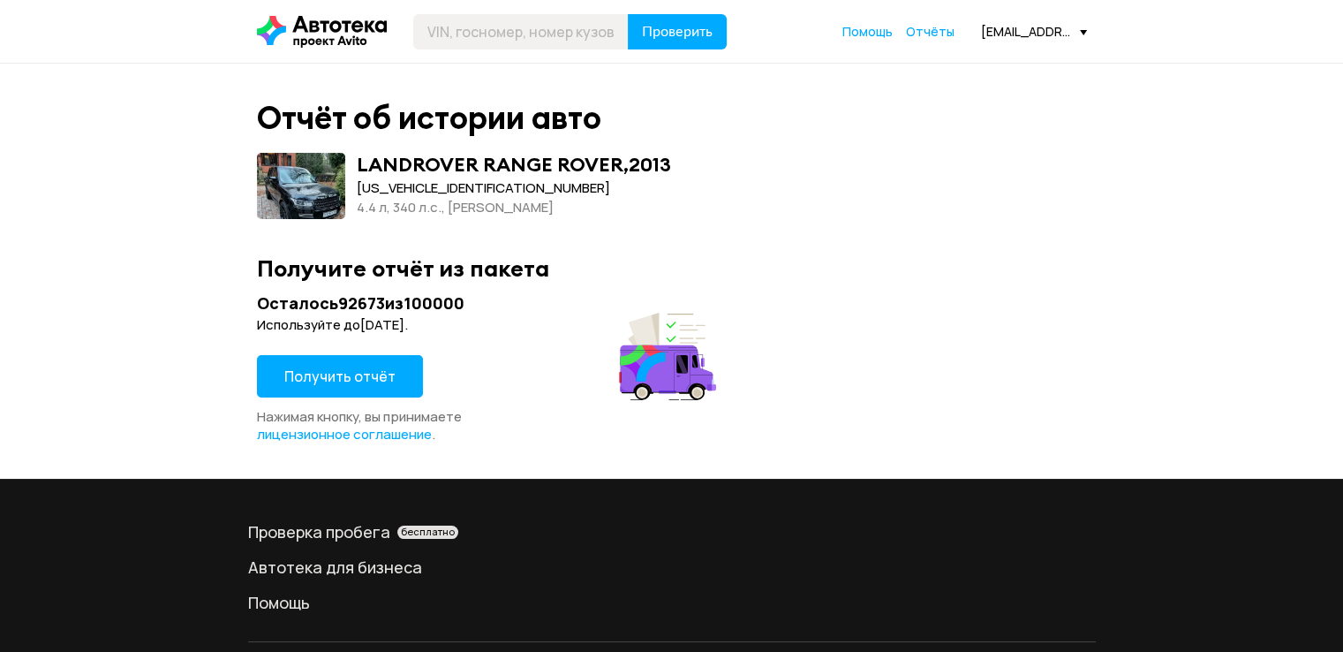
drag, startPoint x: 364, startPoint y: 374, endPoint x: 358, endPoint y: 338, distance: 36.7
click at [361, 365] on button "Получить отчёт" at bounding box center [340, 376] width 166 height 42
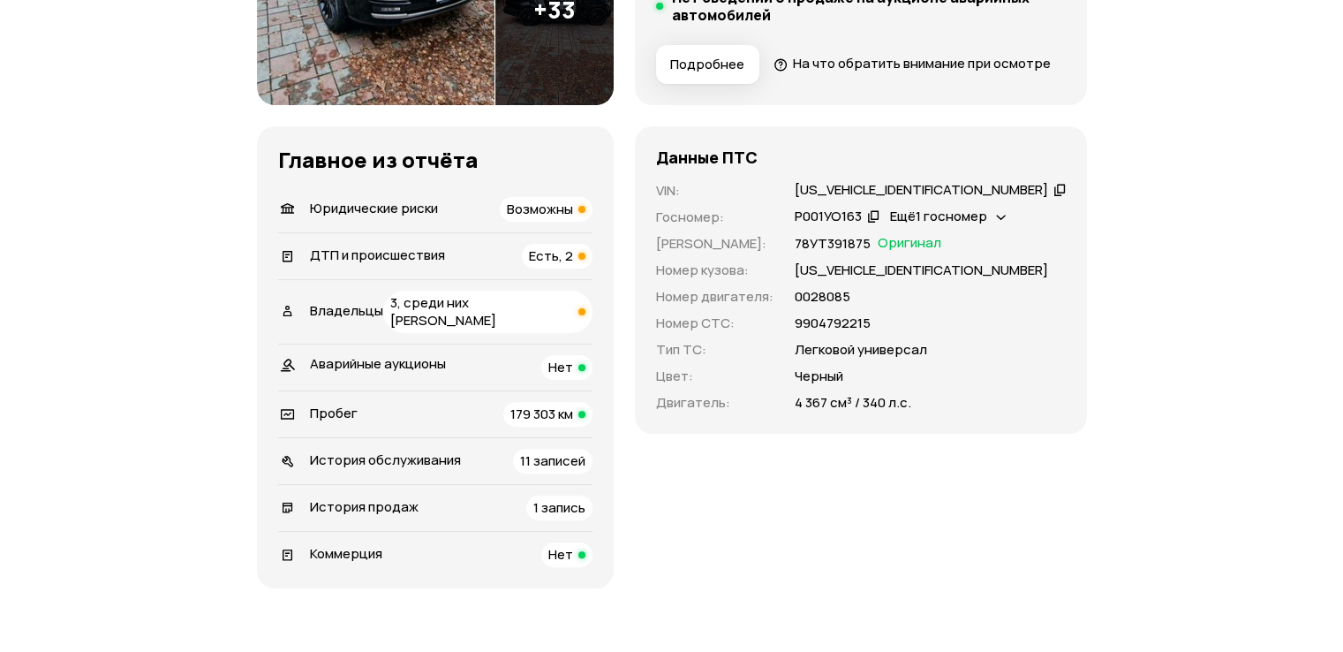
scroll to position [530, 0]
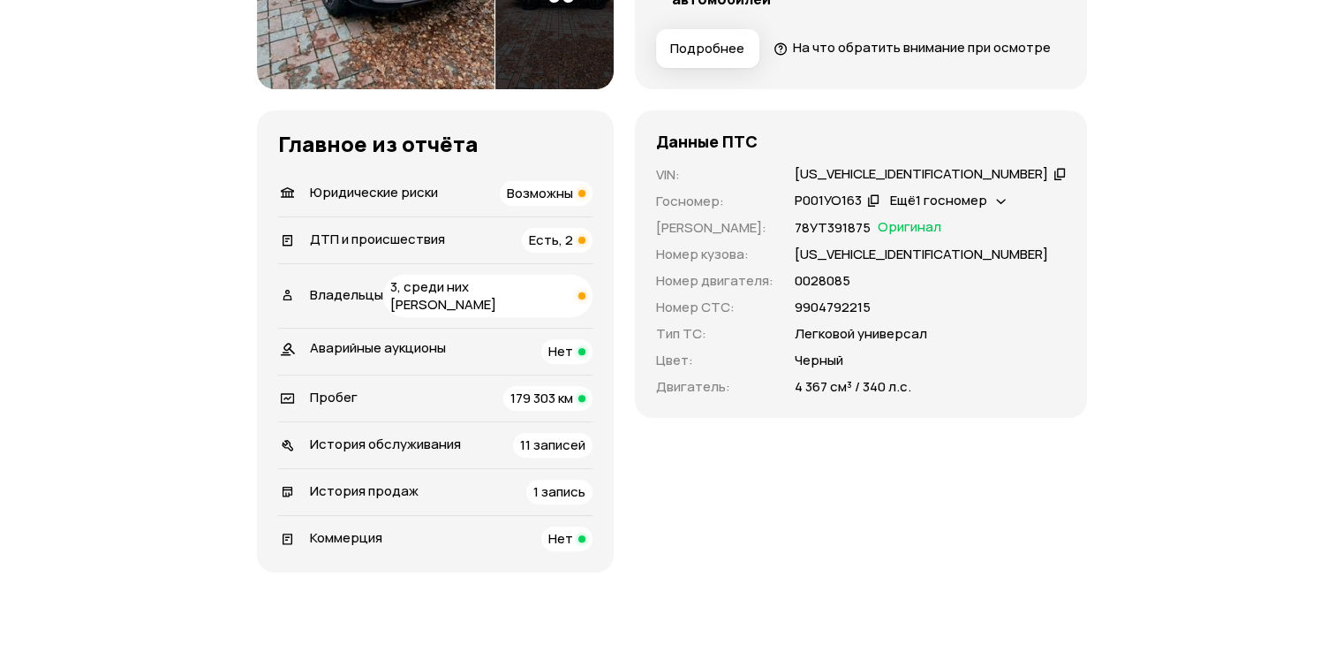
click at [494, 411] on div "Пробег 179 303 км" at bounding box center [435, 398] width 314 height 25
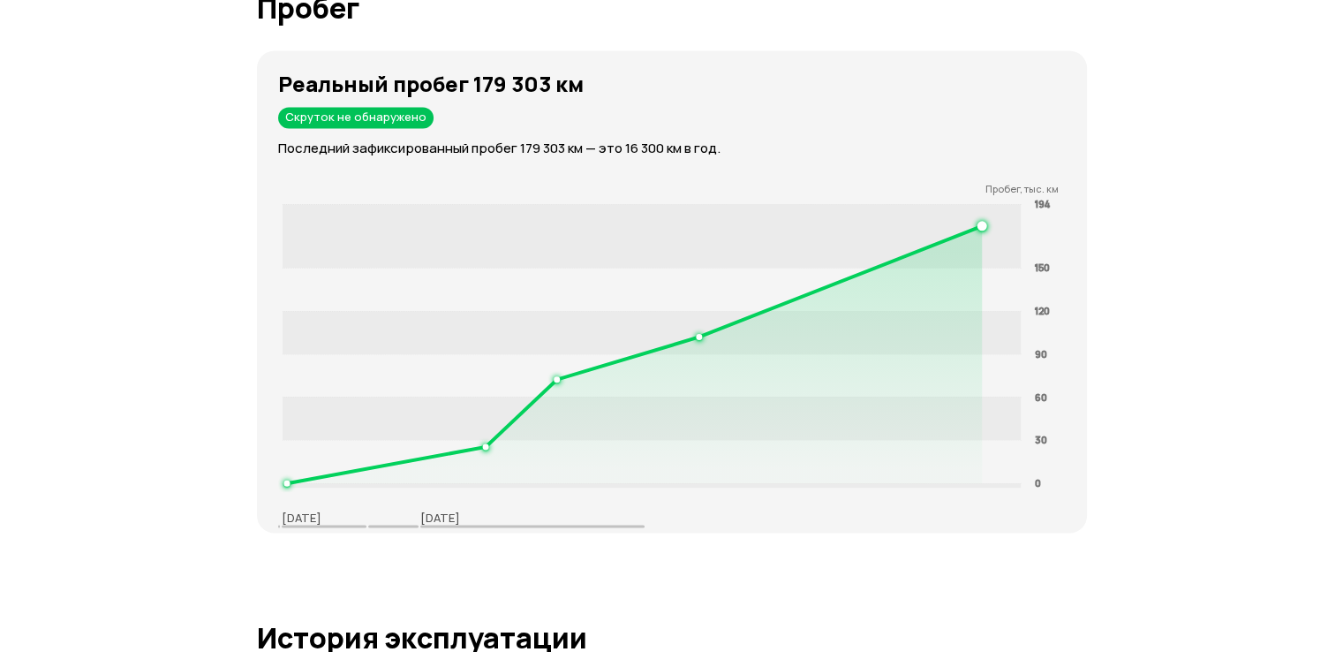
scroll to position [3005, 0]
